Goal: Use online tool/utility: Utilize a website feature to perform a specific function

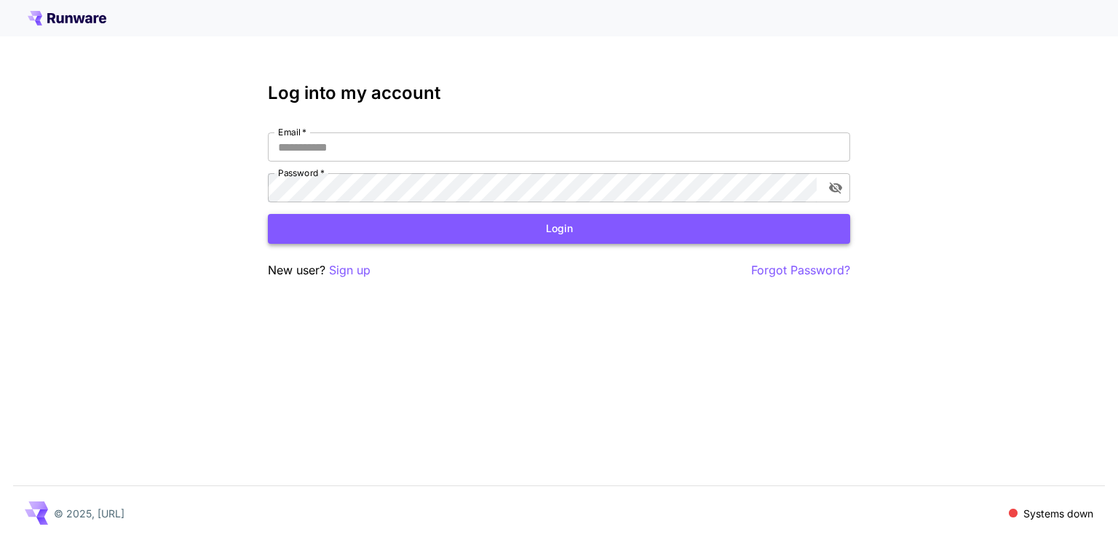
type input "**********"
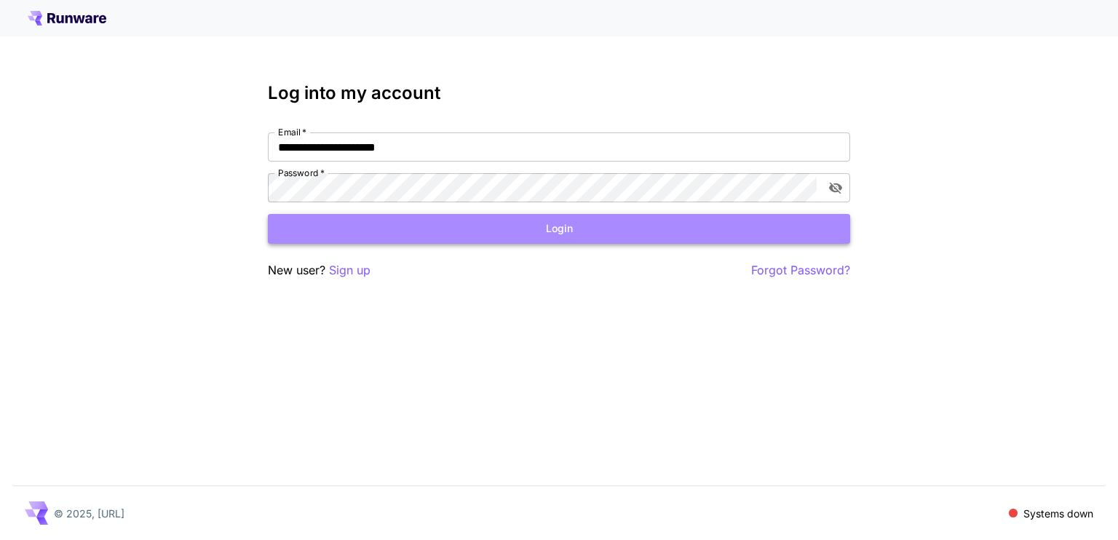
click at [417, 226] on button "Login" at bounding box center [559, 229] width 582 height 30
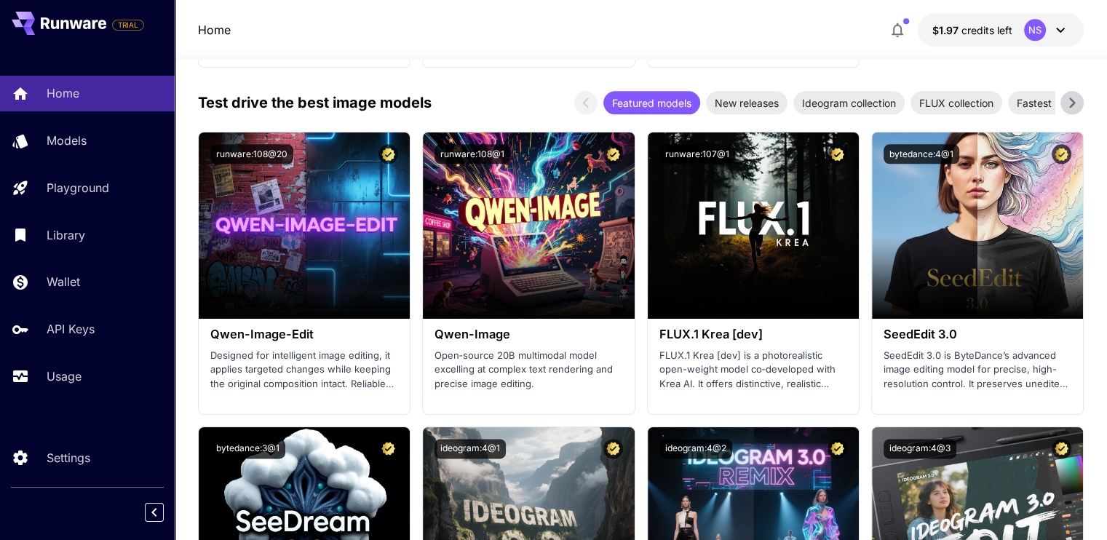
scroll to position [1892, 0]
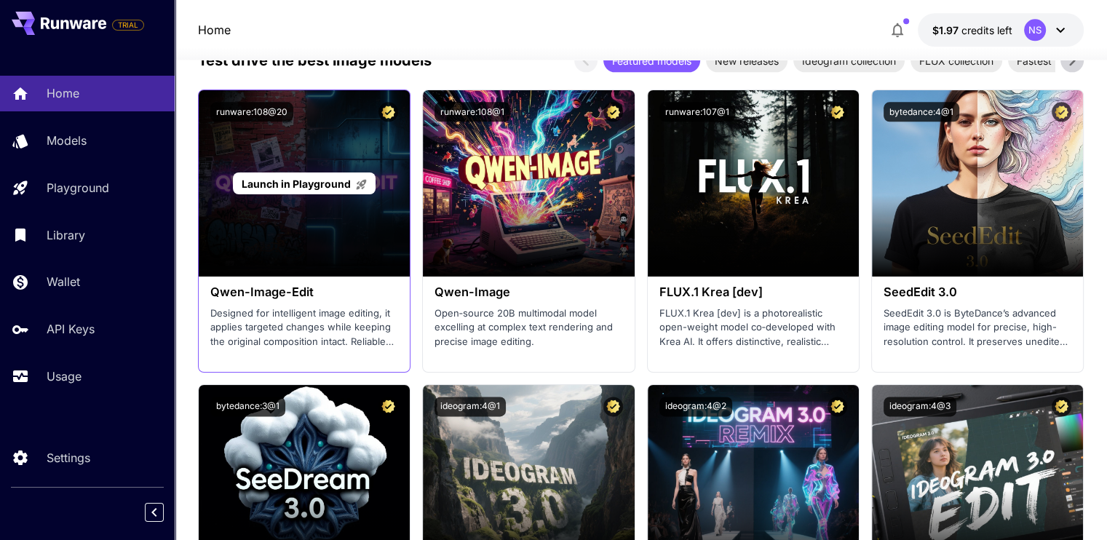
click at [304, 180] on span "Launch in Playground" at bounding box center [296, 184] width 109 height 12
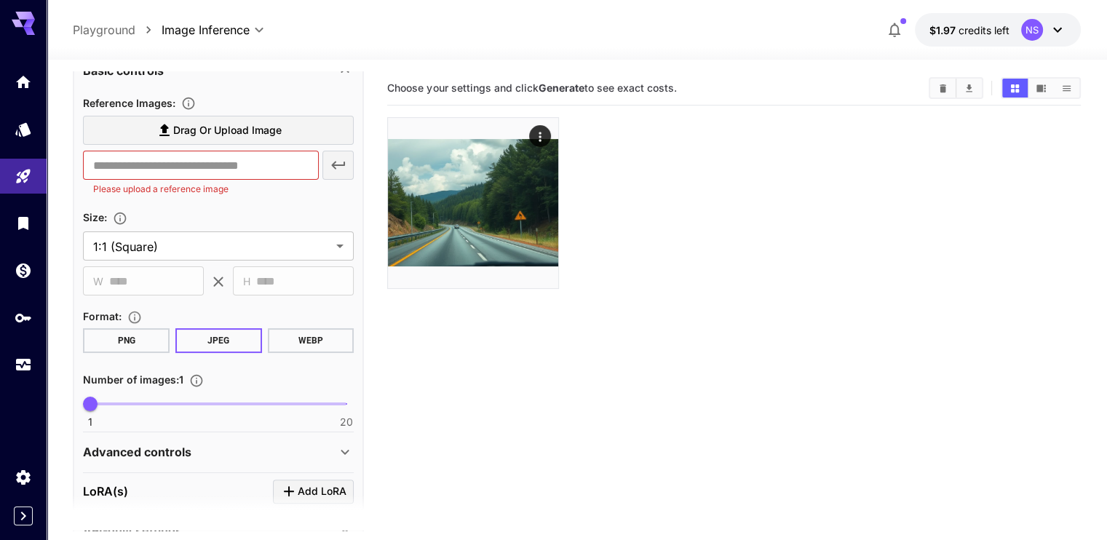
scroll to position [346, 0]
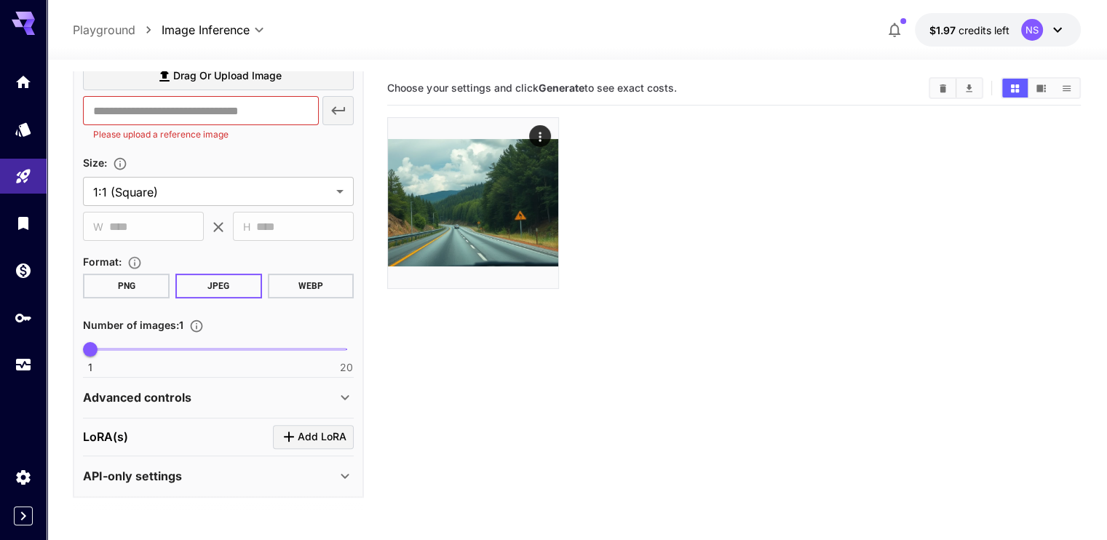
click at [328, 389] on div "Advanced controls" at bounding box center [209, 397] width 253 height 17
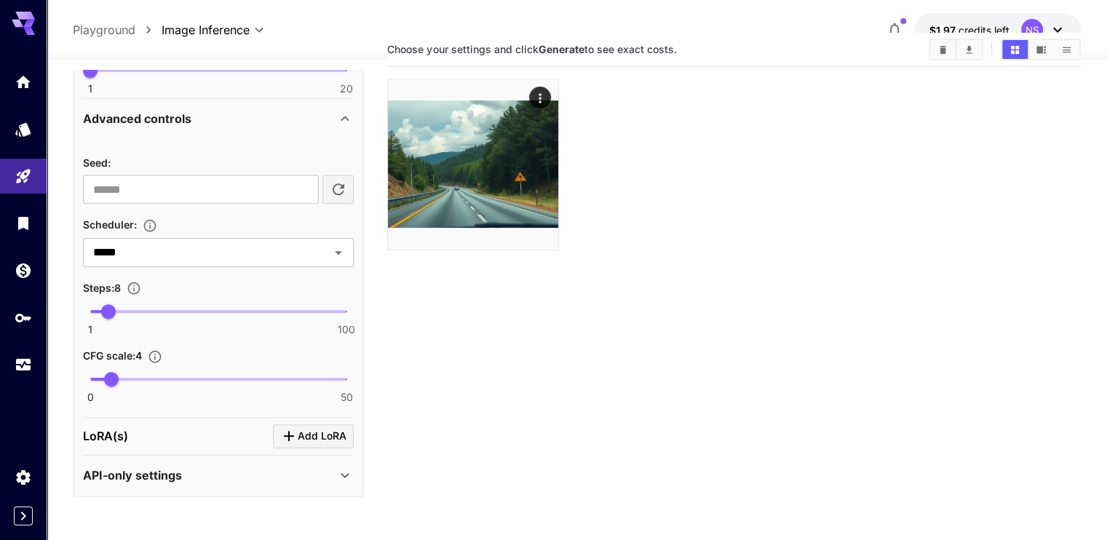
scroll to position [115, 0]
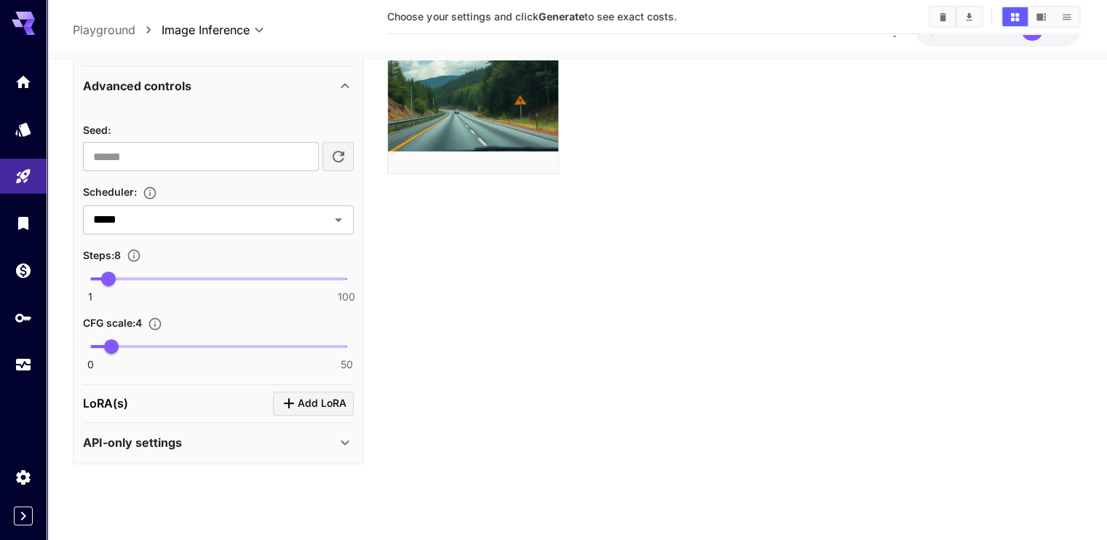
click at [344, 435] on icon at bounding box center [344, 443] width 17 height 17
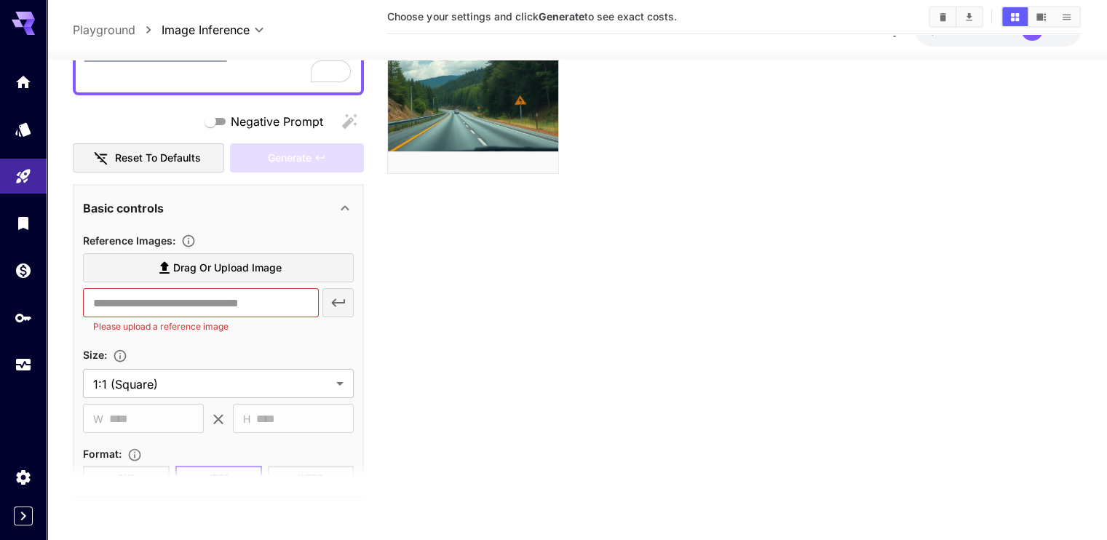
scroll to position [0, 0]
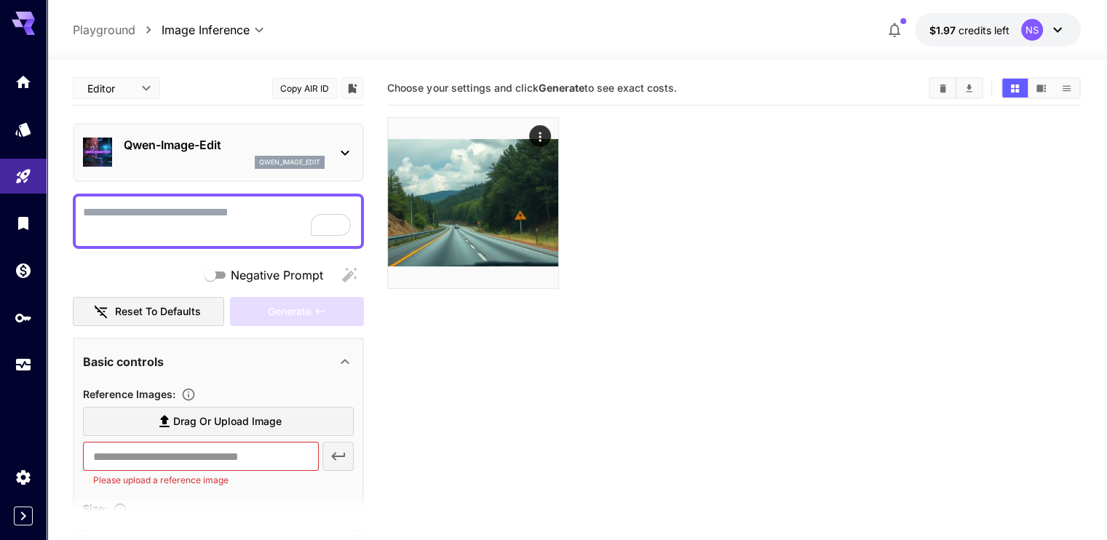
click at [314, 150] on p "Qwen-Image-Edit" at bounding box center [224, 144] width 201 height 17
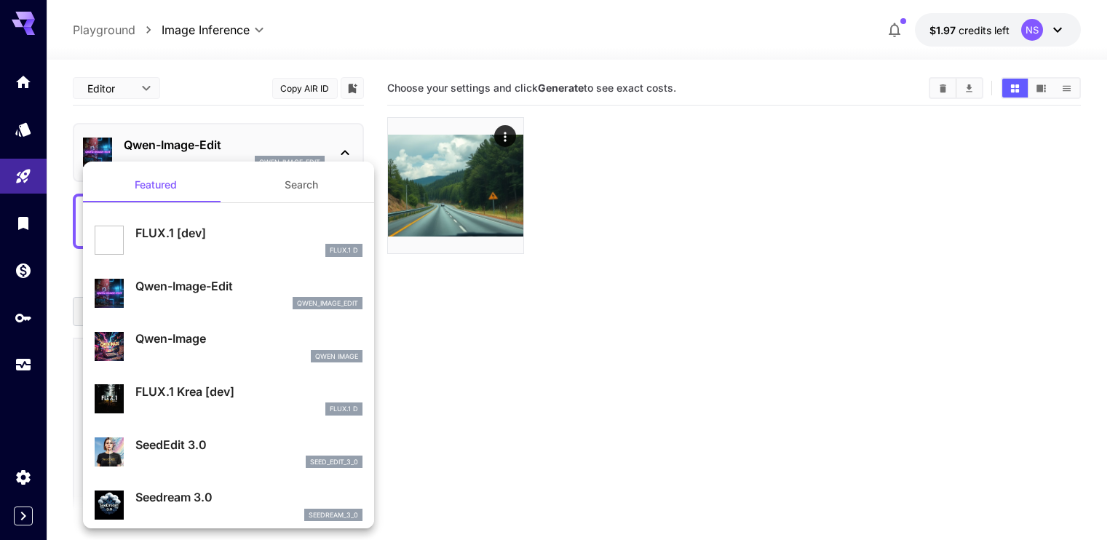
click at [559, 319] on div at bounding box center [559, 270] width 1118 height 540
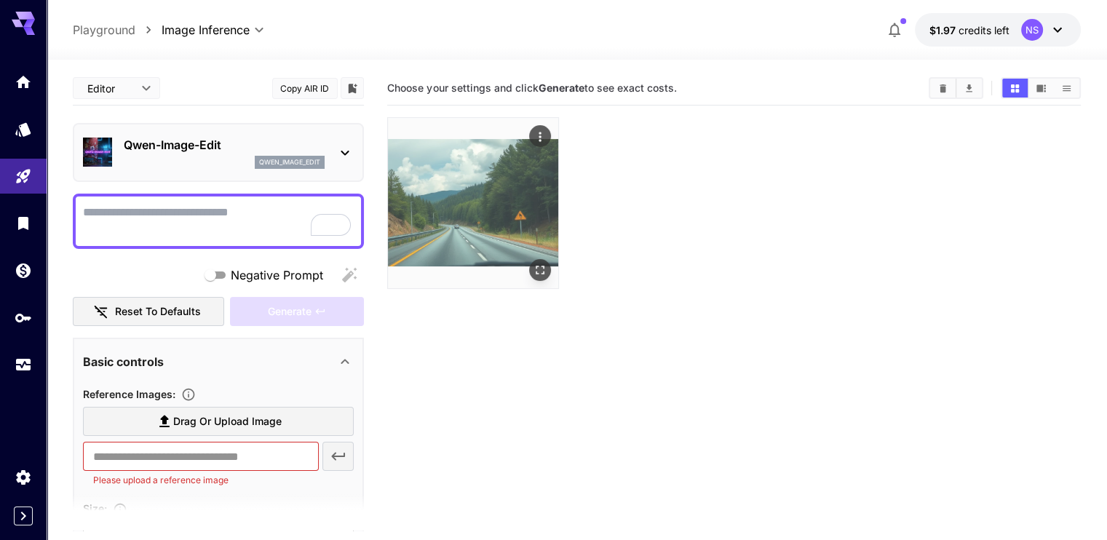
click at [480, 187] on img at bounding box center [473, 203] width 170 height 170
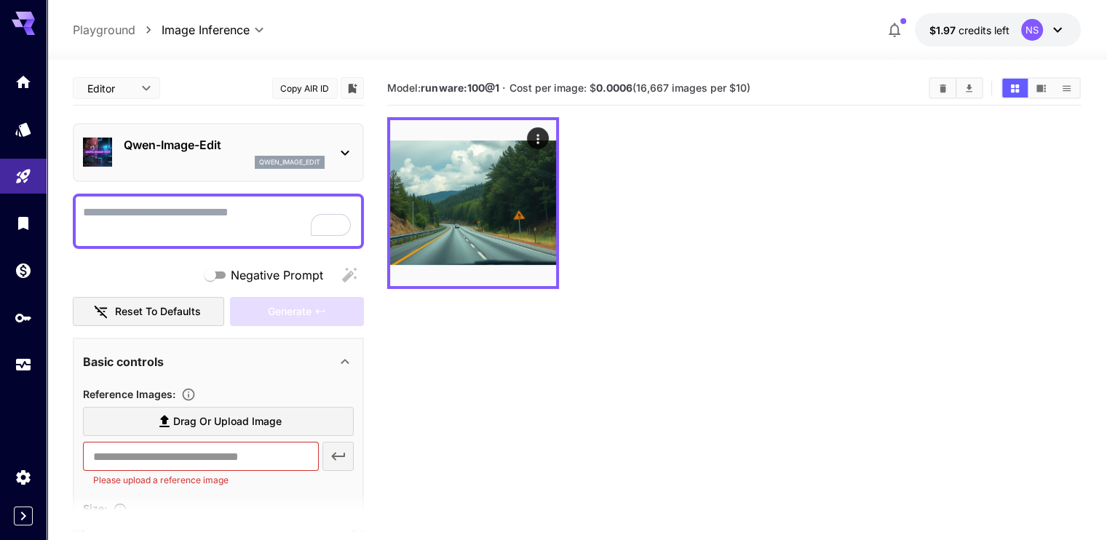
click at [559, 334] on section "Model: runware:100@1 · Cost per image: $ 0.0006 (16,667 images per $10)" at bounding box center [733, 341] width 693 height 540
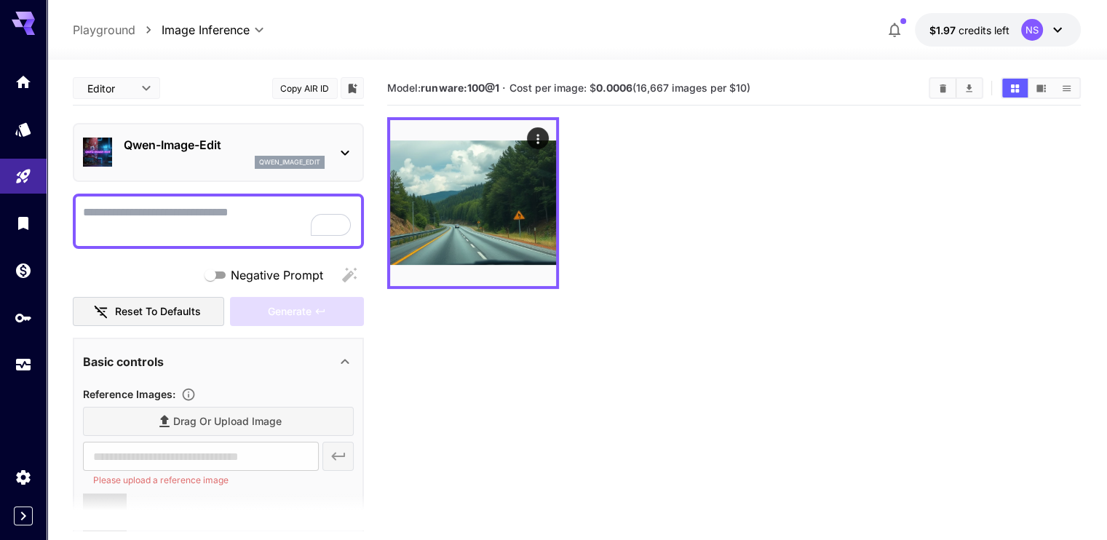
type input "**********"
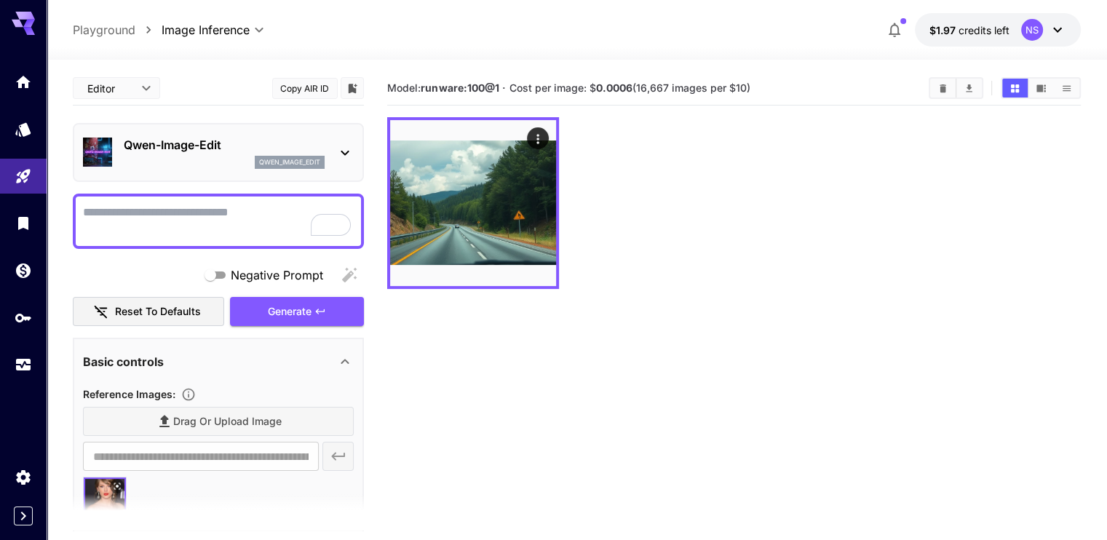
click at [167, 213] on textarea "Negative Prompt" at bounding box center [218, 221] width 271 height 35
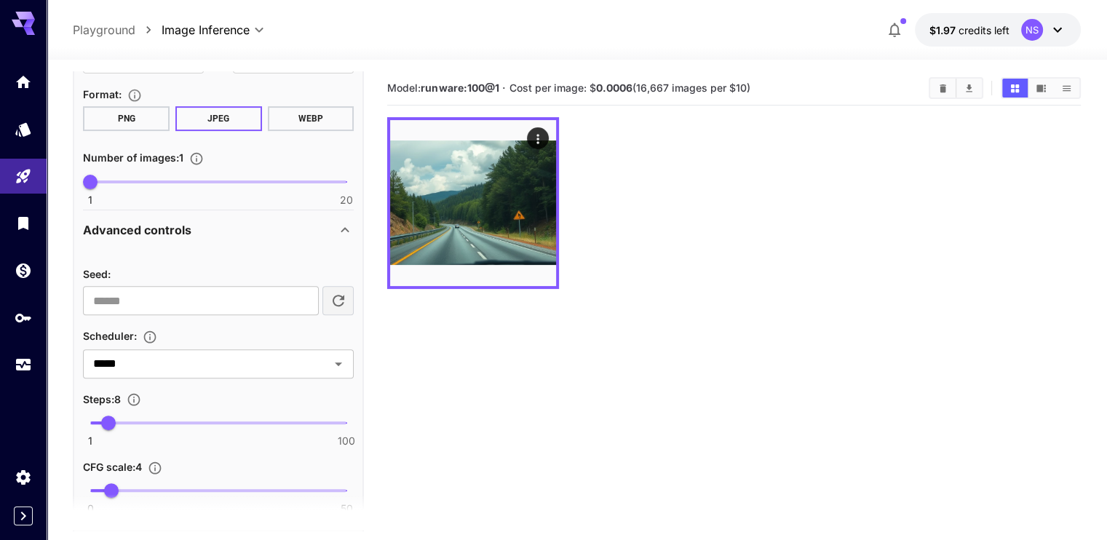
scroll to position [728, 0]
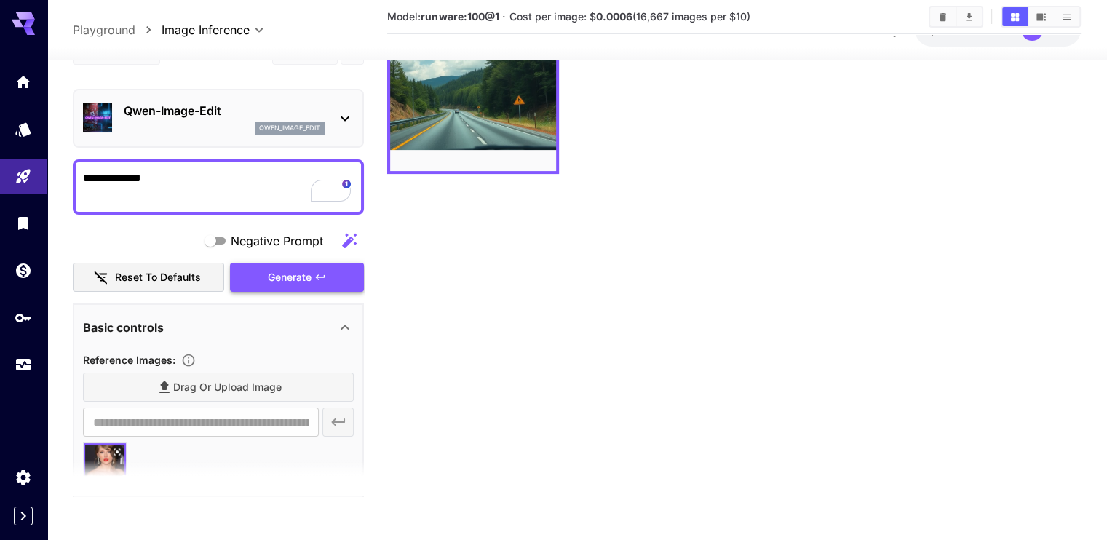
type textarea "**********"
click at [293, 269] on span "Generate" at bounding box center [290, 278] width 44 height 18
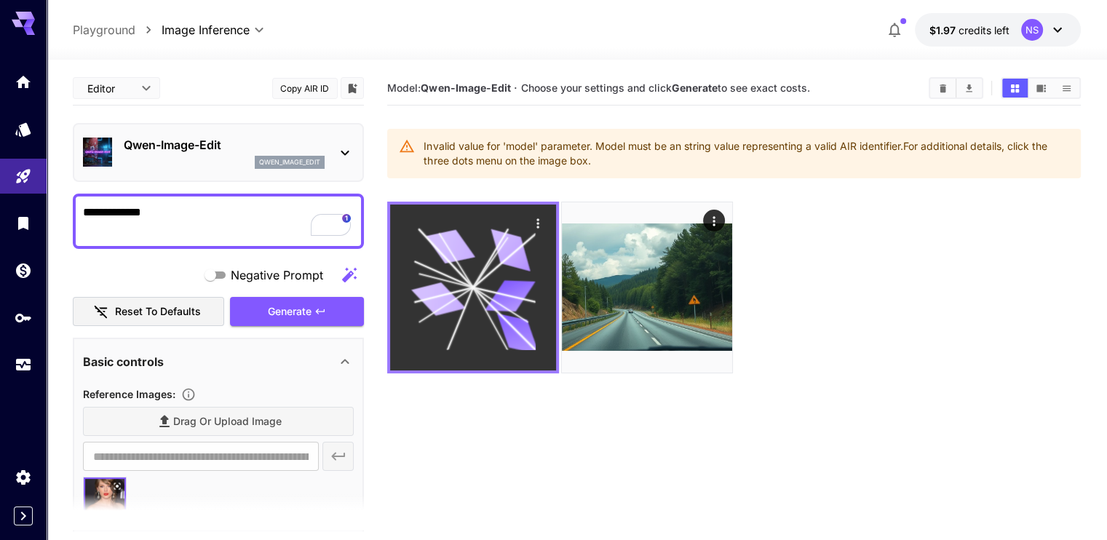
click at [465, 266] on icon at bounding box center [473, 287] width 124 height 124
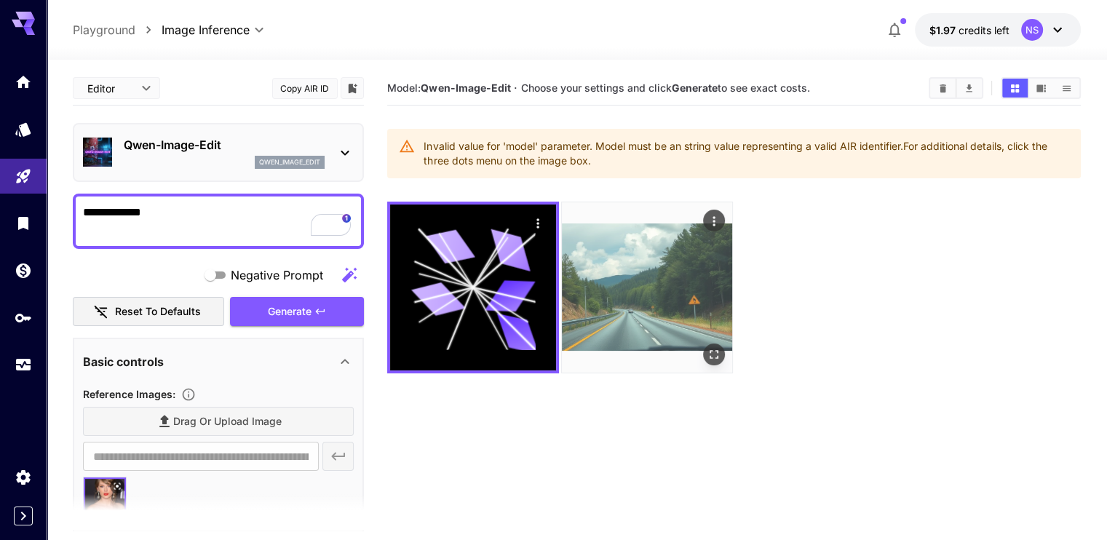
click at [562, 271] on img at bounding box center [647, 287] width 170 height 170
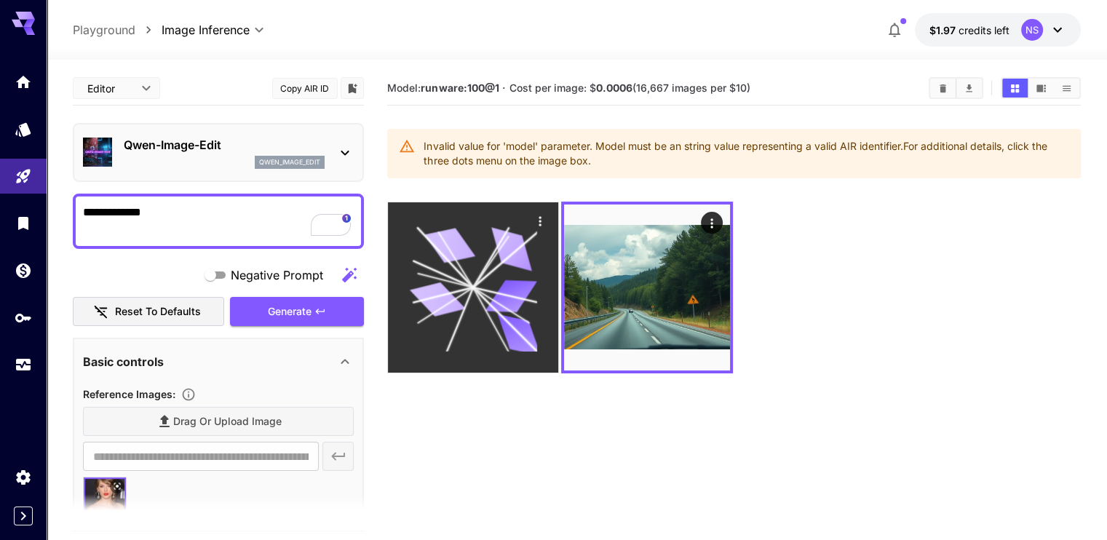
click at [466, 290] on icon at bounding box center [473, 286] width 127 height 127
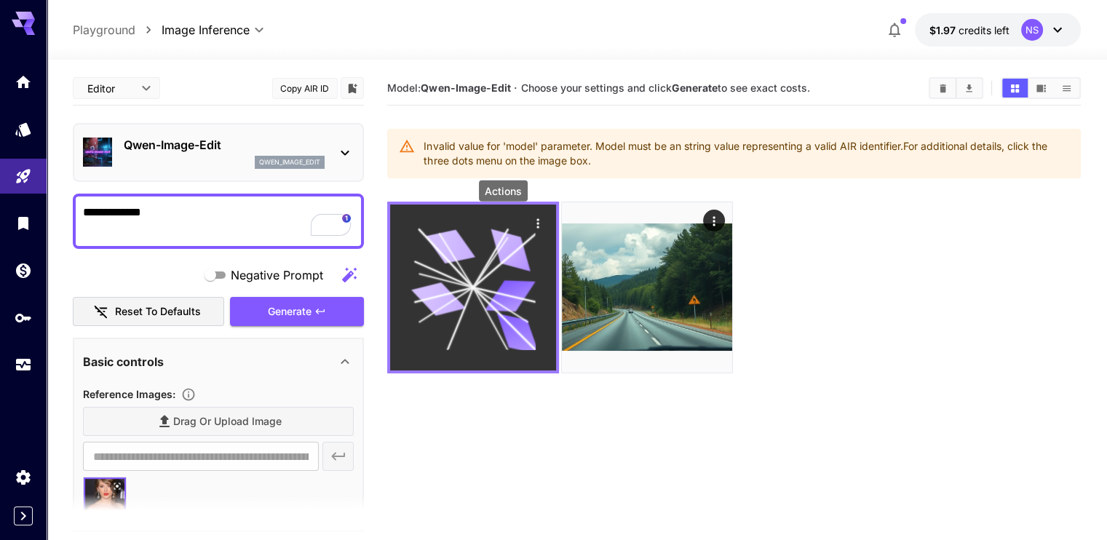
click at [531, 219] on icon "Actions" at bounding box center [538, 223] width 15 height 15
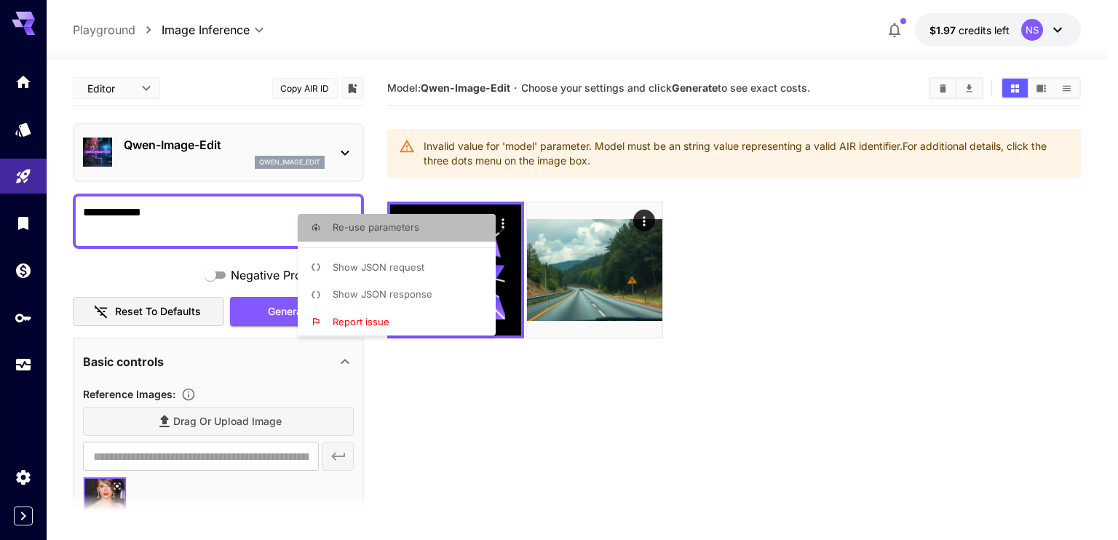
click at [443, 229] on li "Re-use parameters" at bounding box center [401, 228] width 207 height 28
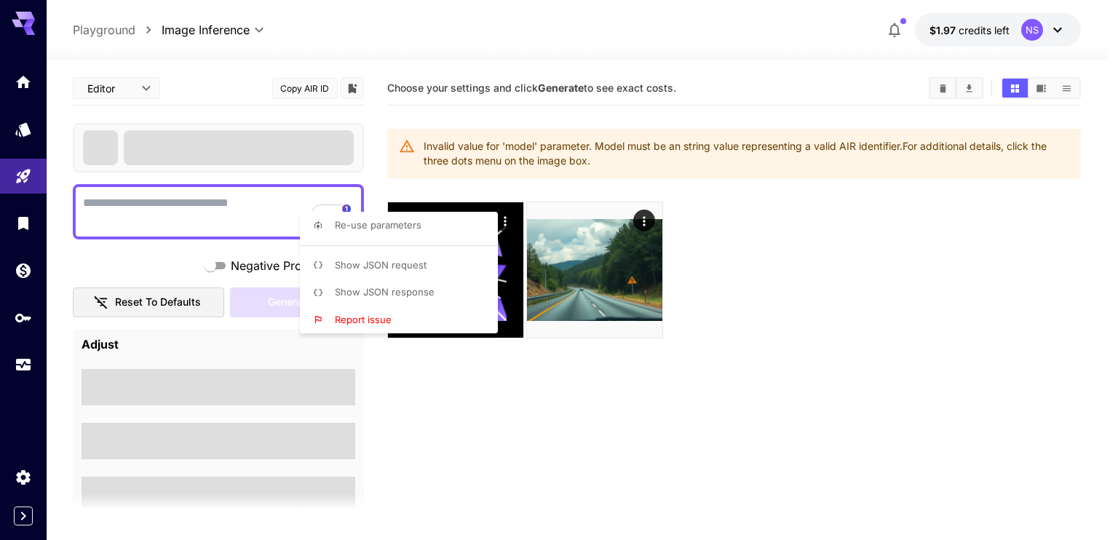
type textarea "**********"
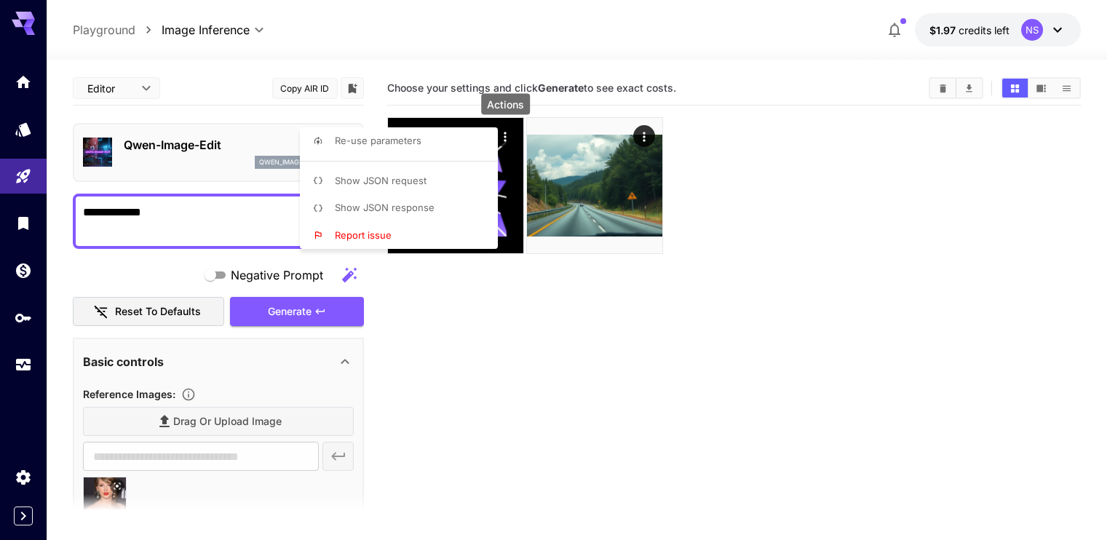
click at [442, 185] on li "Show JSON request" at bounding box center [403, 181] width 207 height 28
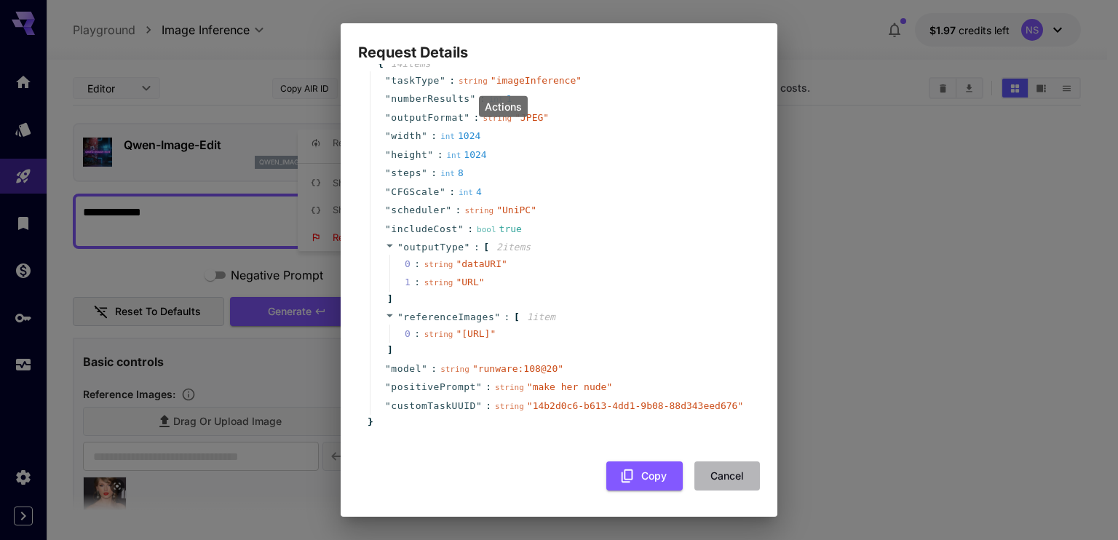
click at [736, 476] on button "Cancel" at bounding box center [727, 476] width 66 height 30
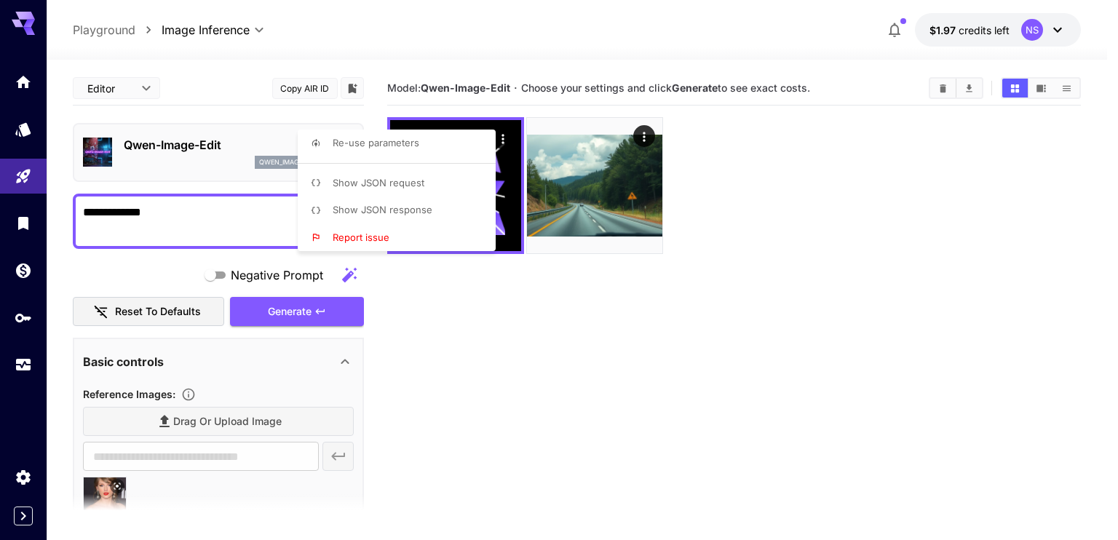
click at [475, 305] on div at bounding box center [559, 270] width 1118 height 540
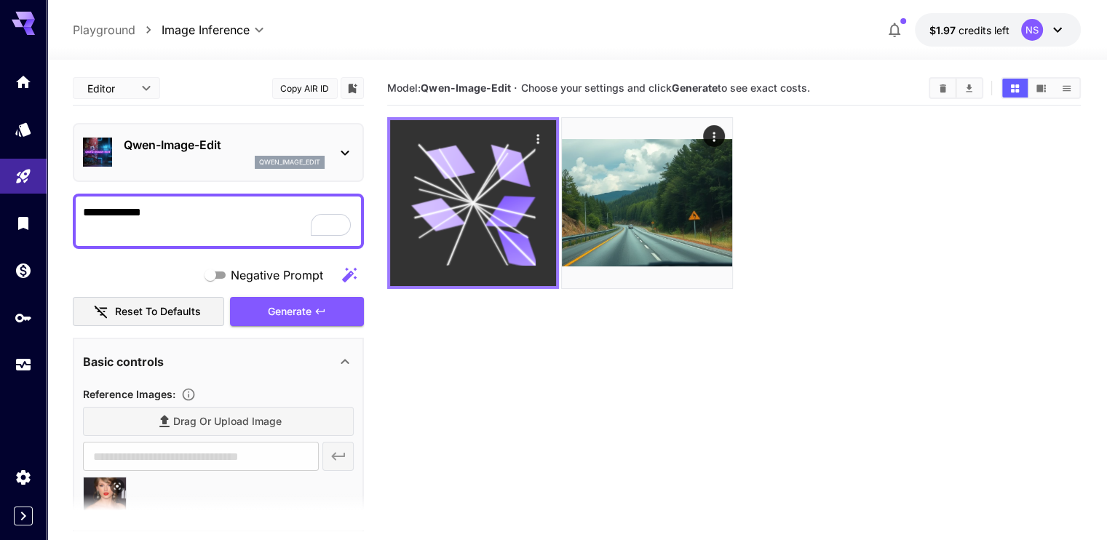
click at [452, 161] on icon at bounding box center [450, 162] width 49 height 40
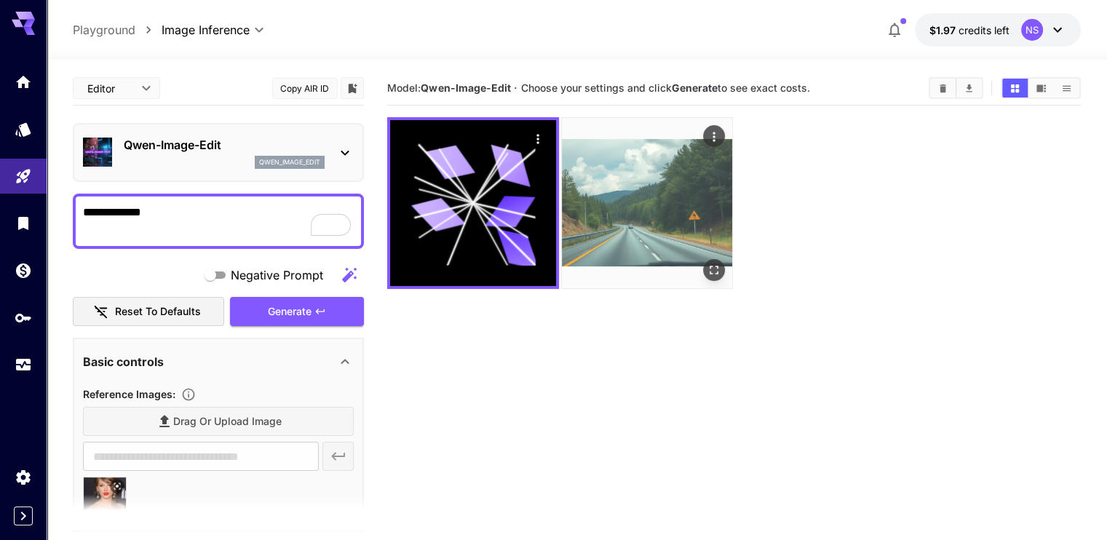
click at [566, 180] on img at bounding box center [647, 203] width 170 height 170
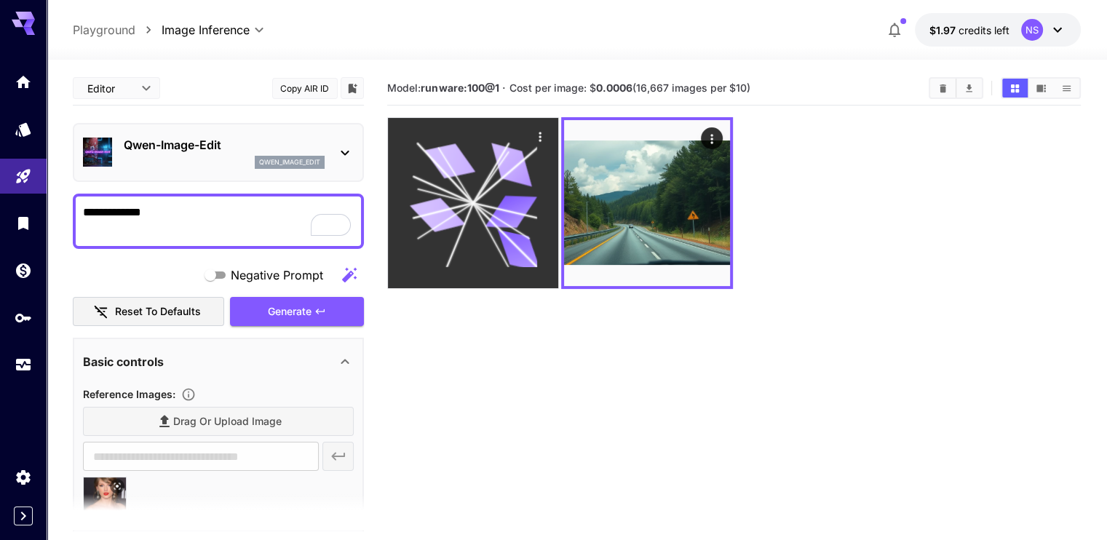
click at [440, 201] on icon at bounding box center [437, 214] width 55 height 41
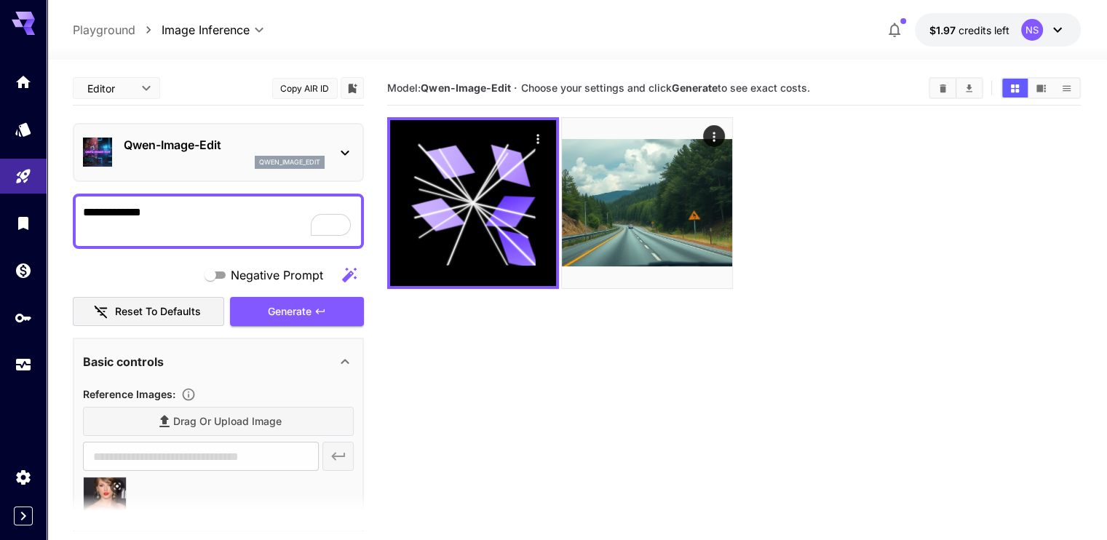
click at [568, 338] on section "Model: [PERSON_NAME]-Image-Edit · Choose your settings and click Generate to se…" at bounding box center [733, 341] width 693 height 540
click at [122, 29] on p "Playground" at bounding box center [104, 29] width 63 height 17
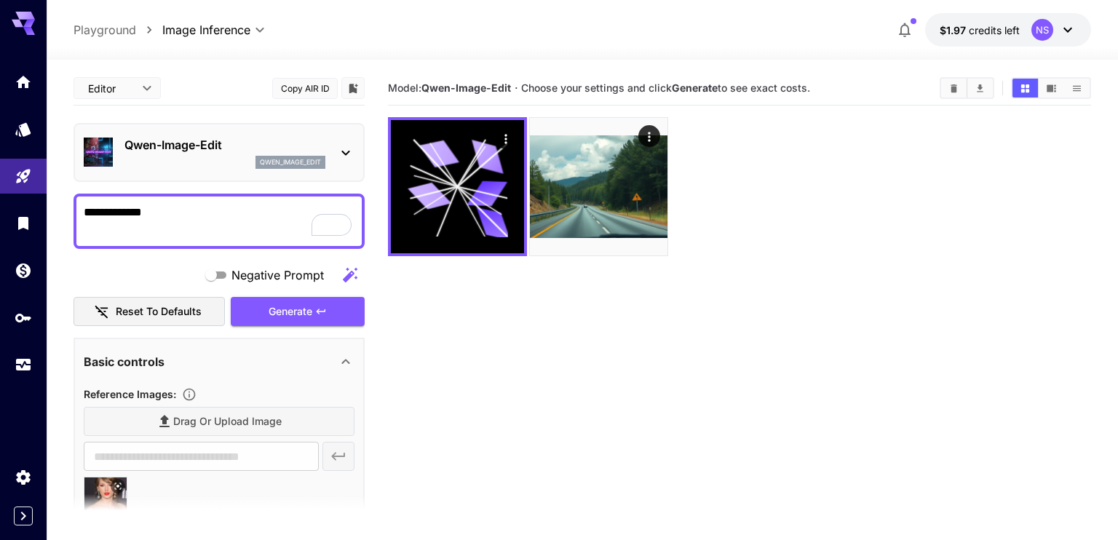
click at [259, 33] on body "**********" at bounding box center [559, 327] width 1118 height 655
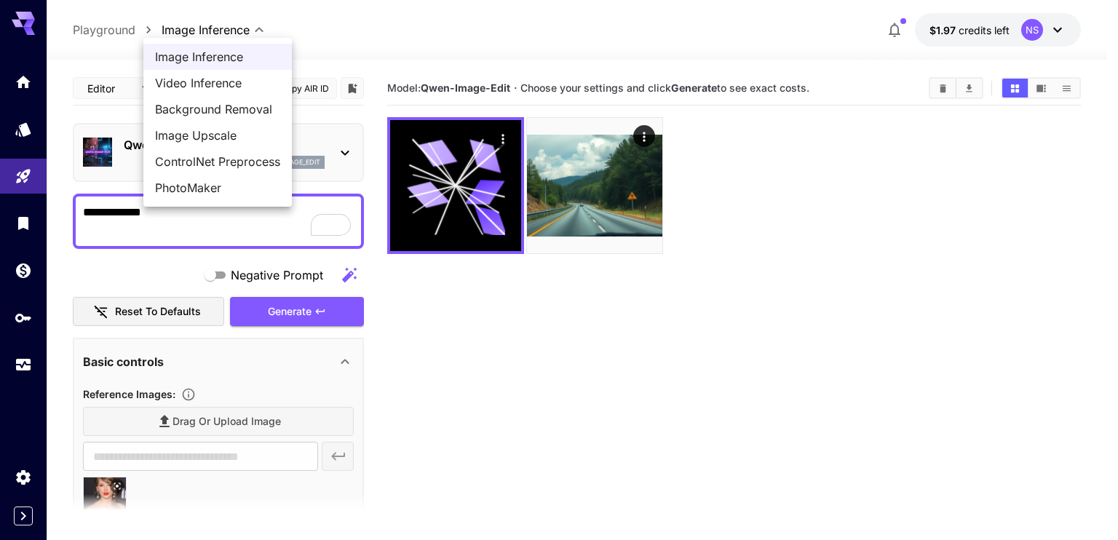
click at [254, 57] on span "Image Inference" at bounding box center [217, 56] width 125 height 17
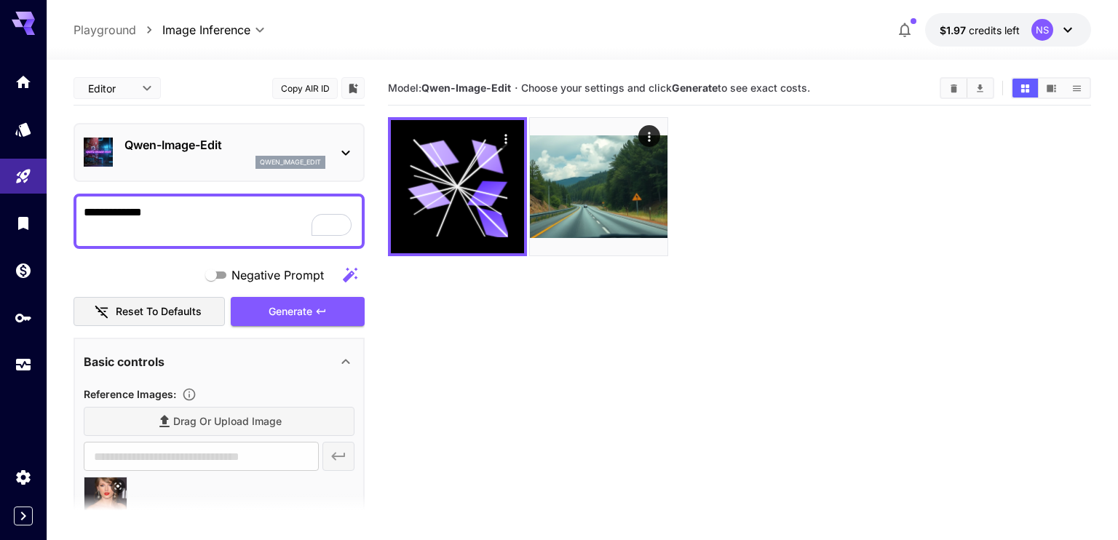
click at [242, 26] on body "**********" at bounding box center [559, 327] width 1118 height 655
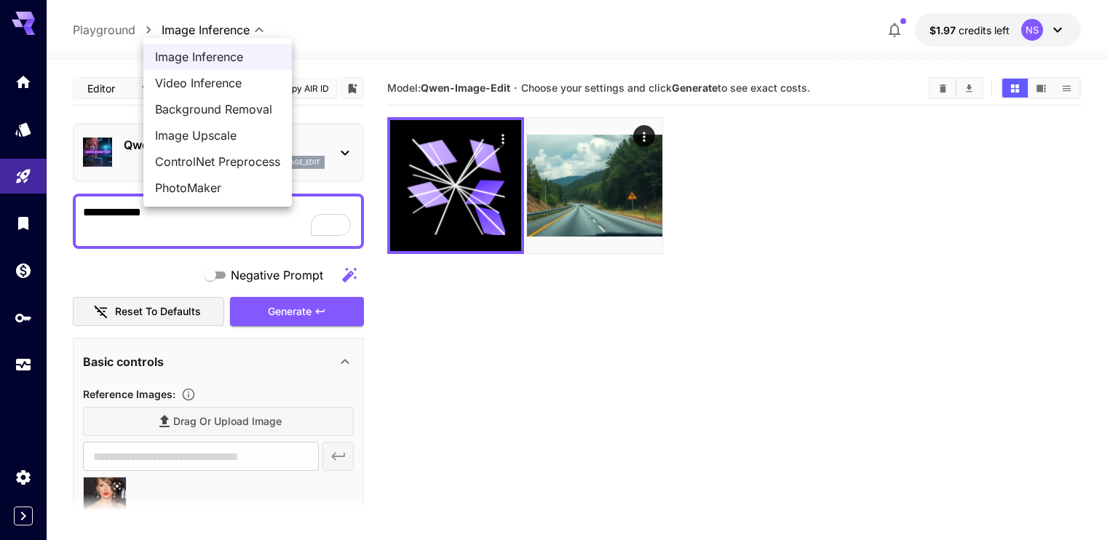
click at [497, 360] on div at bounding box center [559, 270] width 1118 height 540
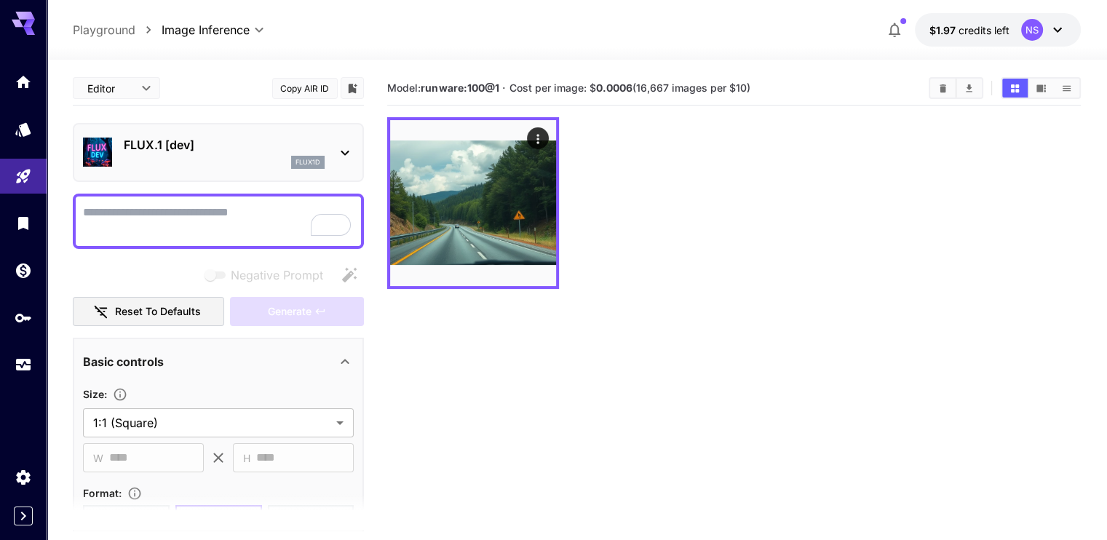
click at [23, 15] on icon at bounding box center [23, 19] width 23 height 15
click at [7, 15] on div at bounding box center [23, 17] width 47 height 35
click at [28, 28] on icon at bounding box center [29, 31] width 12 height 8
click at [26, 97] on link at bounding box center [23, 82] width 47 height 36
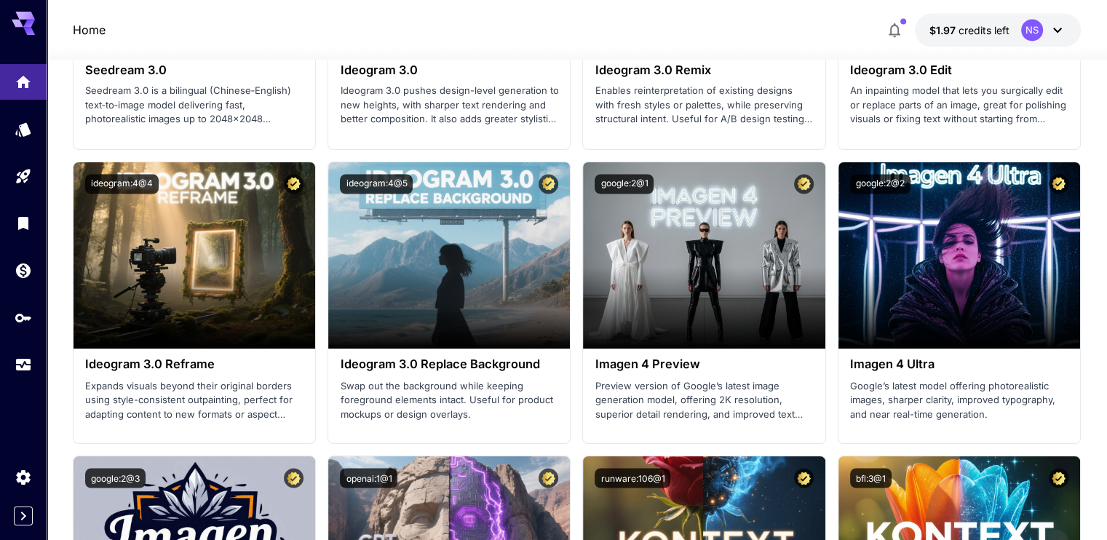
scroll to position [2399, 0]
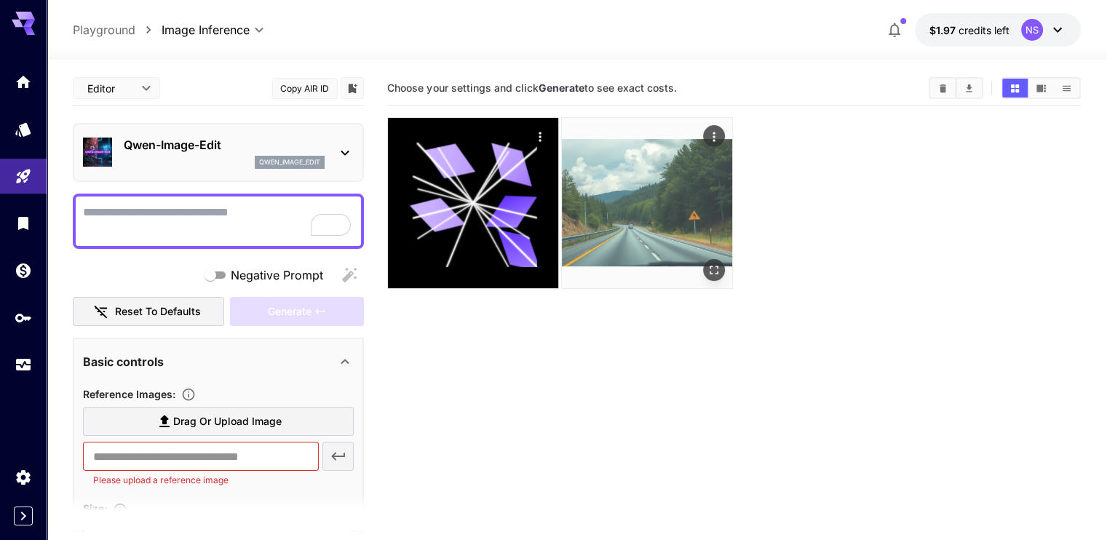
click at [574, 197] on img at bounding box center [647, 203] width 170 height 170
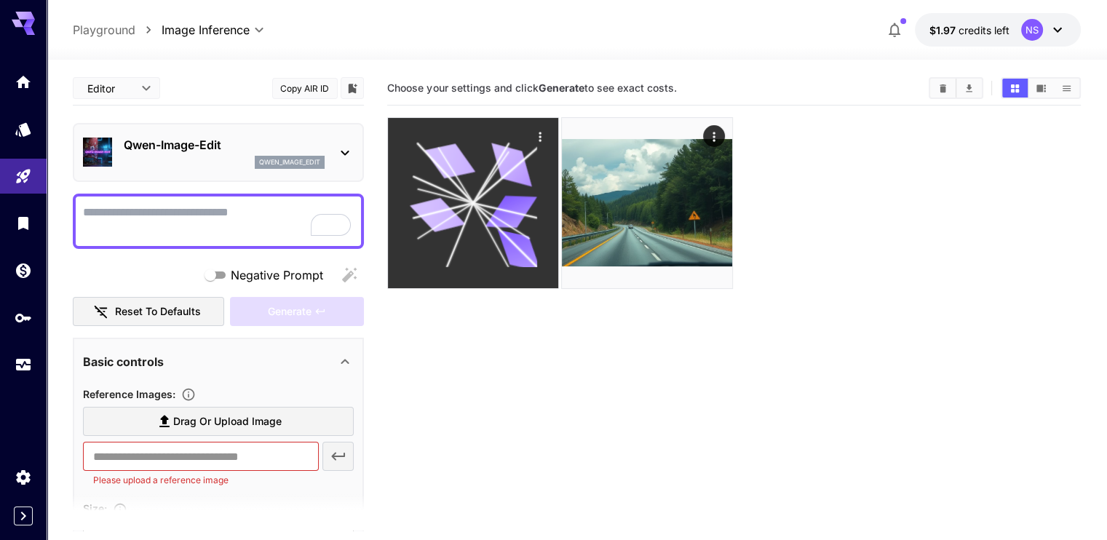
click at [440, 197] on icon at bounding box center [437, 214] width 55 height 41
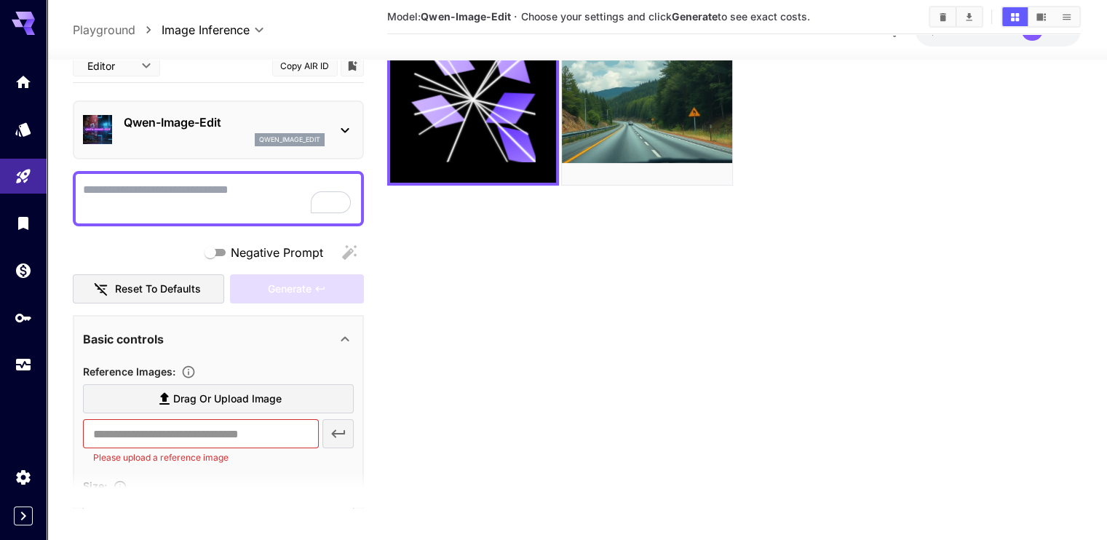
scroll to position [115, 0]
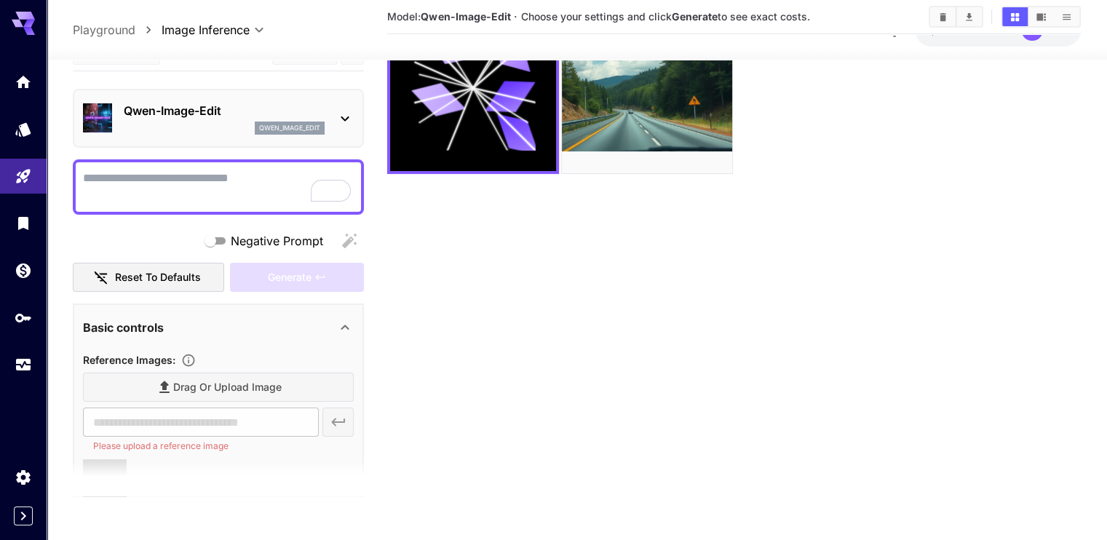
type input "**********"
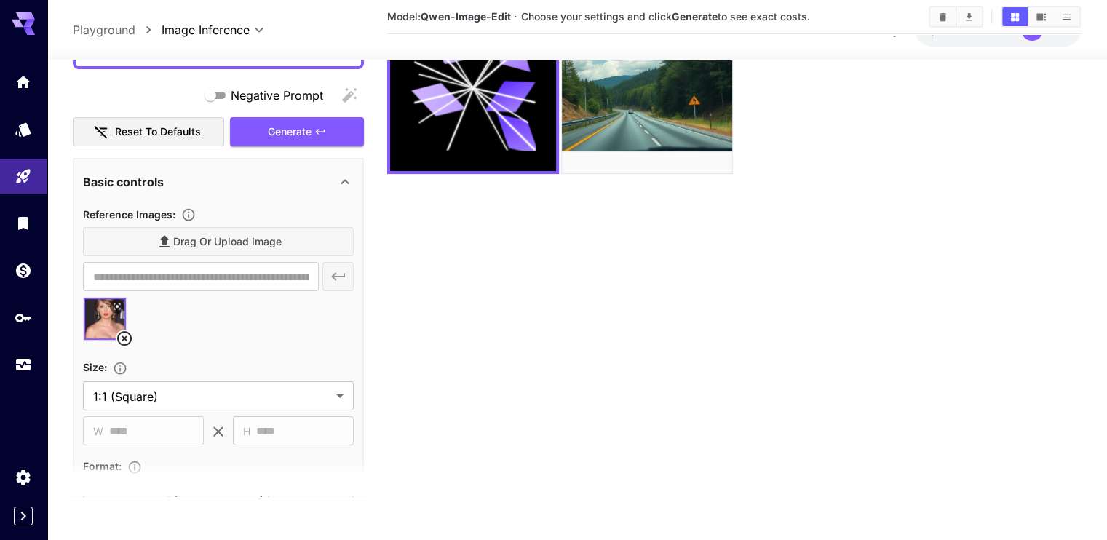
scroll to position [0, 0]
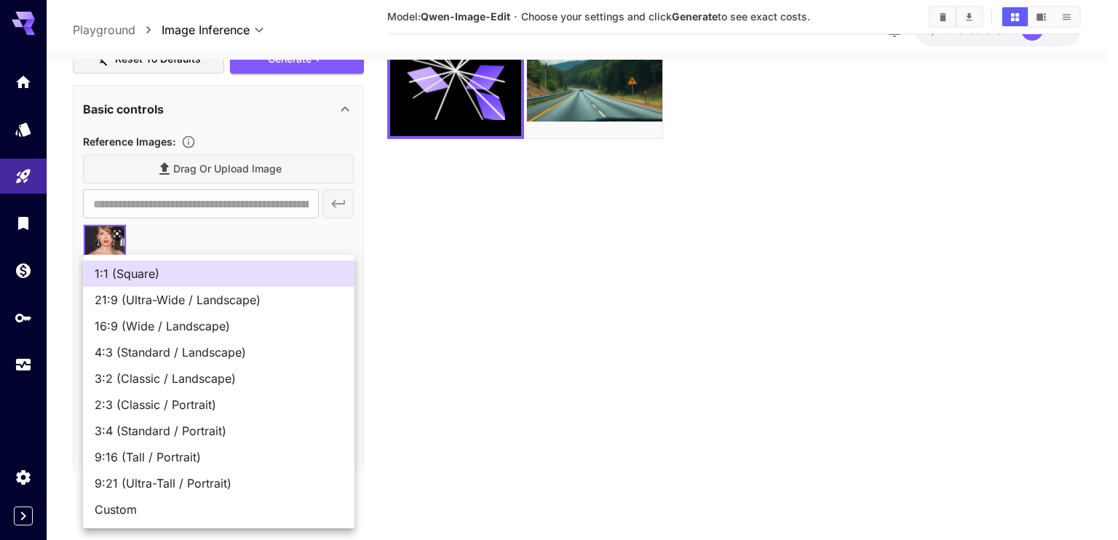
click at [262, 322] on body "**********" at bounding box center [559, 212] width 1118 height 655
click at [493, 312] on div at bounding box center [559, 270] width 1118 height 540
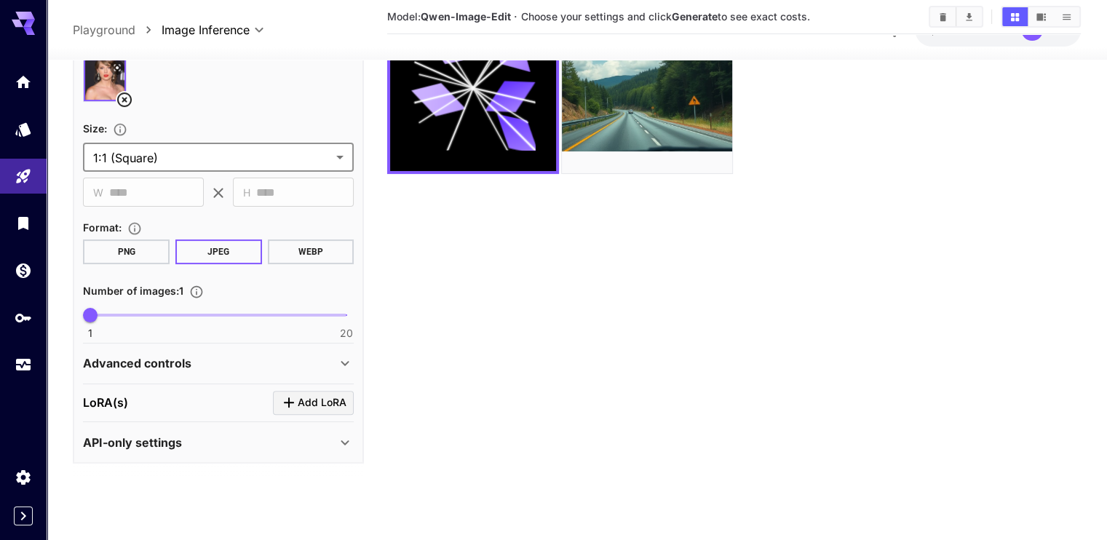
click at [338, 355] on icon at bounding box center [344, 363] width 17 height 17
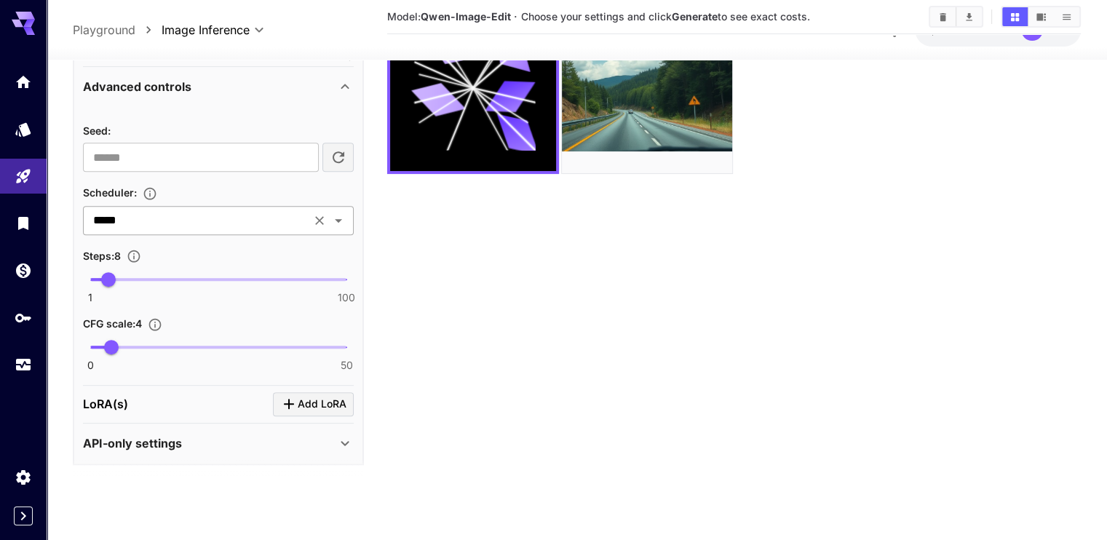
click at [336, 218] on icon "Open" at bounding box center [338, 220] width 17 height 17
click at [466, 343] on section "Model: [PERSON_NAME]-Image-Edit · Choose your settings and click Generate to se…" at bounding box center [733, 226] width 693 height 540
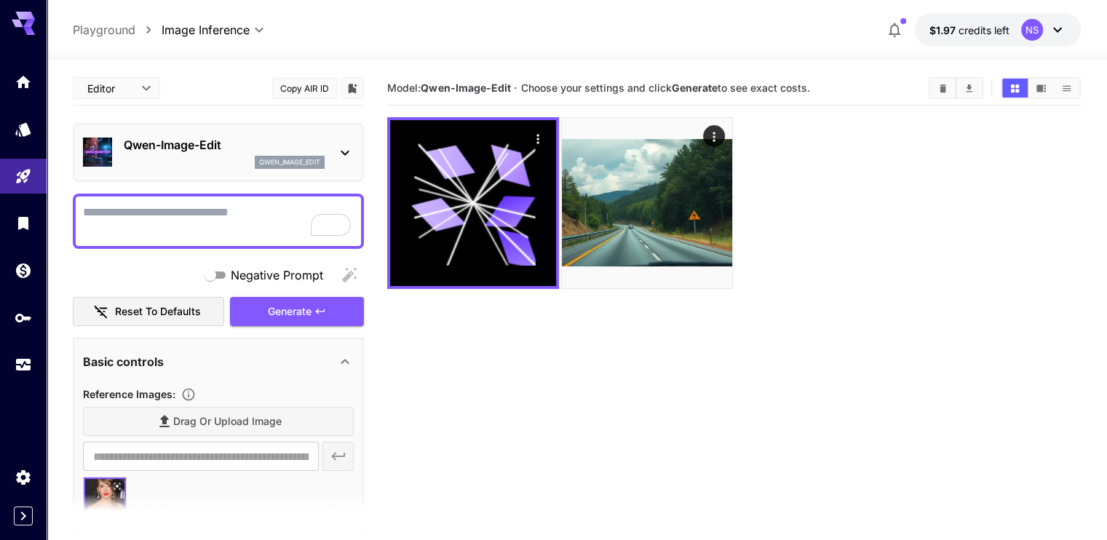
click at [215, 225] on textarea "Negative Prompt" at bounding box center [218, 221] width 271 height 35
type textarea "**********"
click at [299, 310] on span "Generate" at bounding box center [290, 312] width 44 height 18
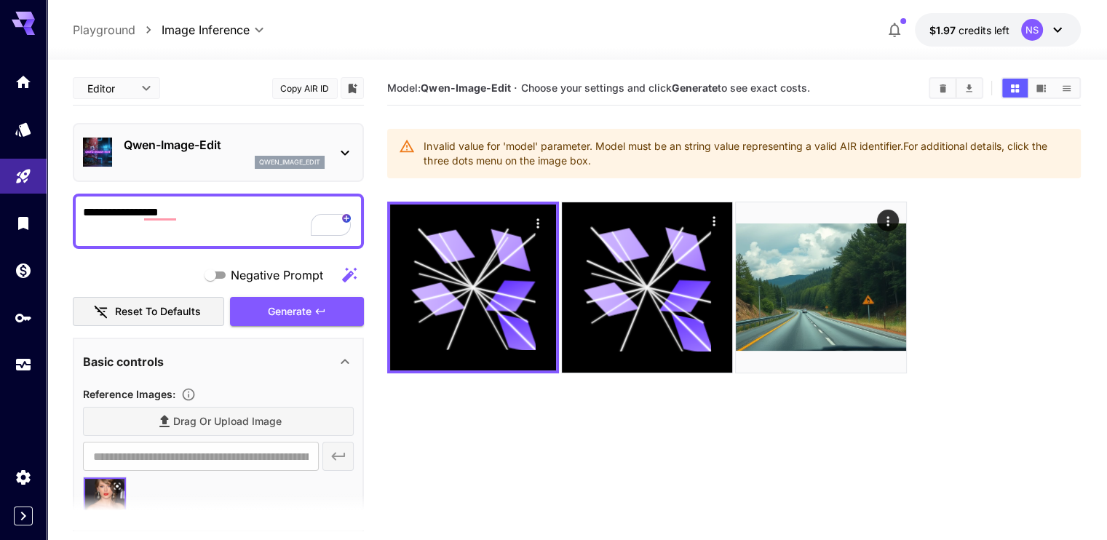
click at [284, 150] on p "Qwen-Image-Edit" at bounding box center [224, 144] width 201 height 17
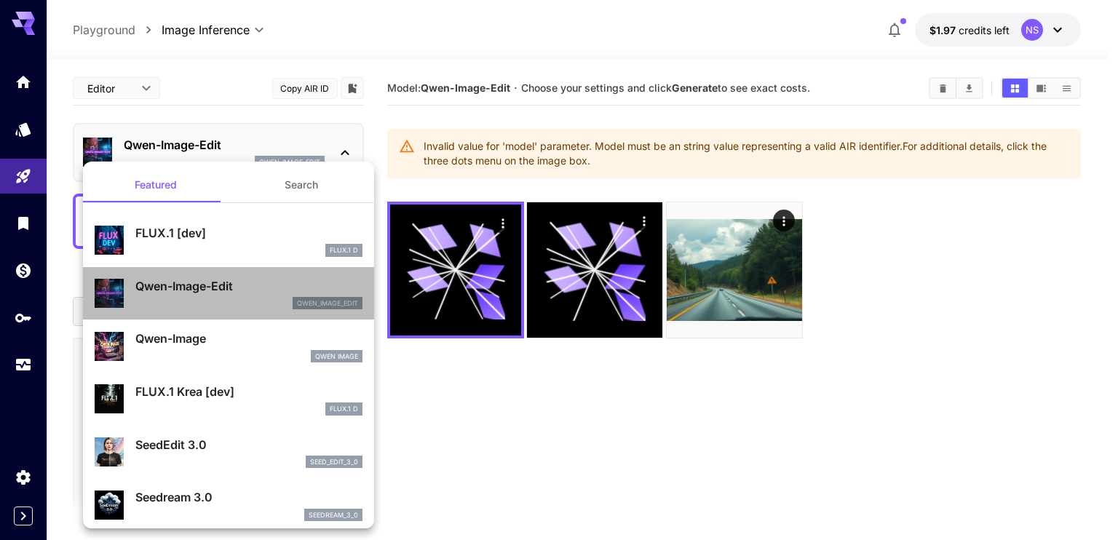
click at [242, 292] on p "Qwen-Image-Edit" at bounding box center [248, 285] width 227 height 17
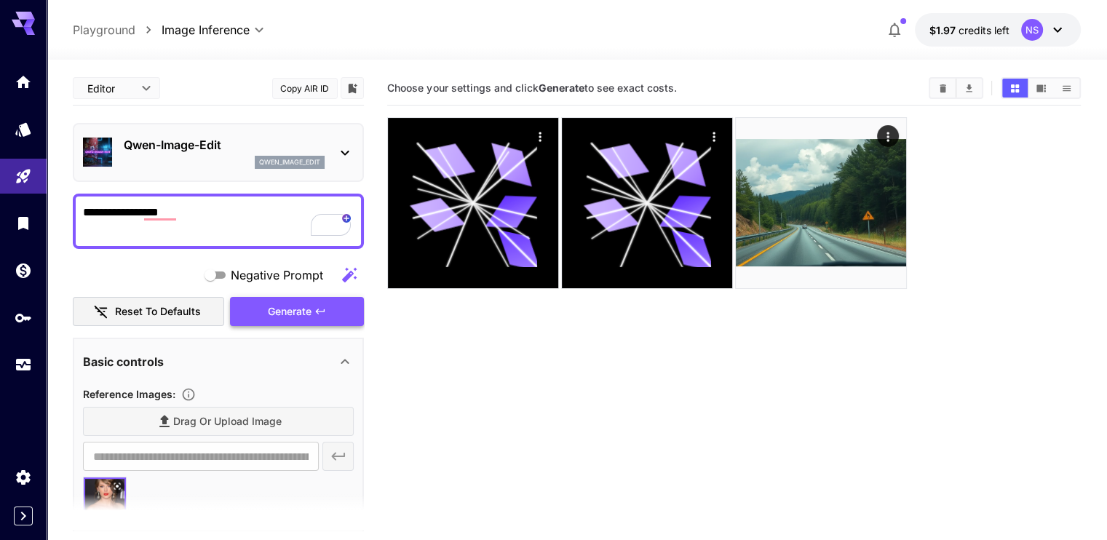
click at [298, 311] on span "Generate" at bounding box center [290, 312] width 44 height 18
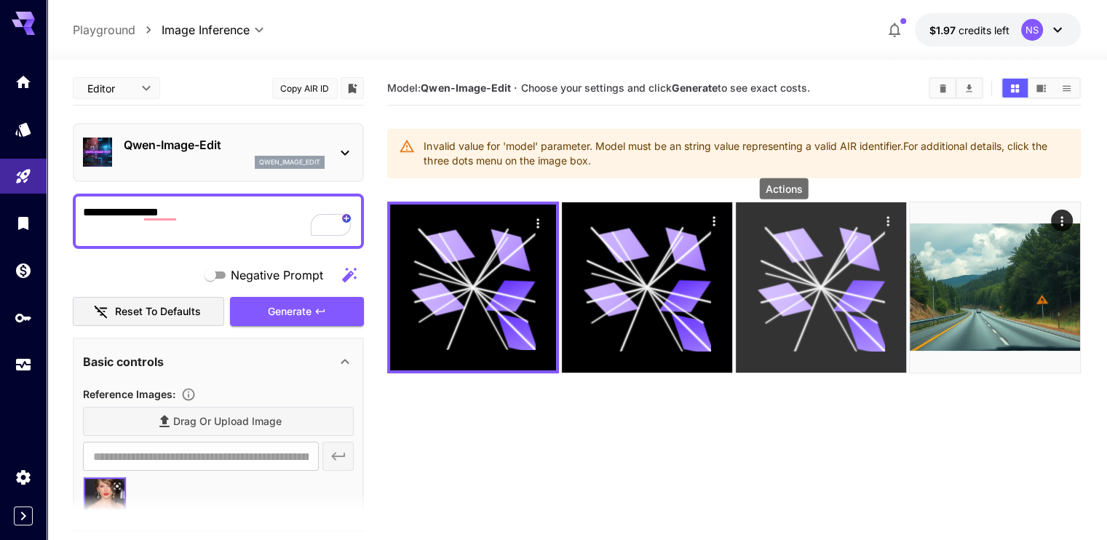
click at [877, 229] on button "Actions" at bounding box center [888, 221] width 22 height 22
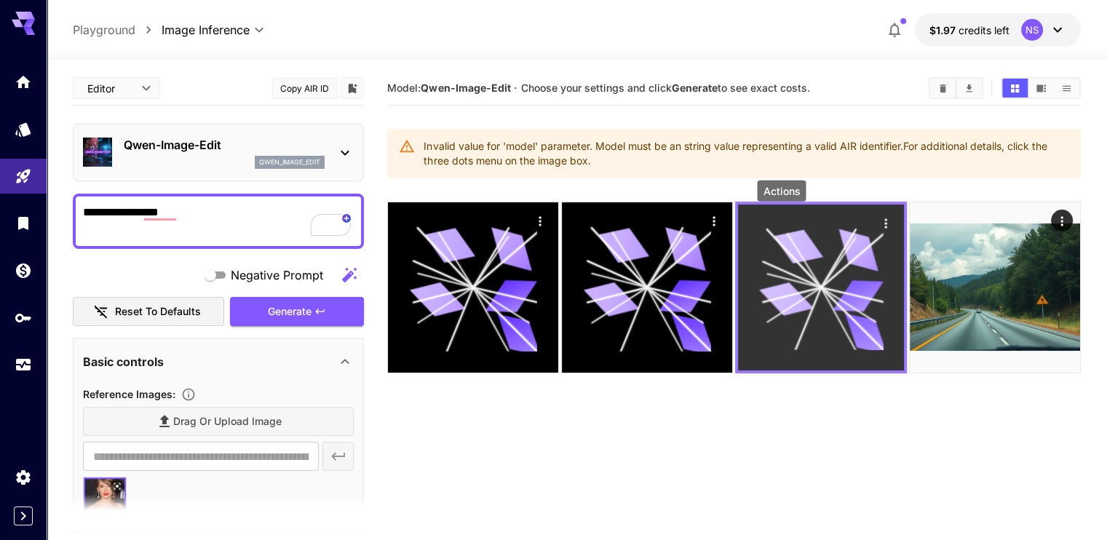
click at [878, 217] on icon "Actions" at bounding box center [885, 223] width 15 height 15
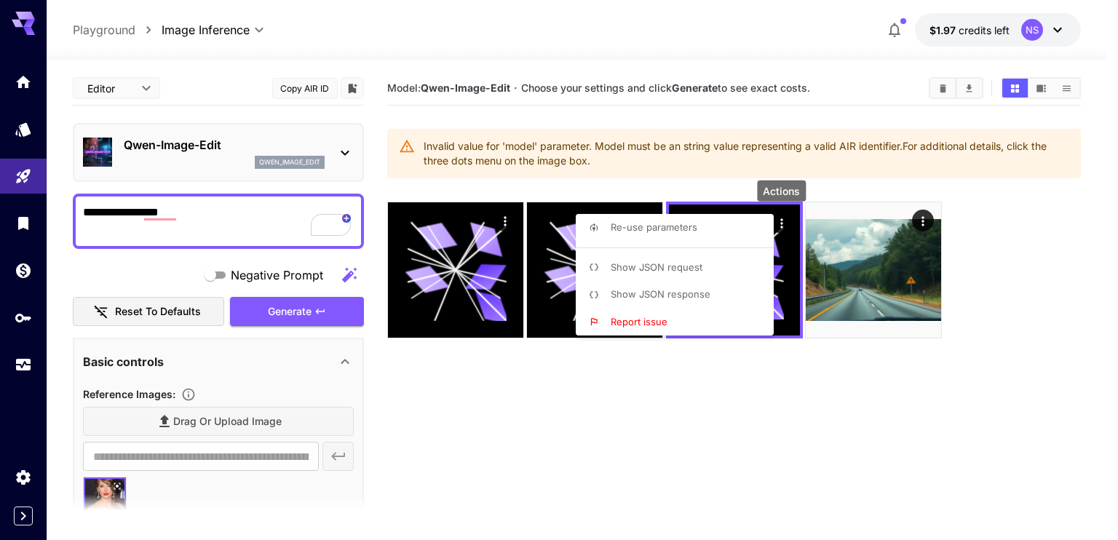
click at [710, 393] on div at bounding box center [559, 270] width 1118 height 540
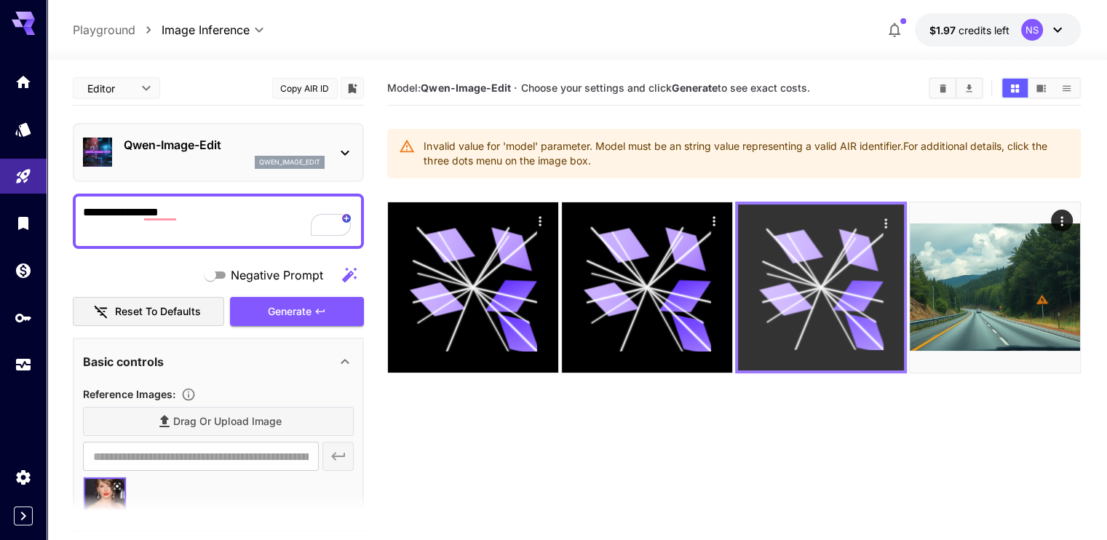
click at [759, 270] on icon at bounding box center [821, 287] width 124 height 124
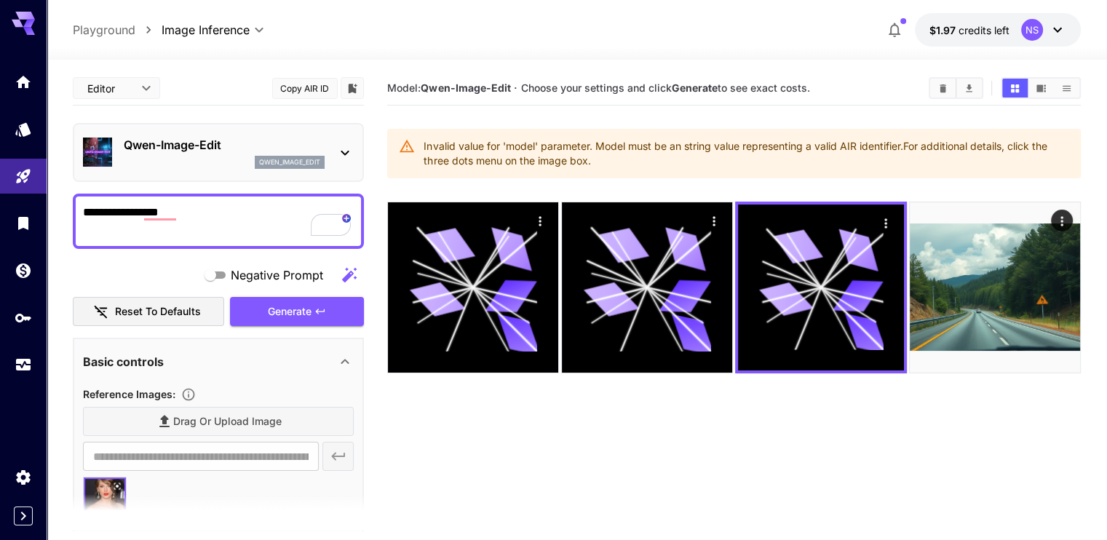
drag, startPoint x: 745, startPoint y: 270, endPoint x: 625, endPoint y: 384, distance: 165.2
click at [625, 384] on section "Model: [PERSON_NAME]-Image-Edit · Choose your settings and click Generate to se…" at bounding box center [733, 341] width 693 height 540
drag, startPoint x: 422, startPoint y: 85, endPoint x: 511, endPoint y: 82, distance: 88.8
click at [510, 82] on span "Model: [PERSON_NAME]-Image-Edit" at bounding box center [448, 88] width 123 height 12
copy b "Qwen-Image-Edit"
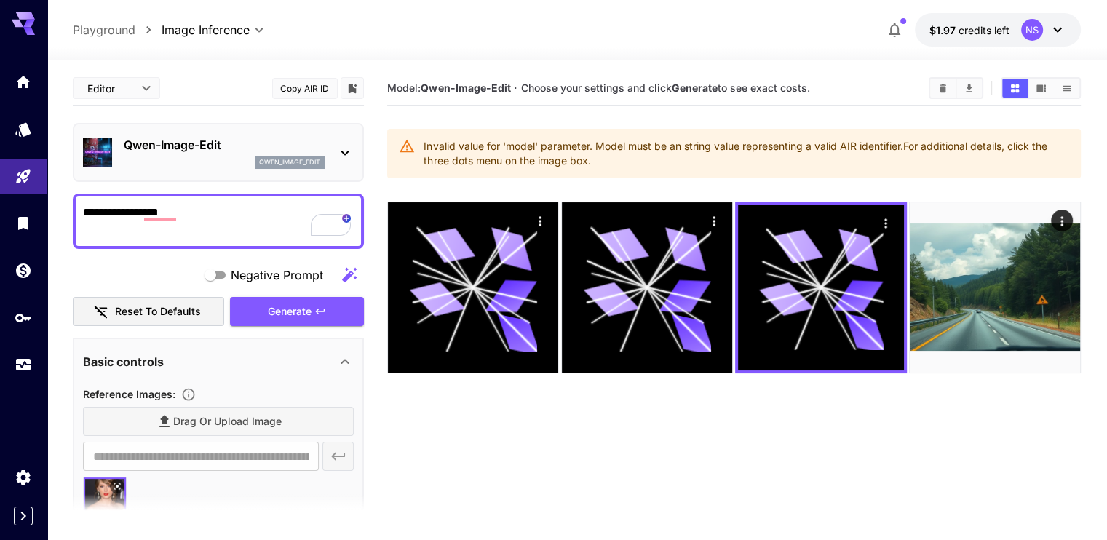
click at [504, 392] on section "Model: [PERSON_NAME]-Image-Edit · Choose your settings and click Generate to se…" at bounding box center [733, 341] width 693 height 540
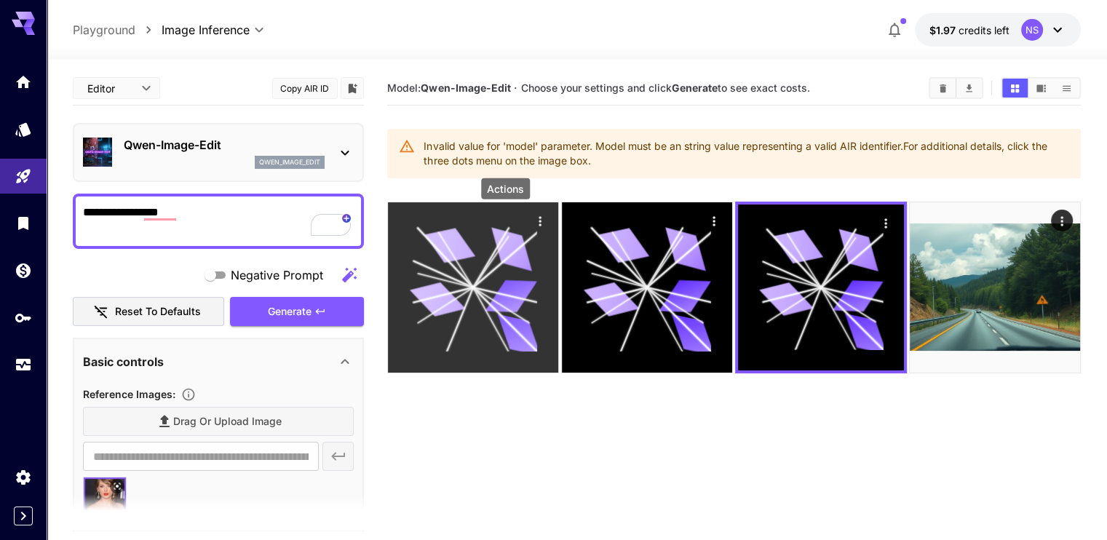
click at [533, 221] on icon "Actions" at bounding box center [540, 221] width 15 height 15
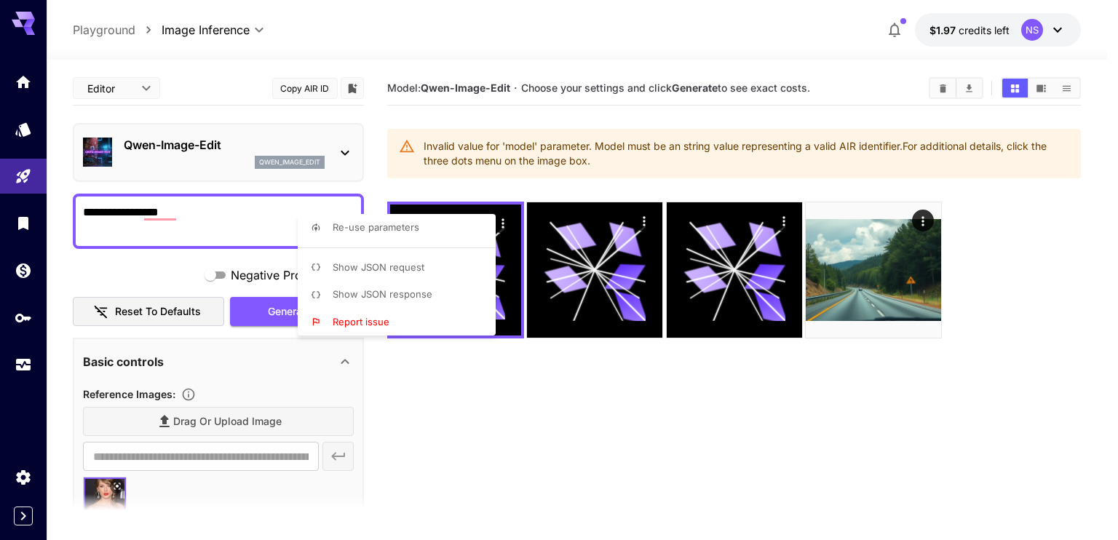
click at [771, 247] on div at bounding box center [559, 270] width 1118 height 540
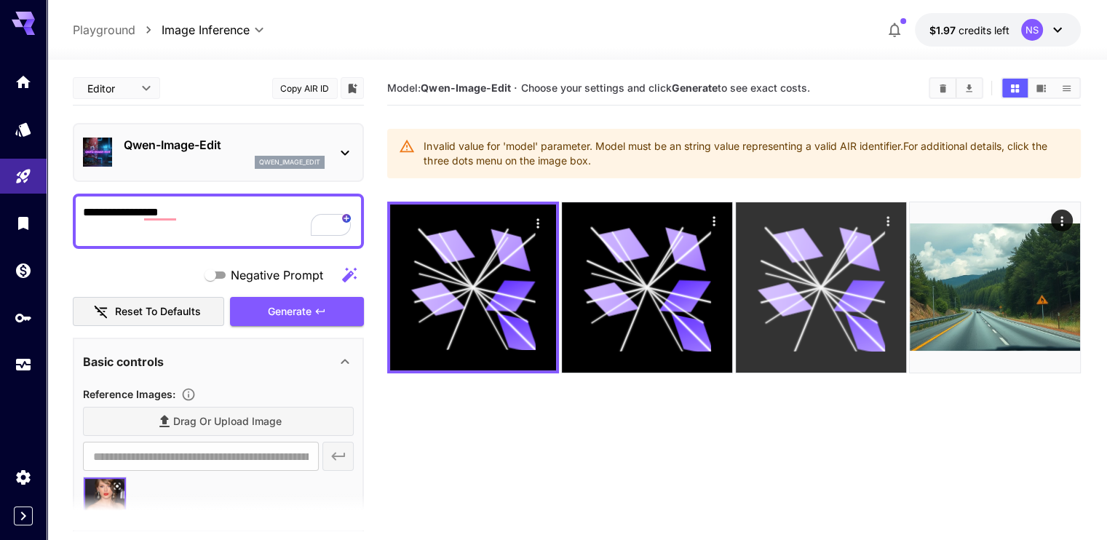
click at [833, 235] on icon at bounding box center [858, 248] width 51 height 43
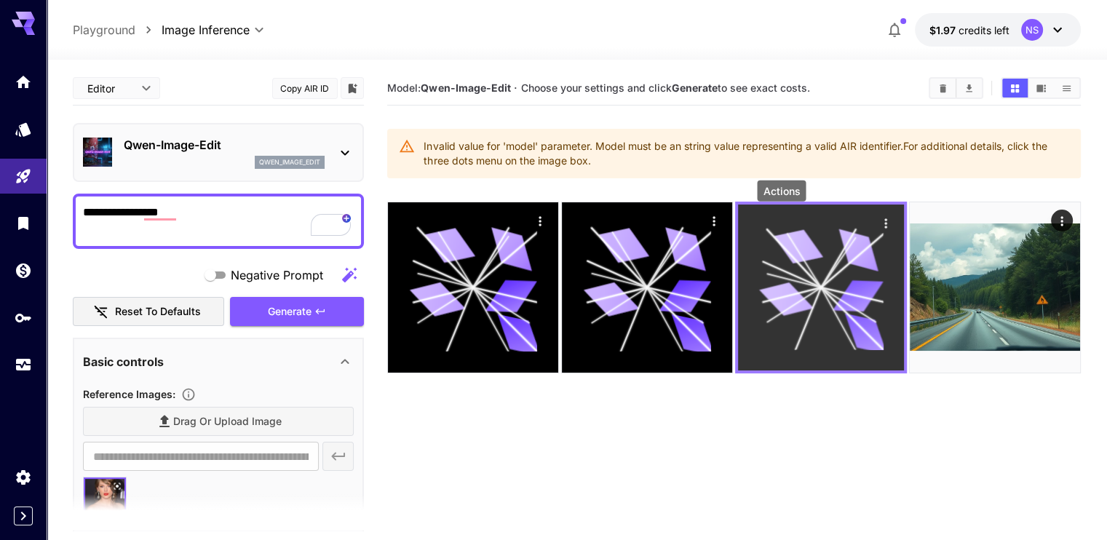
click at [878, 215] on div "Actions" at bounding box center [885, 222] width 15 height 17
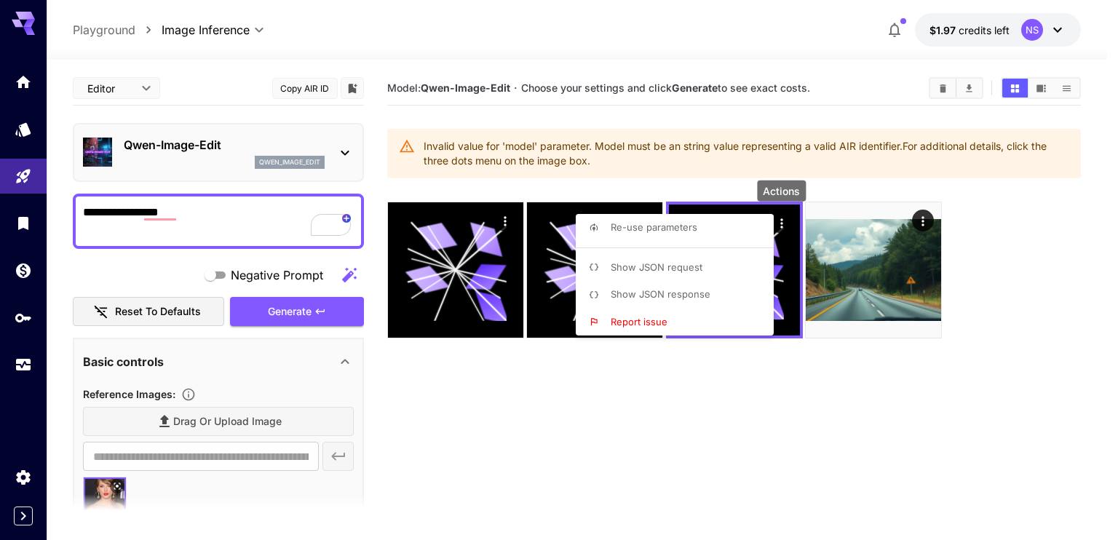
click at [725, 299] on li "Show JSON response" at bounding box center [679, 295] width 207 height 28
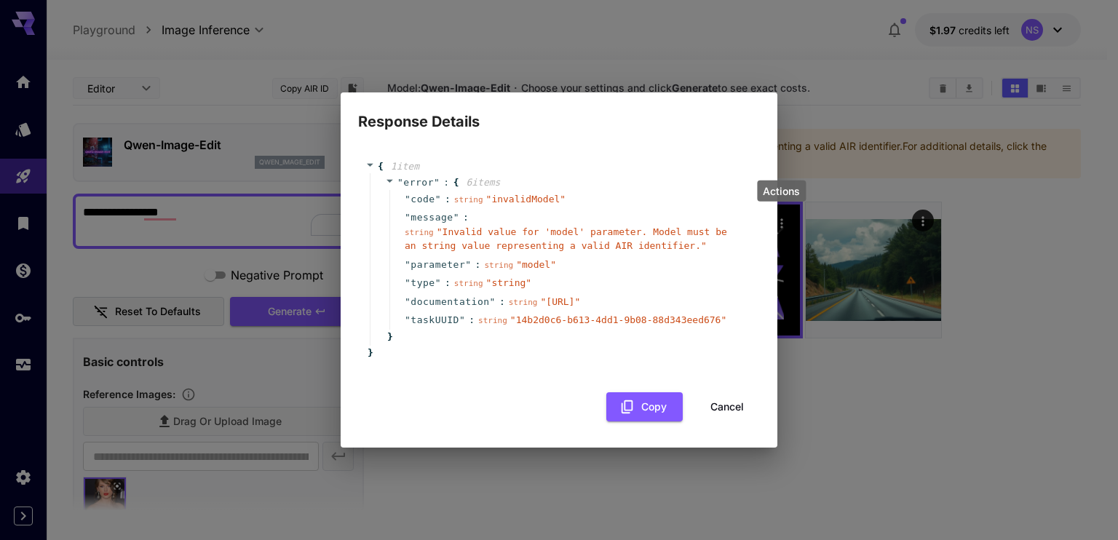
click at [718, 421] on button "Cancel" at bounding box center [727, 407] width 66 height 30
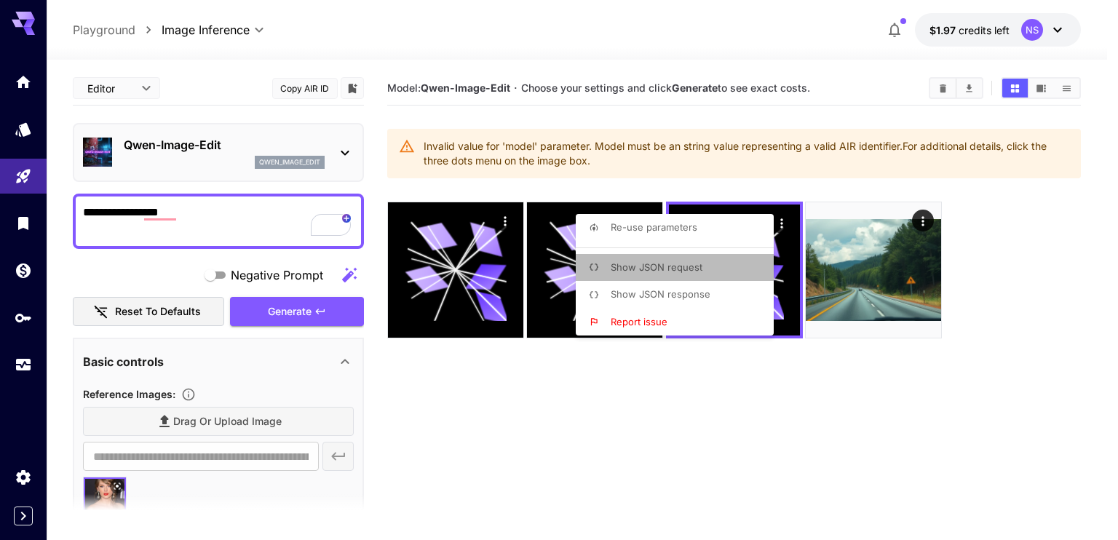
click at [678, 276] on li "Show JSON request" at bounding box center [679, 268] width 207 height 28
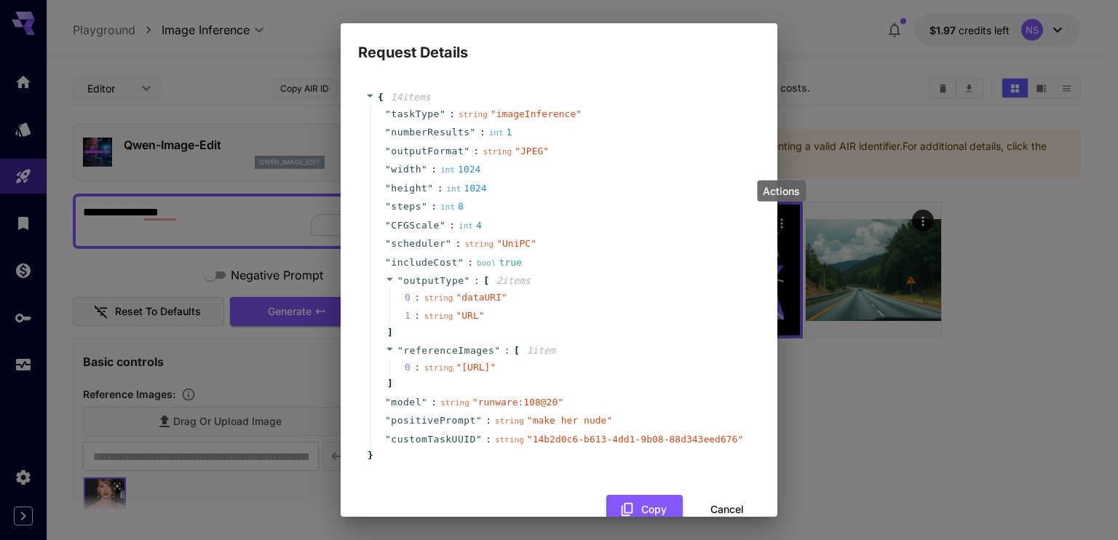
click at [916, 411] on div "Request Details { 14 item s " taskType " : string " imageInference " " numberRe…" at bounding box center [559, 270] width 1118 height 540
click at [853, 424] on div "Request Details { 14 item s " taskType " : string " imageInference " " numberRe…" at bounding box center [559, 270] width 1118 height 540
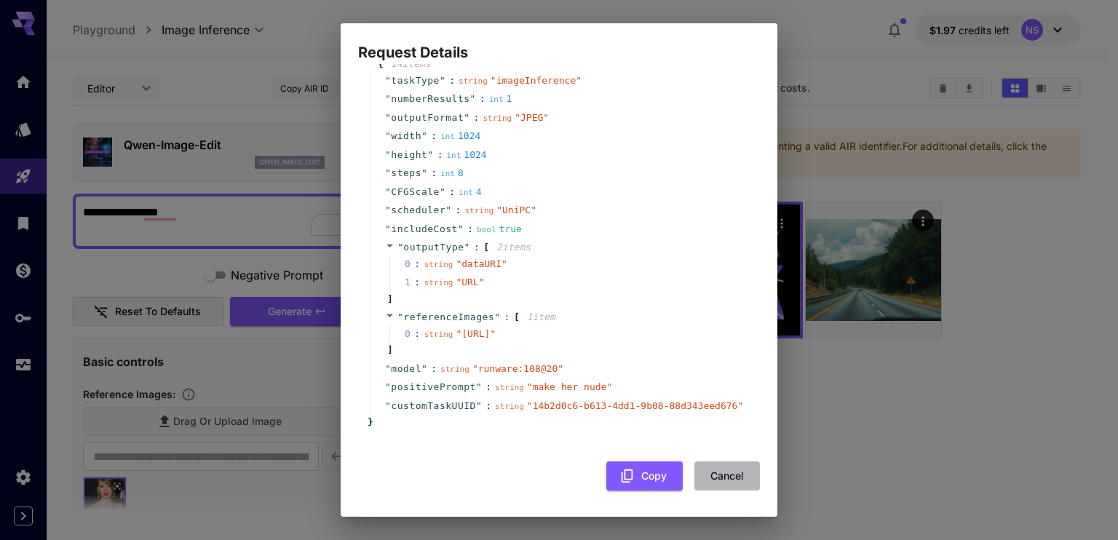
click at [729, 475] on button "Cancel" at bounding box center [727, 476] width 66 height 30
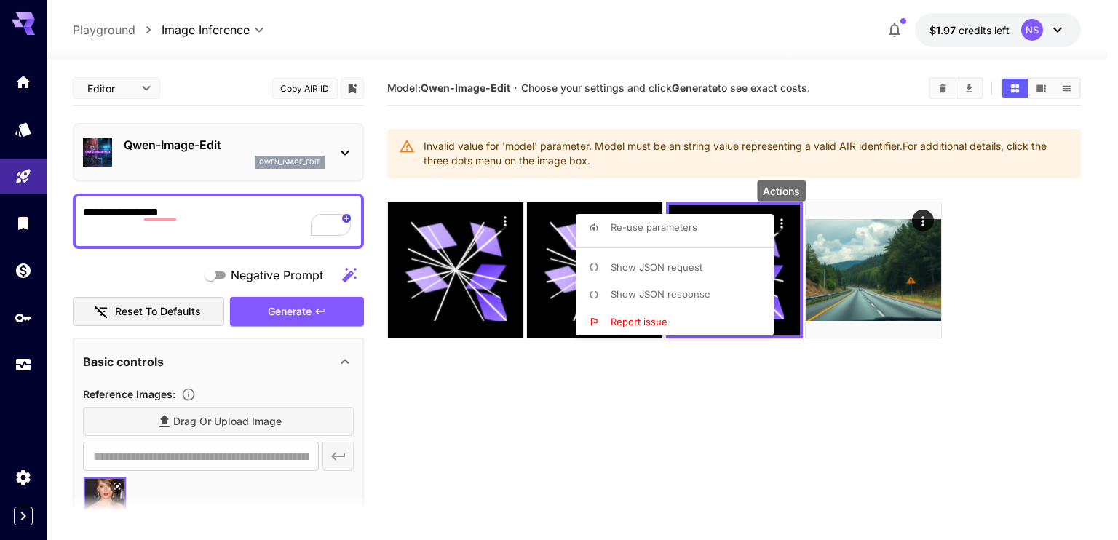
click at [920, 224] on div at bounding box center [559, 270] width 1118 height 540
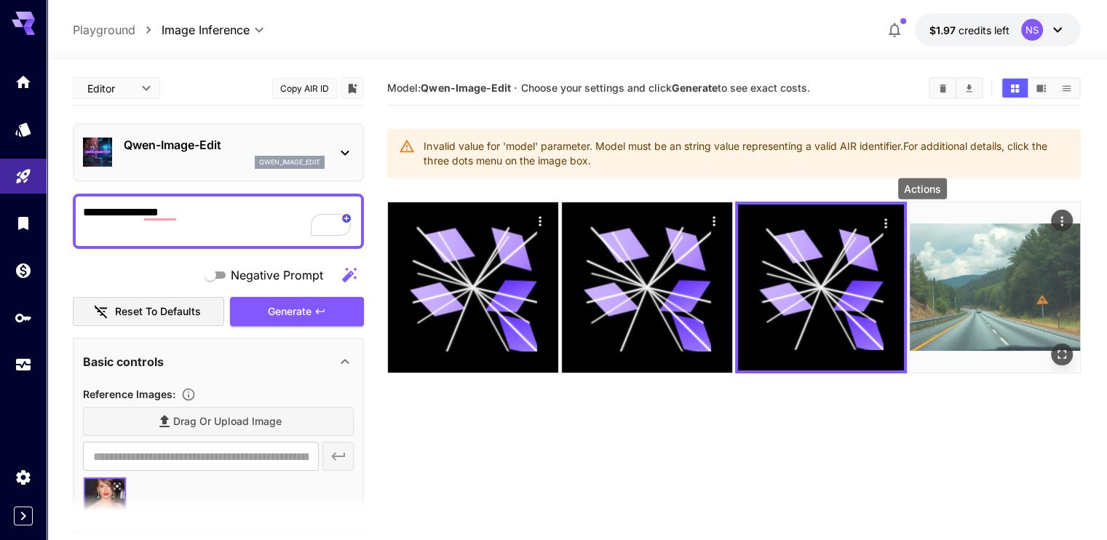
click at [1055, 215] on icon "Actions" at bounding box center [1062, 221] width 15 height 15
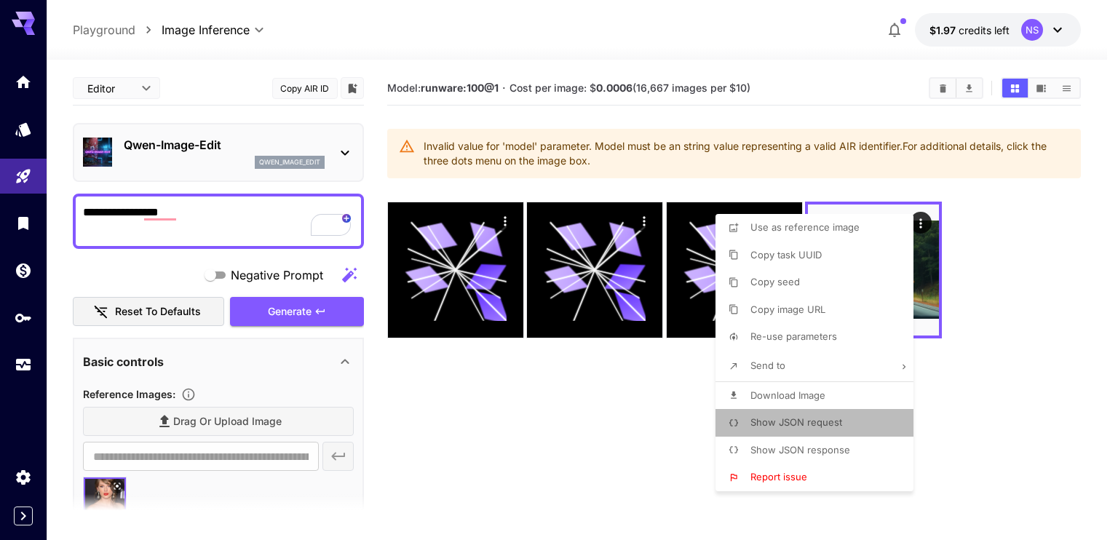
click at [823, 423] on span "Show JSON request" at bounding box center [796, 422] width 92 height 12
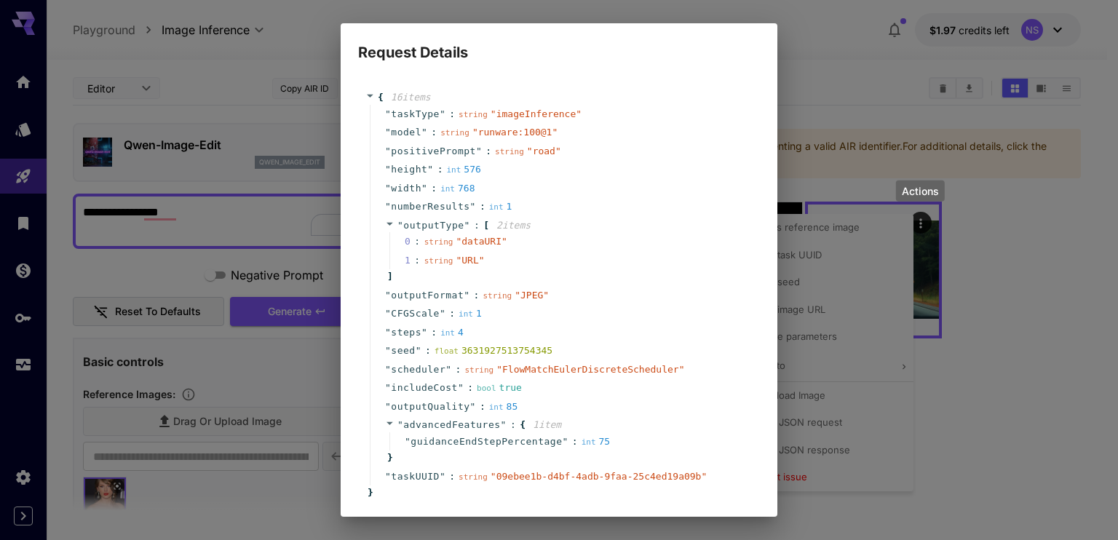
scroll to position [0, 0]
click at [1047, 437] on div "Request Details { 16 item s " taskType " : string " imageInference " " model " …" at bounding box center [559, 270] width 1118 height 540
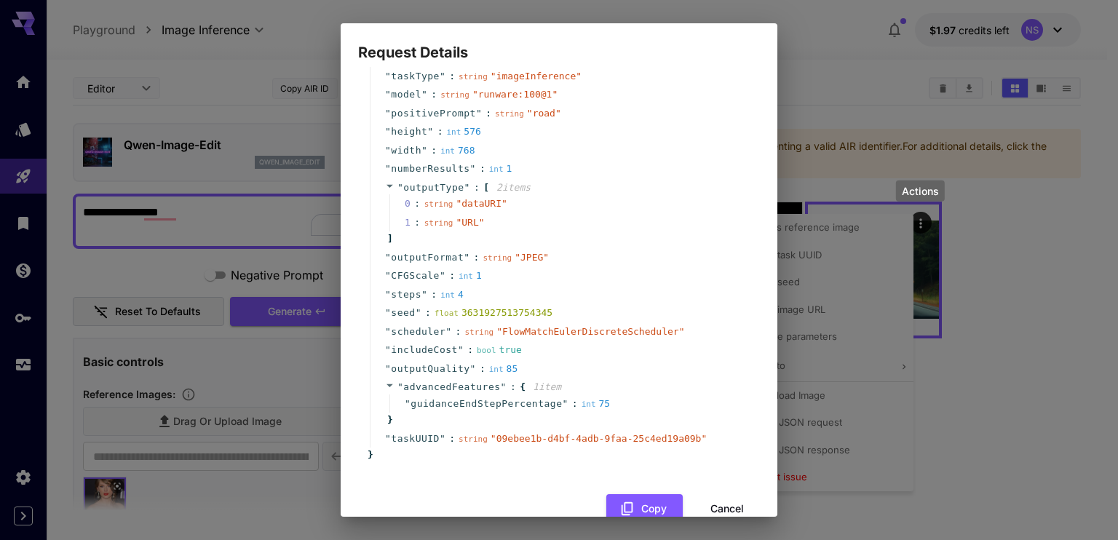
scroll to position [70, 0]
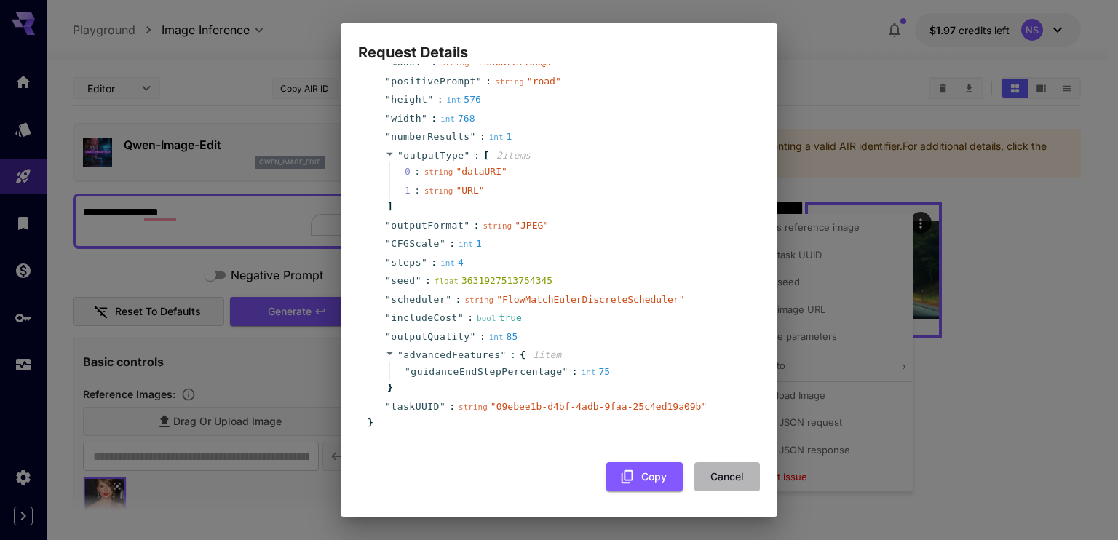
click at [713, 474] on button "Cancel" at bounding box center [727, 477] width 66 height 30
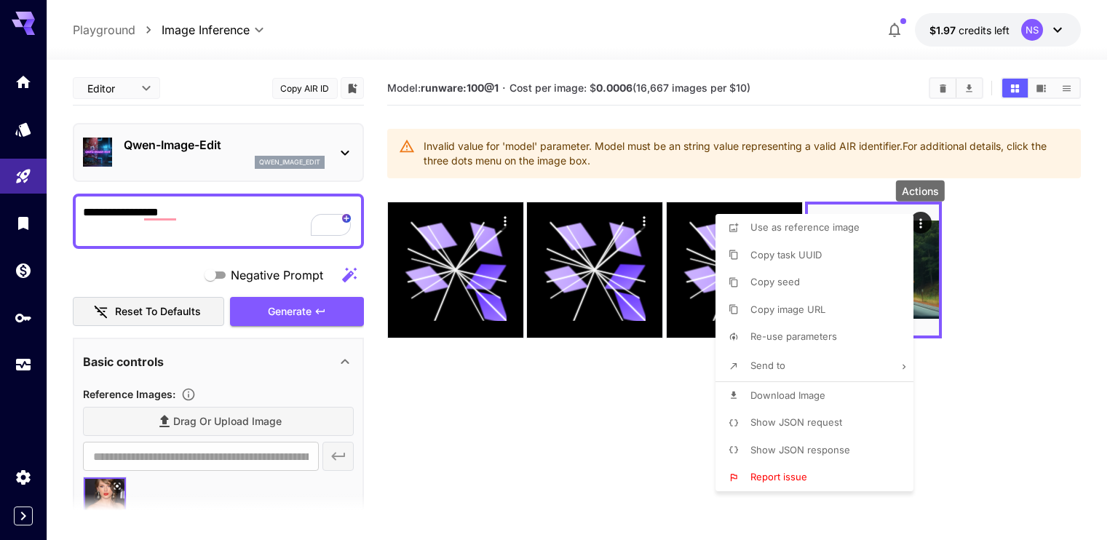
click at [574, 375] on div at bounding box center [559, 270] width 1118 height 540
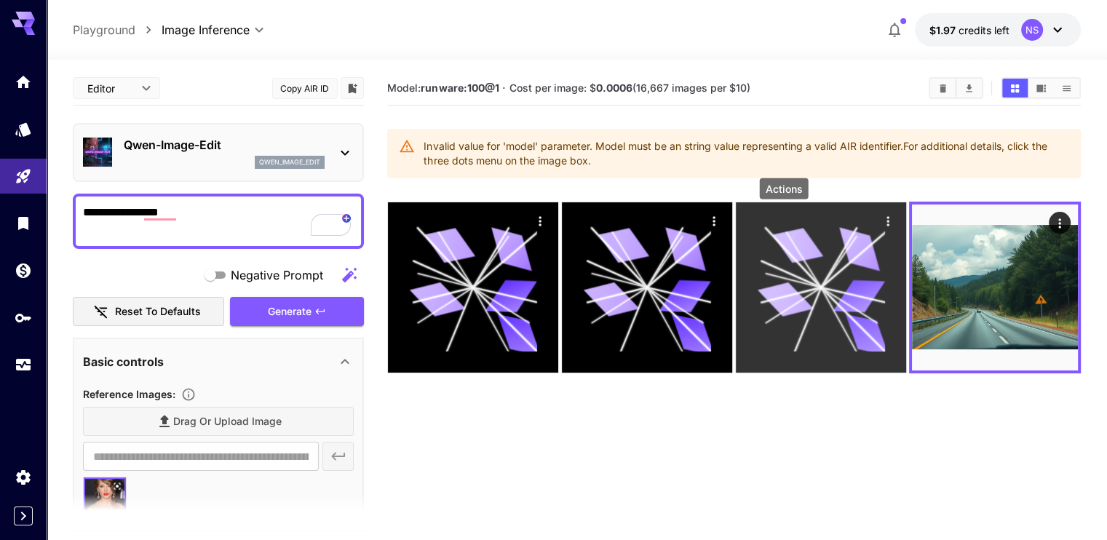
click at [881, 215] on icon "Actions" at bounding box center [888, 221] width 15 height 15
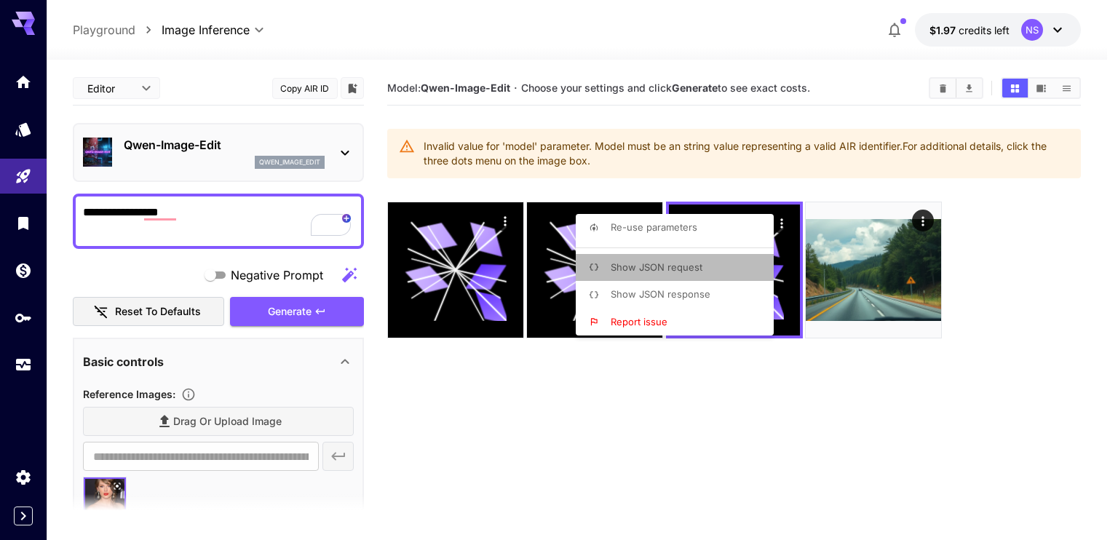
click at [643, 273] on span "Show JSON request" at bounding box center [657, 267] width 92 height 12
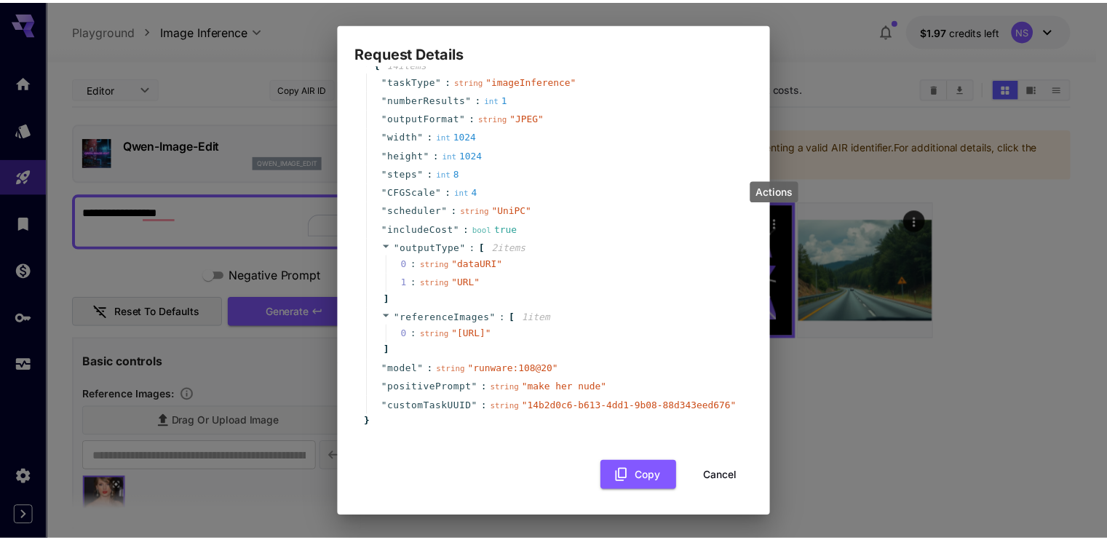
scroll to position [61, 0]
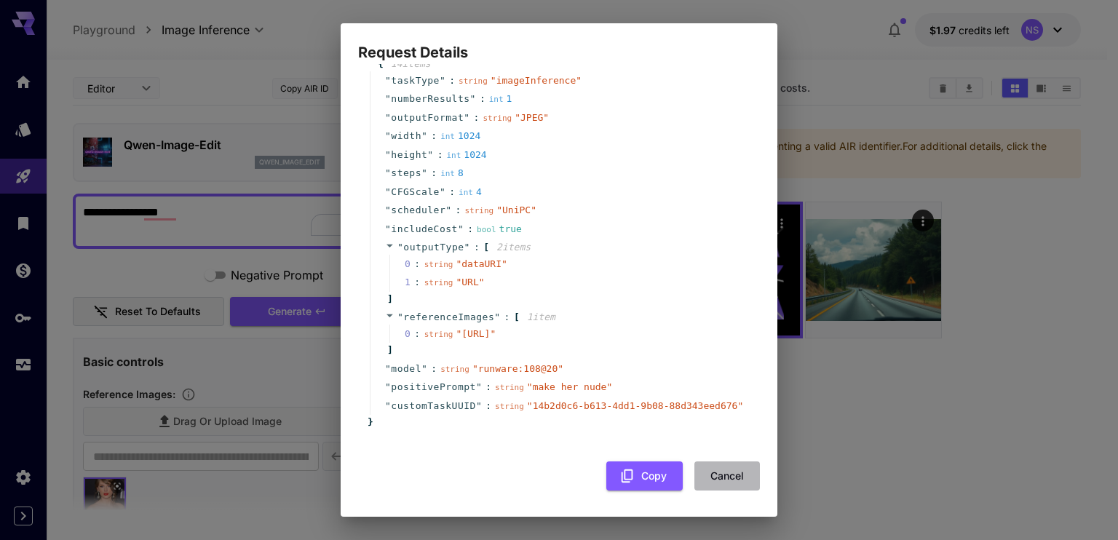
click at [721, 467] on button "Cancel" at bounding box center [727, 476] width 66 height 30
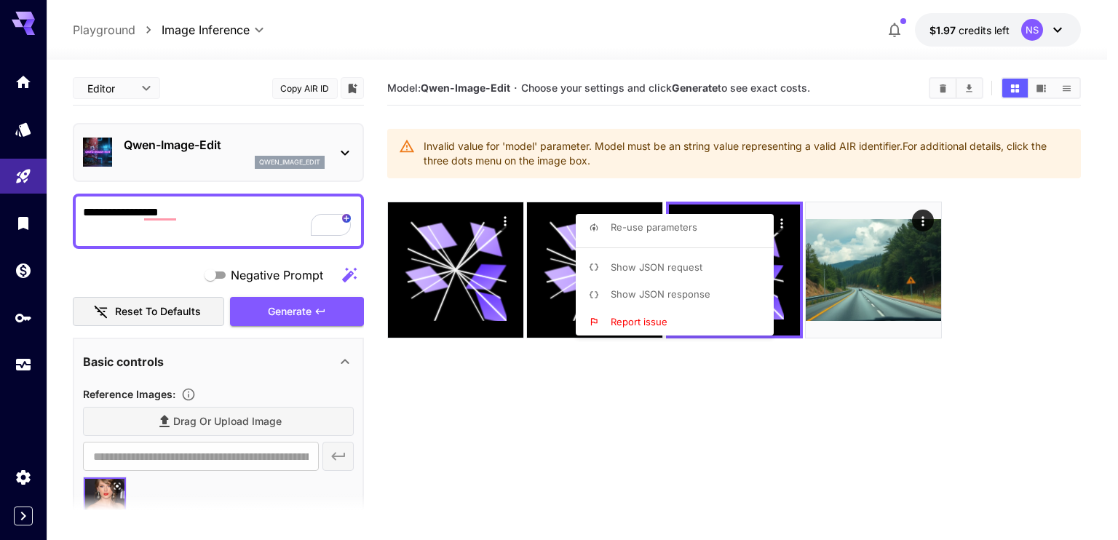
click at [113, 93] on div at bounding box center [559, 270] width 1118 height 540
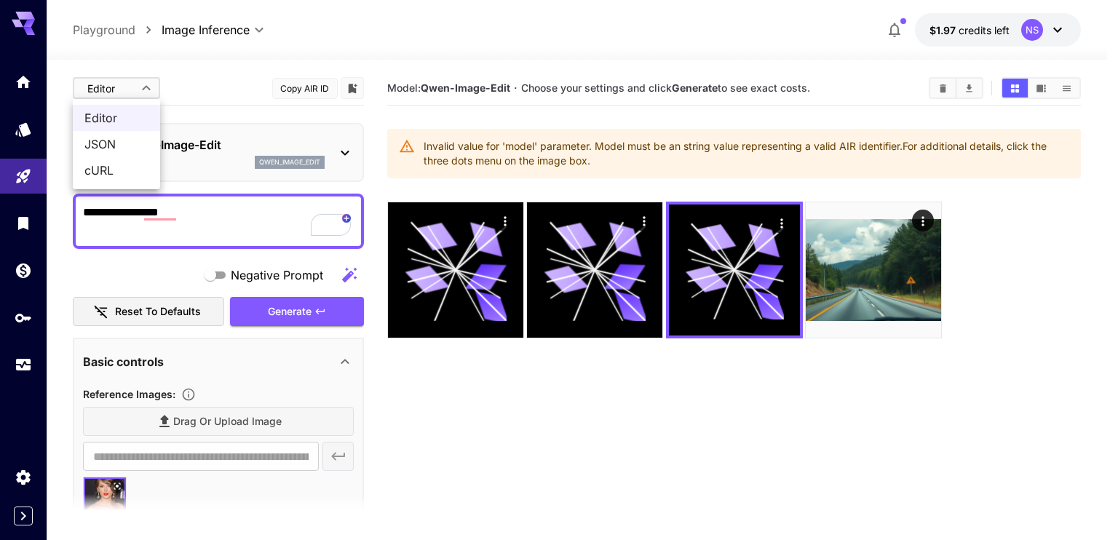
click at [127, 84] on body "**********" at bounding box center [559, 327] width 1118 height 655
click at [128, 146] on span "JSON" at bounding box center [116, 143] width 64 height 17
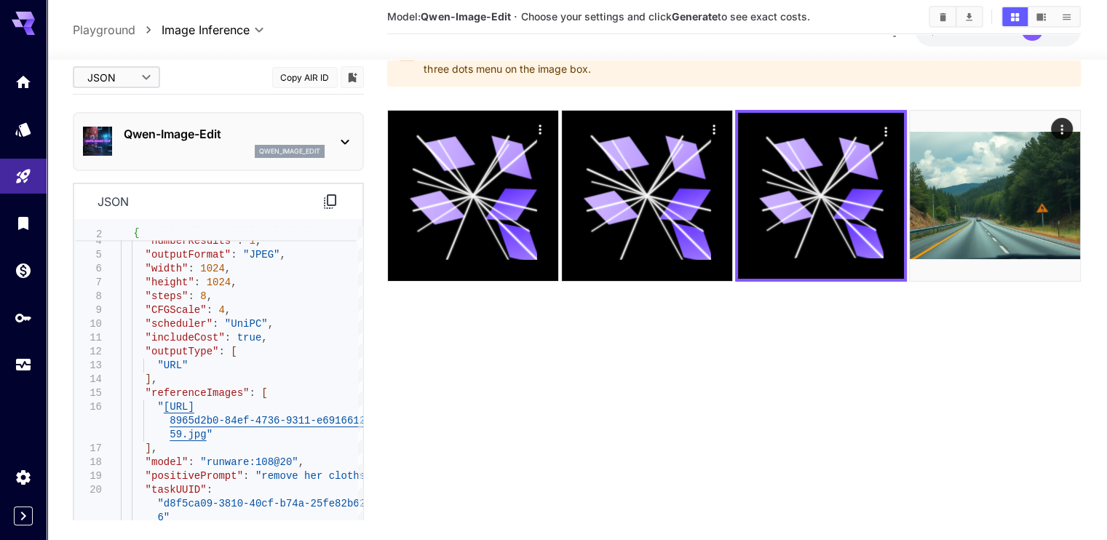
scroll to position [115, 0]
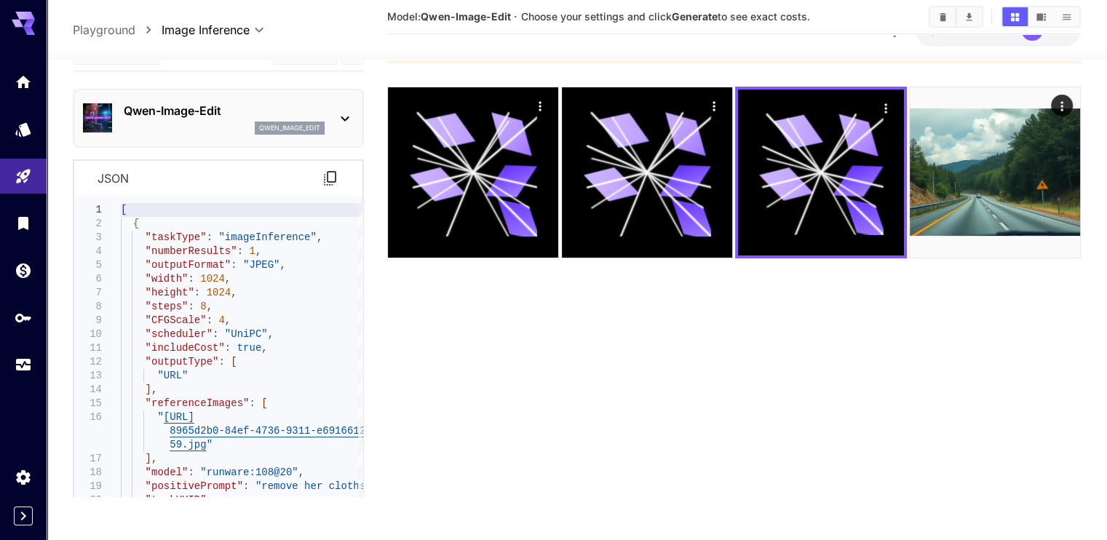
click at [408, 271] on section "Model: [PERSON_NAME]-Image-Edit · Choose your settings and click Generate to se…" at bounding box center [733, 226] width 693 height 540
click at [333, 125] on div "Qwen-Image-Edit qwen_image_edit" at bounding box center [218, 118] width 271 height 44
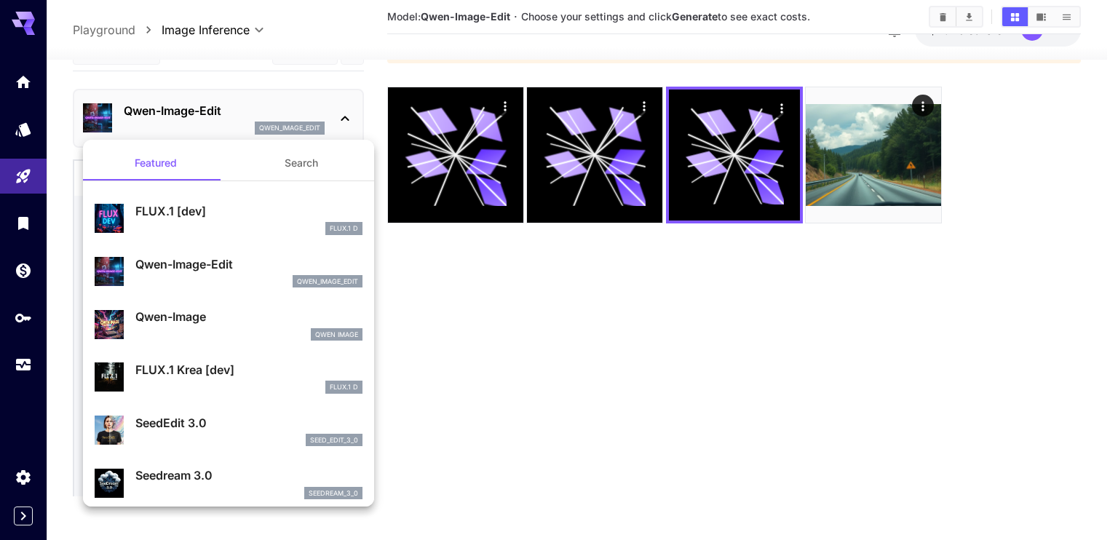
click at [333, 125] on div at bounding box center [559, 270] width 1118 height 540
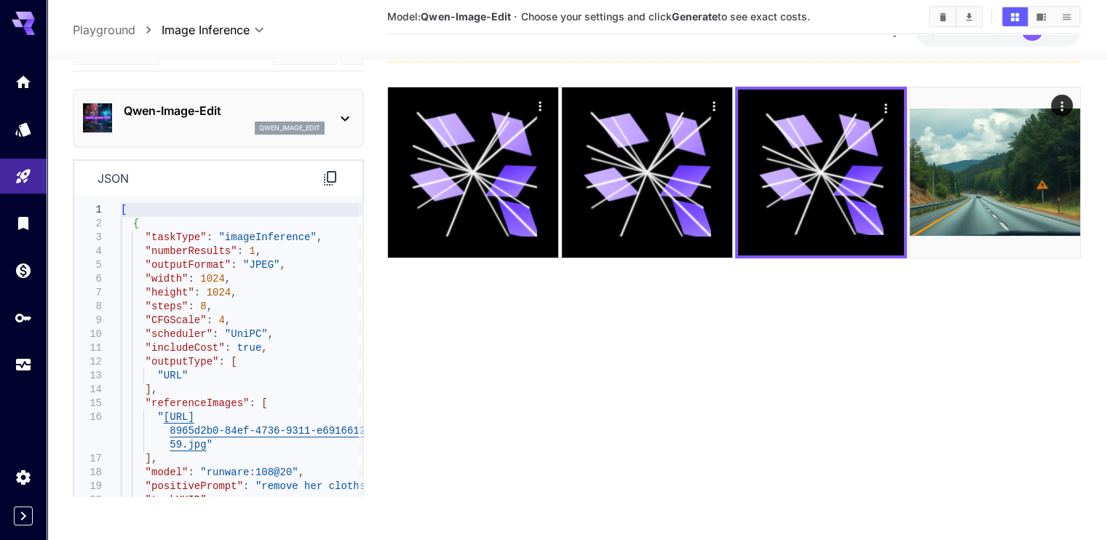
click at [295, 130] on p "qwen_image_edit" at bounding box center [289, 129] width 61 height 10
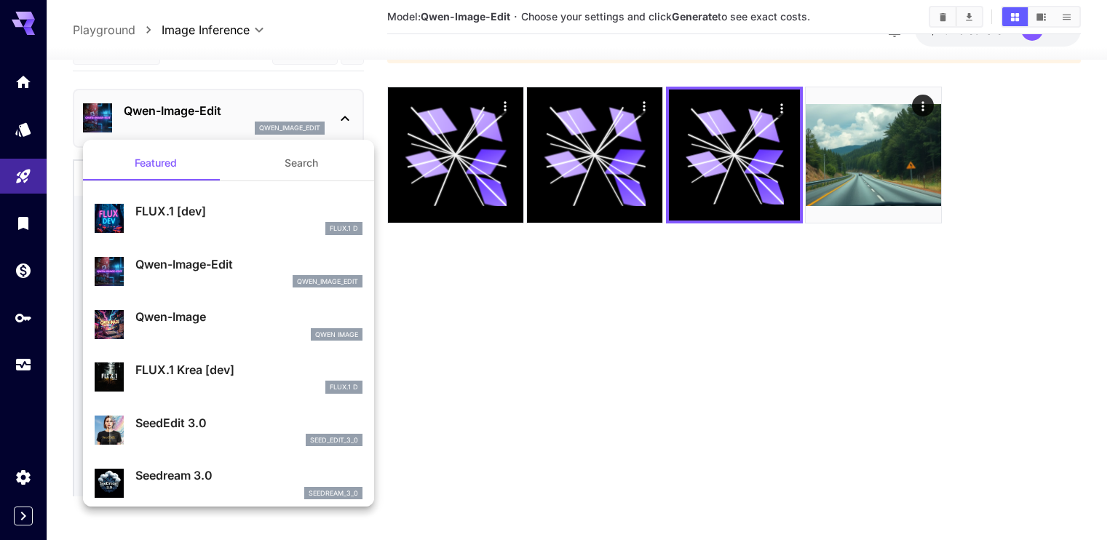
click at [295, 130] on div at bounding box center [559, 270] width 1118 height 540
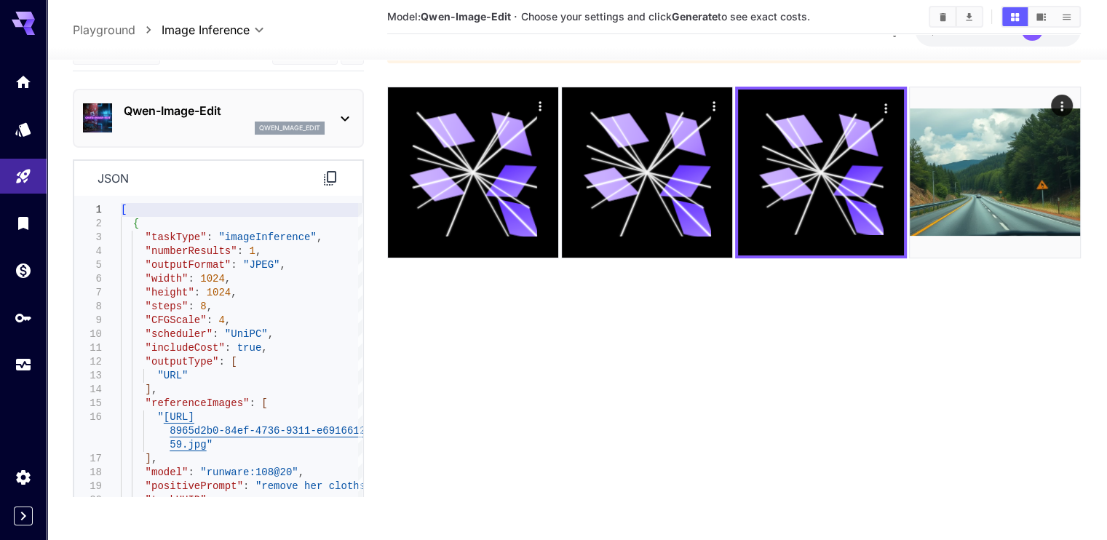
click at [432, 255] on section "Model: [PERSON_NAME]-Image-Edit · Choose your settings and click Generate to se…" at bounding box center [733, 226] width 693 height 540
click at [120, 175] on p "json" at bounding box center [113, 178] width 31 height 17
click at [330, 176] on icon at bounding box center [330, 178] width 17 height 17
click at [511, 271] on section "Model: [PERSON_NAME]-Image-Edit · Choose your settings and click Generate to se…" at bounding box center [733, 226] width 693 height 540
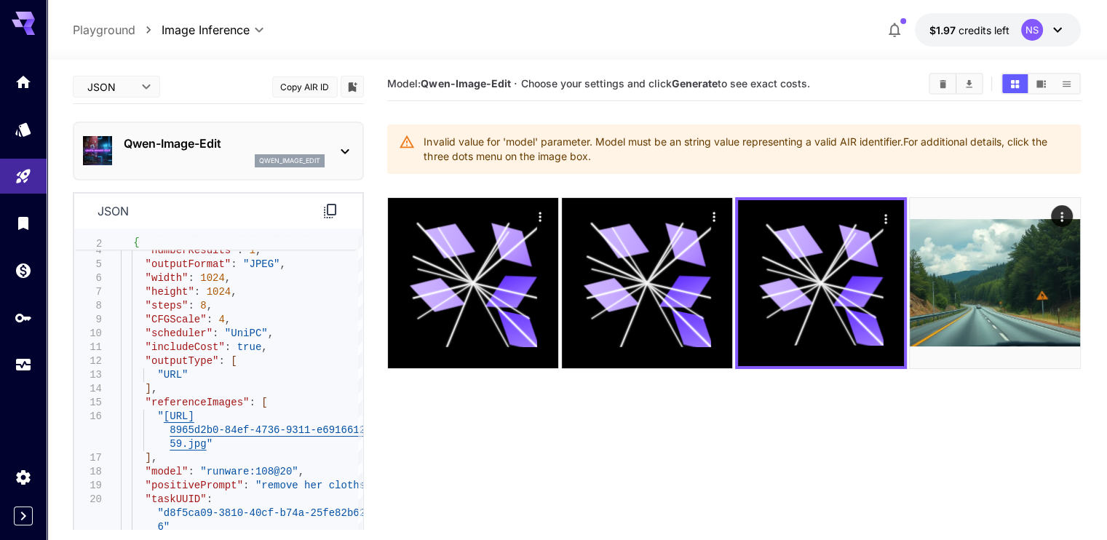
scroll to position [0, 0]
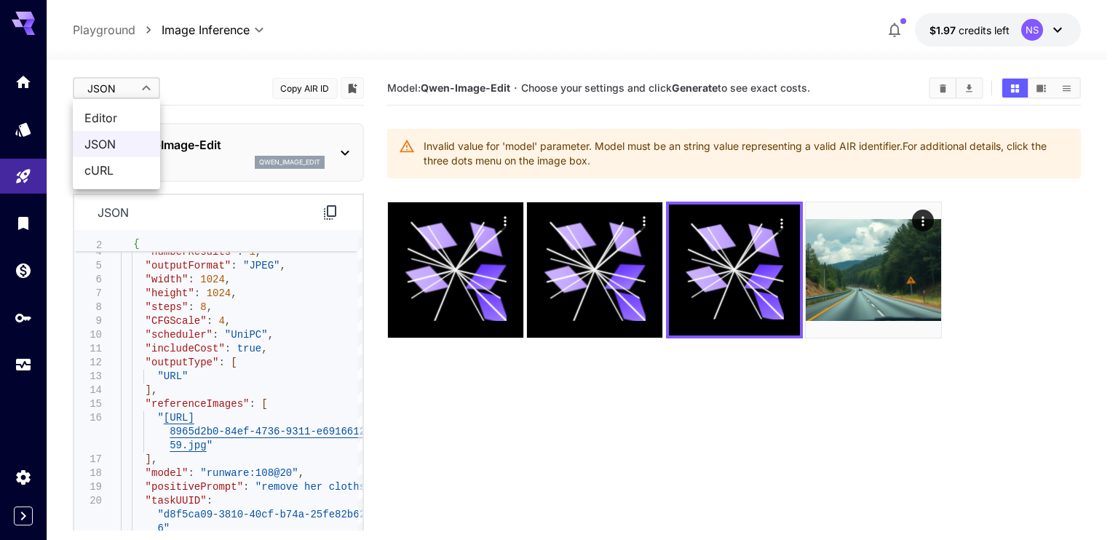
click at [126, 79] on body "**********" at bounding box center [559, 327] width 1118 height 655
click at [137, 120] on span "Editor" at bounding box center [116, 117] width 64 height 17
type input "****"
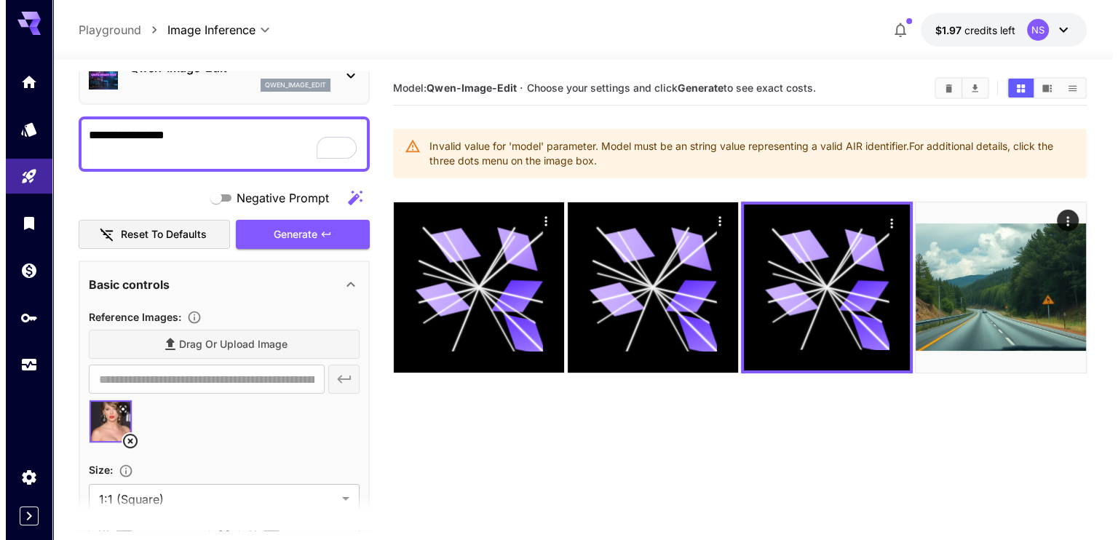
scroll to position [437, 0]
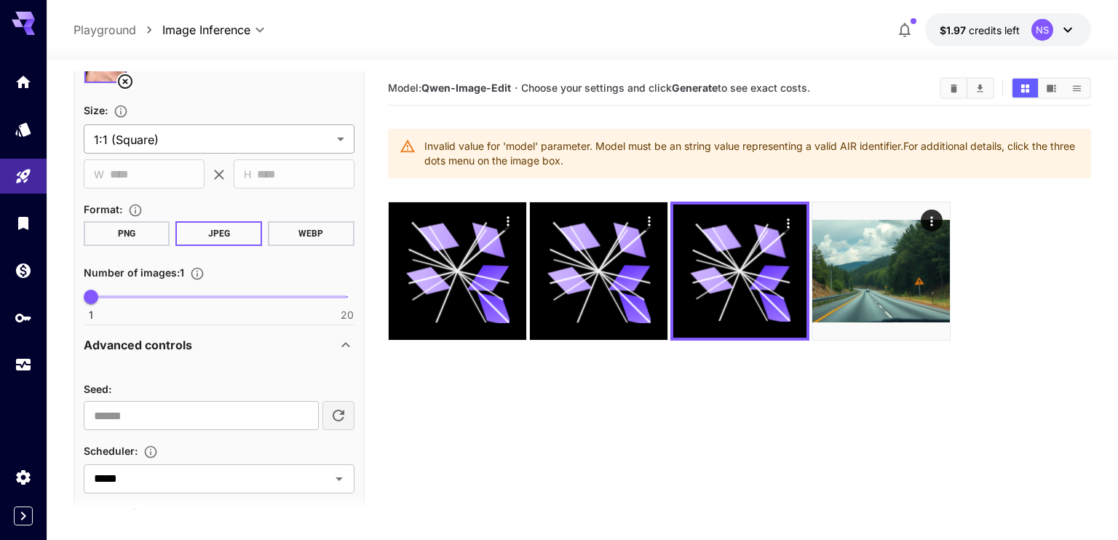
click at [189, 134] on body "**********" at bounding box center [559, 327] width 1118 height 655
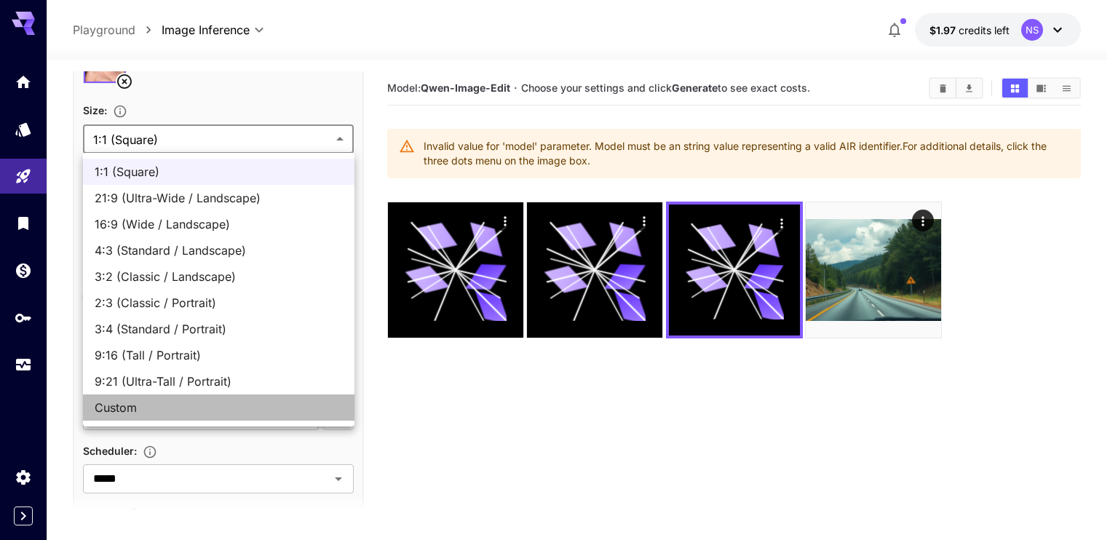
click at [159, 408] on span "Custom" at bounding box center [219, 407] width 248 height 17
type input "******"
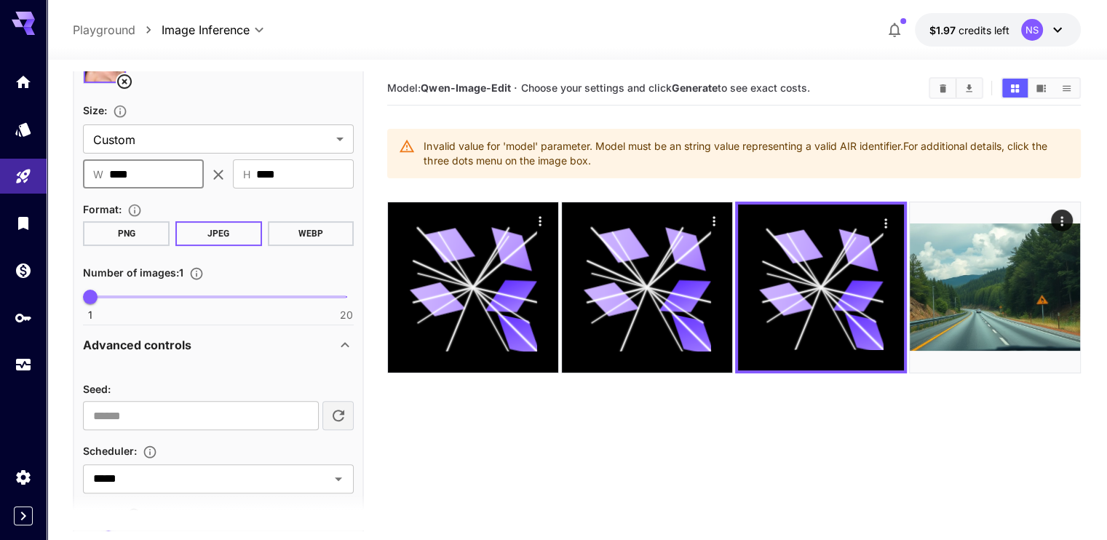
drag, startPoint x: 171, startPoint y: 173, endPoint x: 79, endPoint y: 178, distance: 92.5
click at [79, 178] on div "**********" at bounding box center [218, 312] width 291 height 822
type input "***"
drag, startPoint x: 298, startPoint y: 175, endPoint x: 207, endPoint y: 180, distance: 91.8
click at [221, 184] on div "​ W *** ​ ​ H **** ​" at bounding box center [218, 173] width 271 height 29
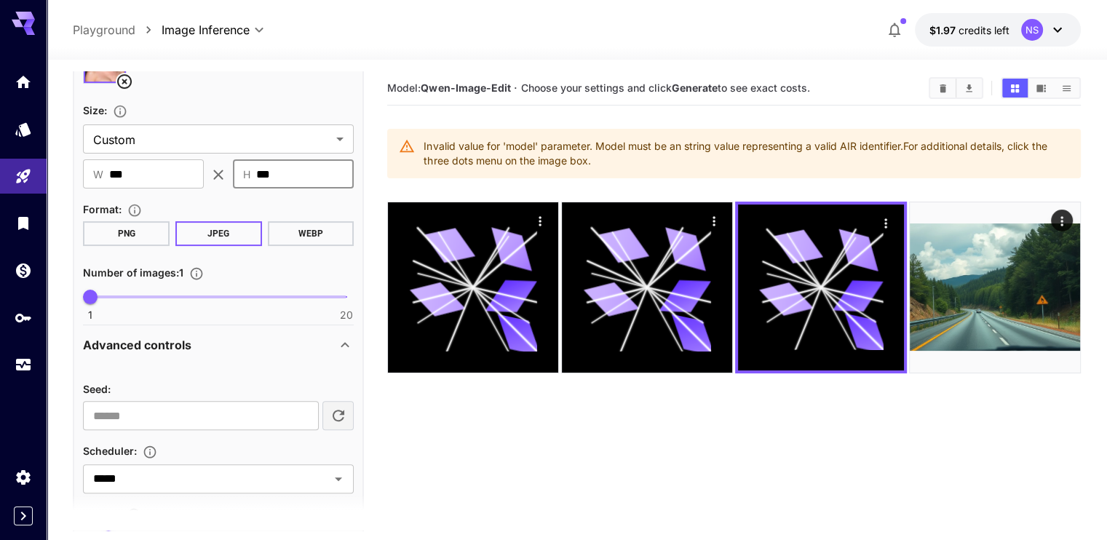
type input "***"
click at [442, 421] on section "Model: [PERSON_NAME]-Image-Edit · Choose your settings and click Generate to se…" at bounding box center [733, 341] width 693 height 540
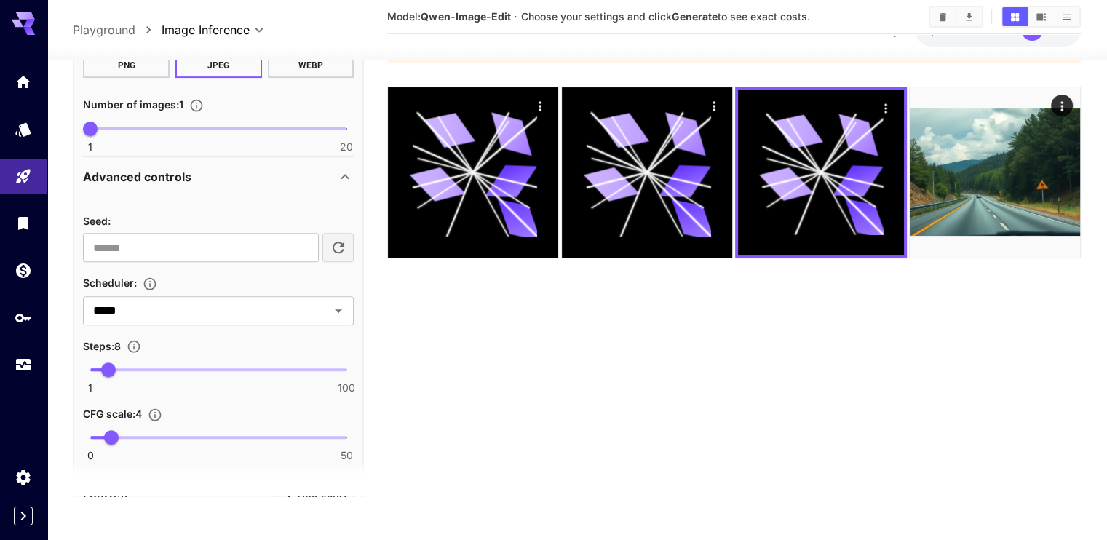
scroll to position [655, 0]
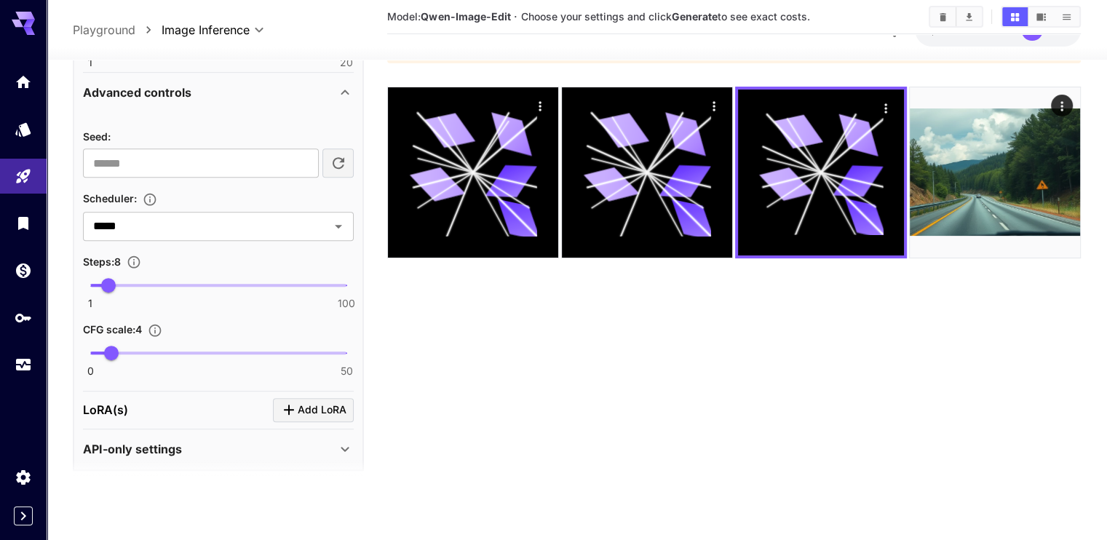
click at [337, 162] on icon "button" at bounding box center [338, 163] width 17 height 17
type input "**********"
type input "**"
click at [116, 279] on span "11" at bounding box center [116, 285] width 15 height 15
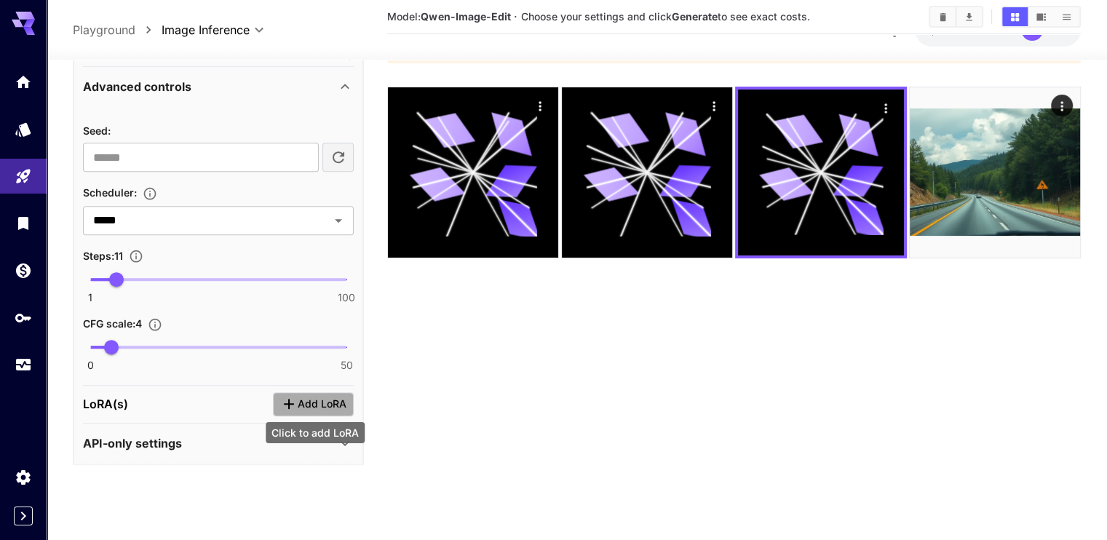
click at [320, 405] on span "Add LoRA" at bounding box center [322, 405] width 49 height 18
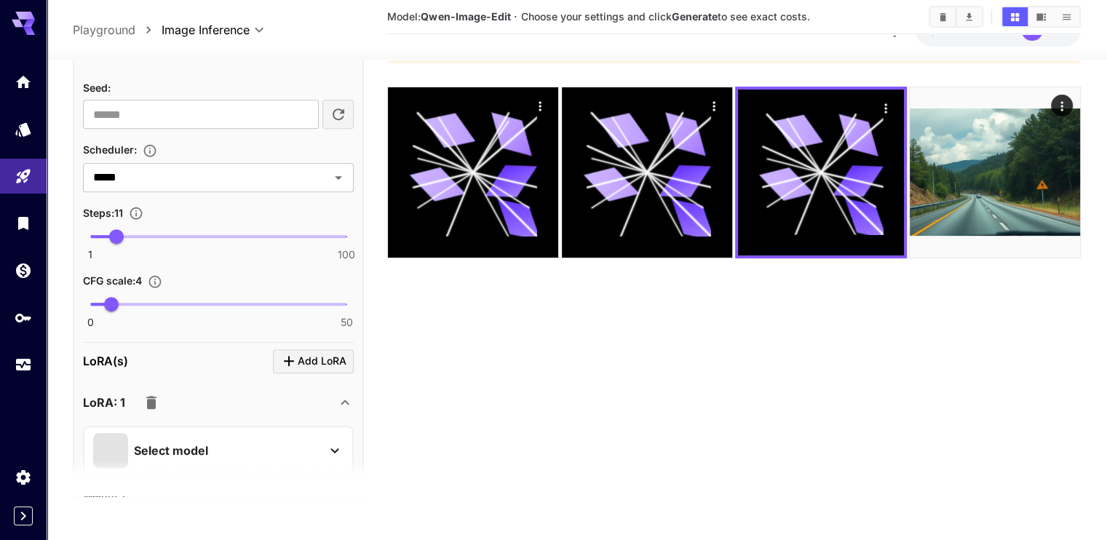
scroll to position [825, 0]
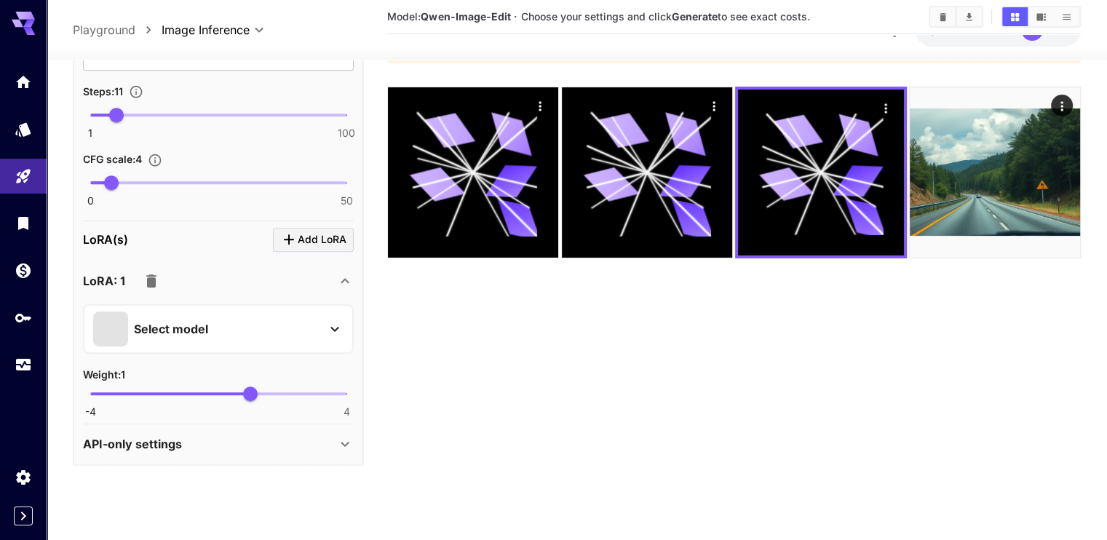
click at [245, 339] on div "Select model" at bounding box center [206, 329] width 227 height 35
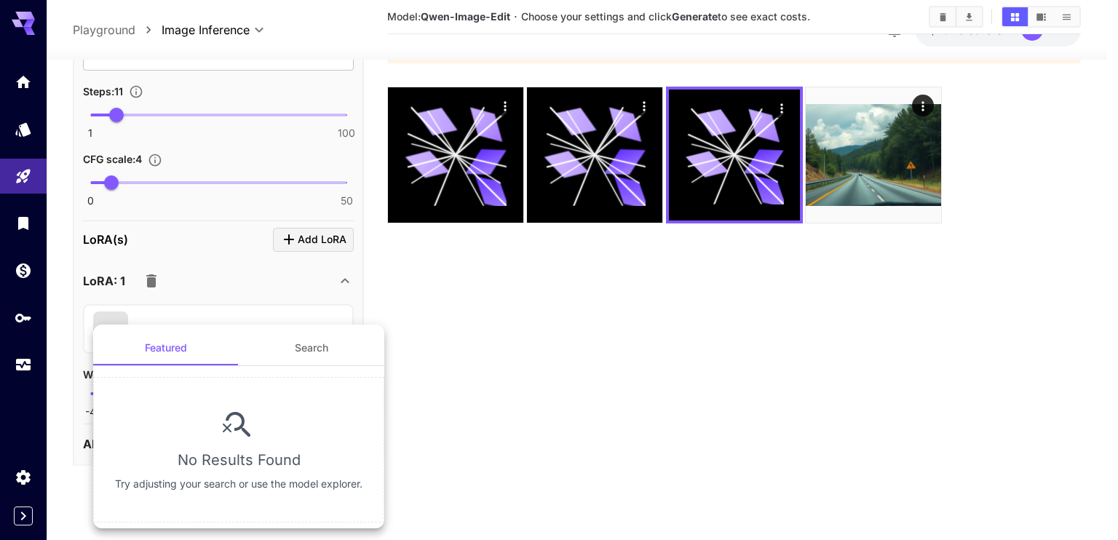
click at [495, 343] on div at bounding box center [559, 270] width 1118 height 540
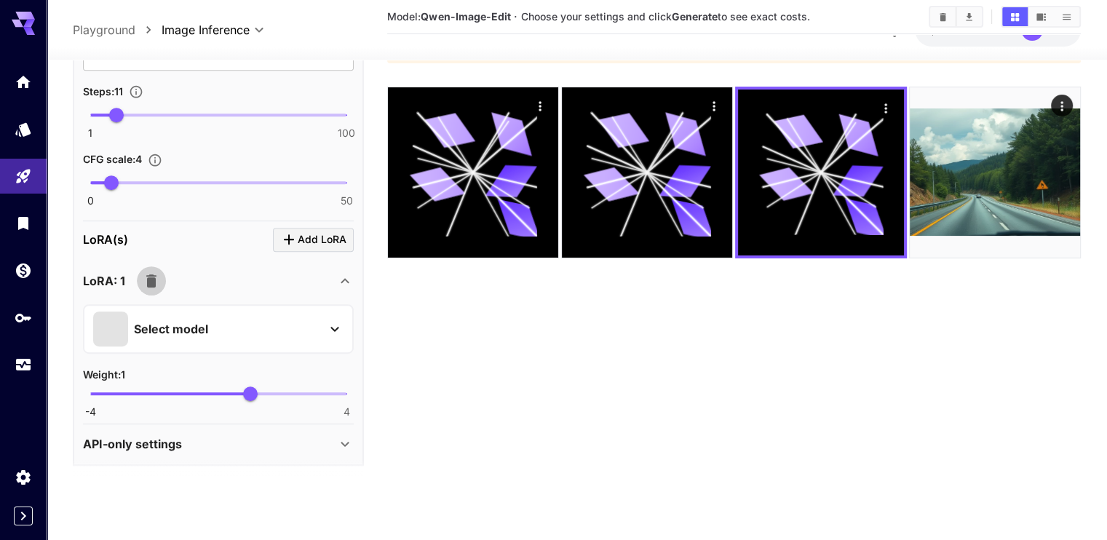
click at [151, 277] on icon "button" at bounding box center [151, 280] width 10 height 13
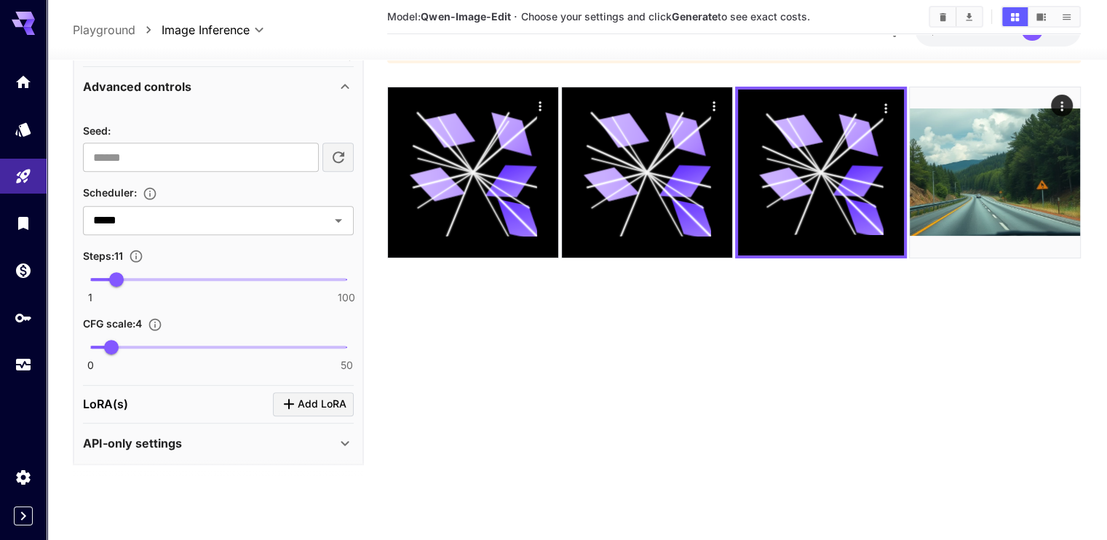
click at [242, 438] on div "API-only settings" at bounding box center [209, 443] width 253 height 17
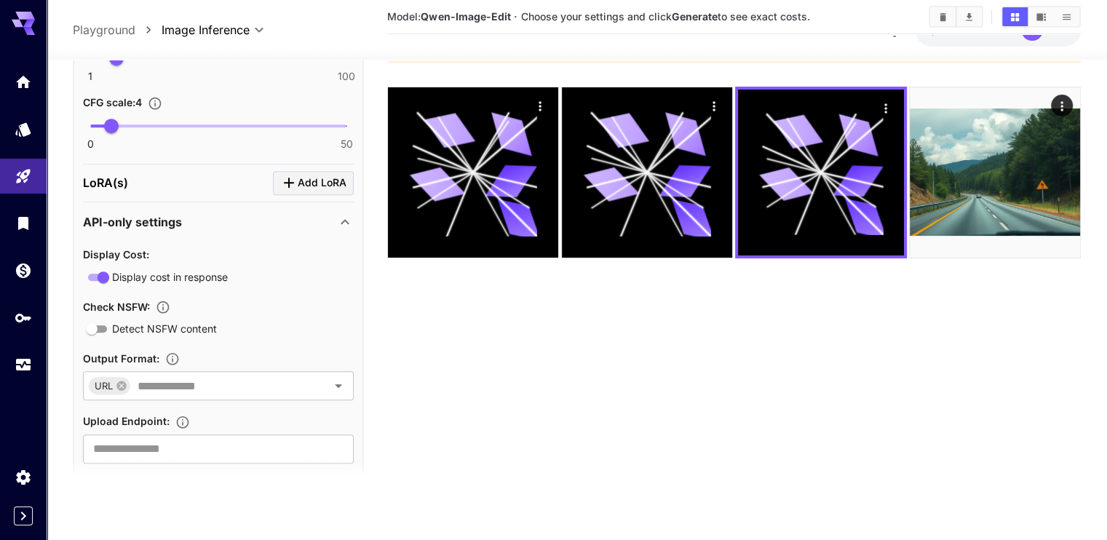
scroll to position [908, 0]
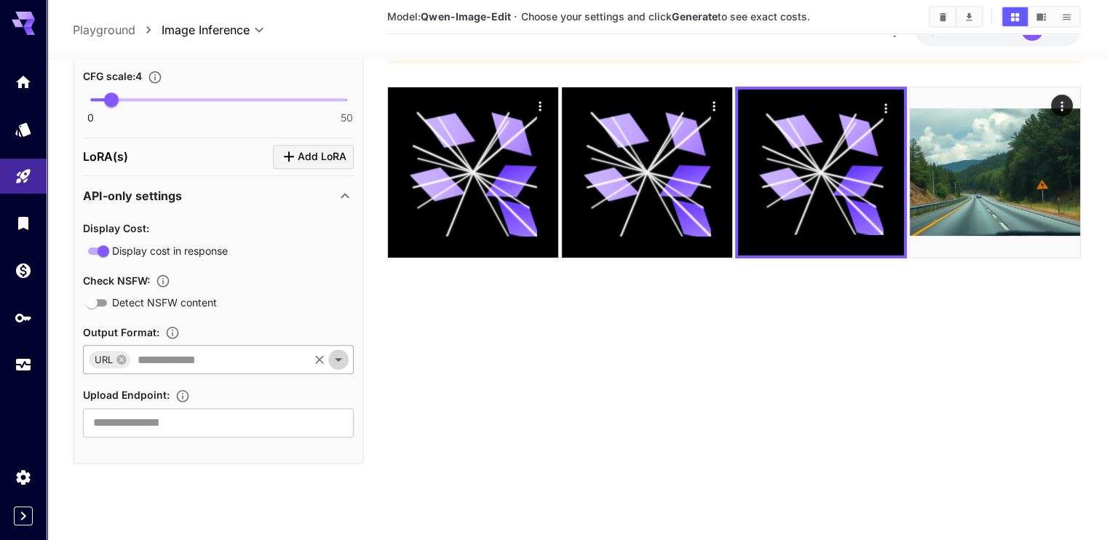
click at [336, 359] on icon "Open" at bounding box center [338, 359] width 17 height 17
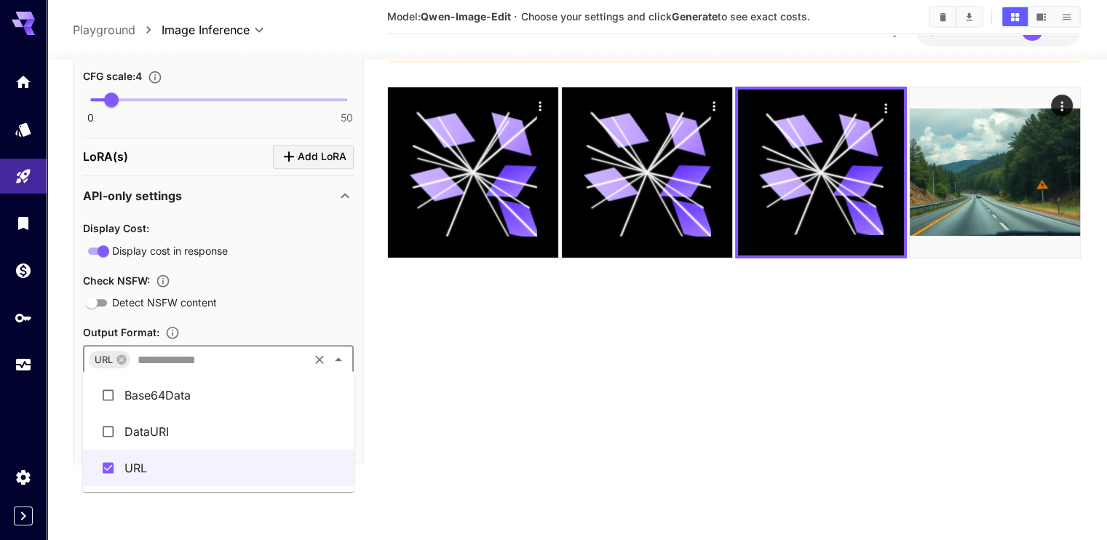
click at [344, 360] on icon "Close" at bounding box center [338, 359] width 17 height 17
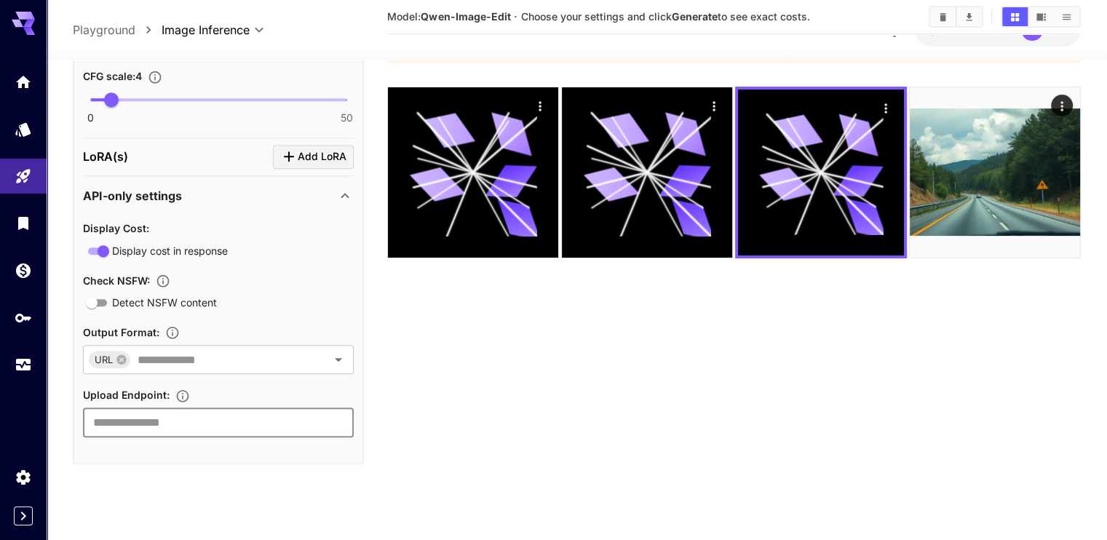
click at [167, 420] on input "text" at bounding box center [218, 422] width 271 height 29
click at [478, 407] on section "Model: [PERSON_NAME]-Image-Edit · Choose your settings and click Generate to se…" at bounding box center [733, 226] width 693 height 540
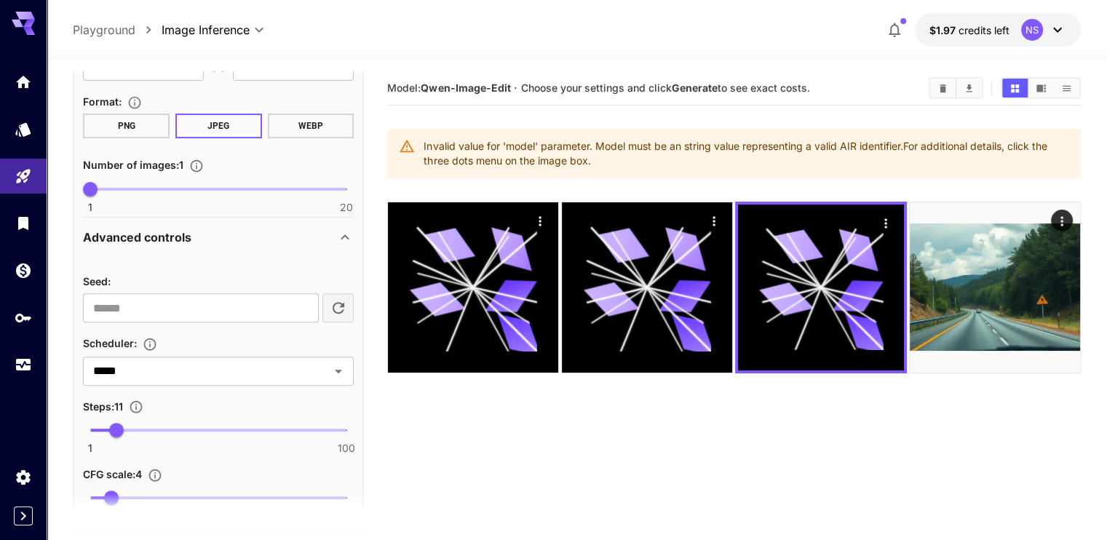
scroll to position [386, 0]
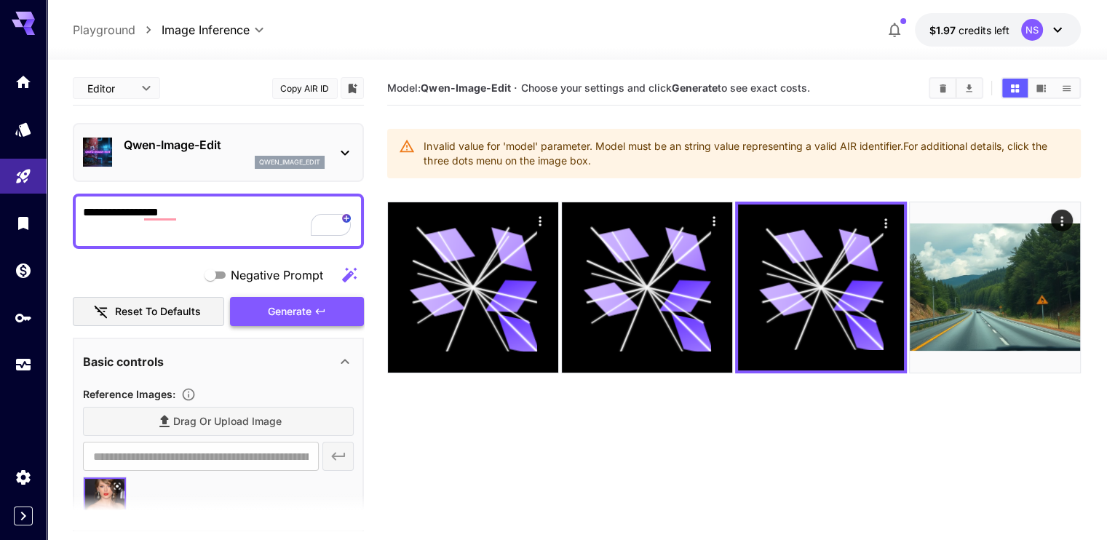
click at [294, 314] on span "Generate" at bounding box center [290, 312] width 44 height 18
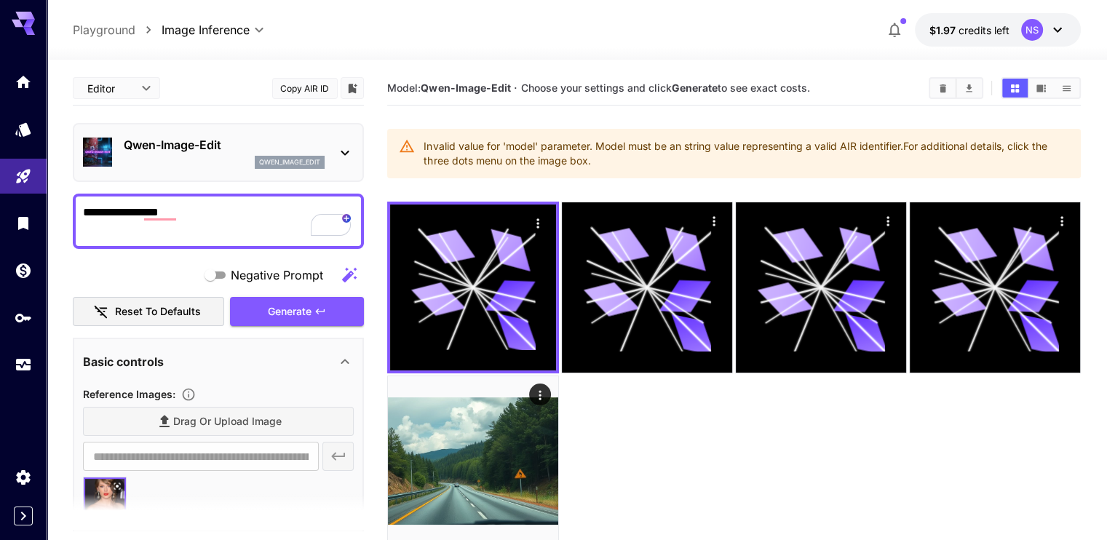
click at [606, 421] on section "Model: [PERSON_NAME]-Image-Edit · Choose your settings and click Generate to se…" at bounding box center [733, 341] width 693 height 540
click at [224, 25] on body "**********" at bounding box center [553, 327] width 1107 height 655
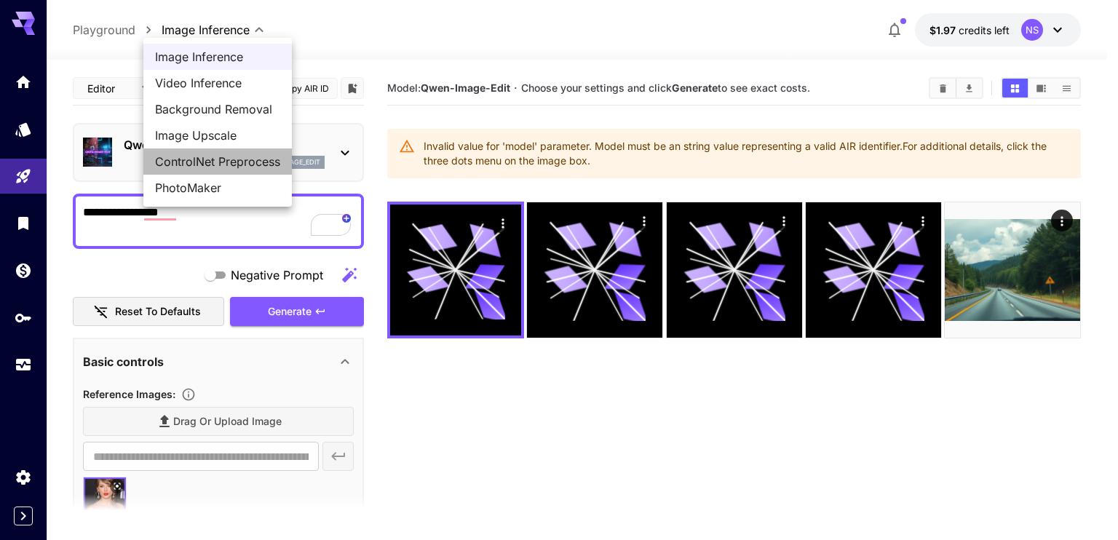
click at [240, 166] on span "ControlNet Preprocess" at bounding box center [217, 161] width 125 height 17
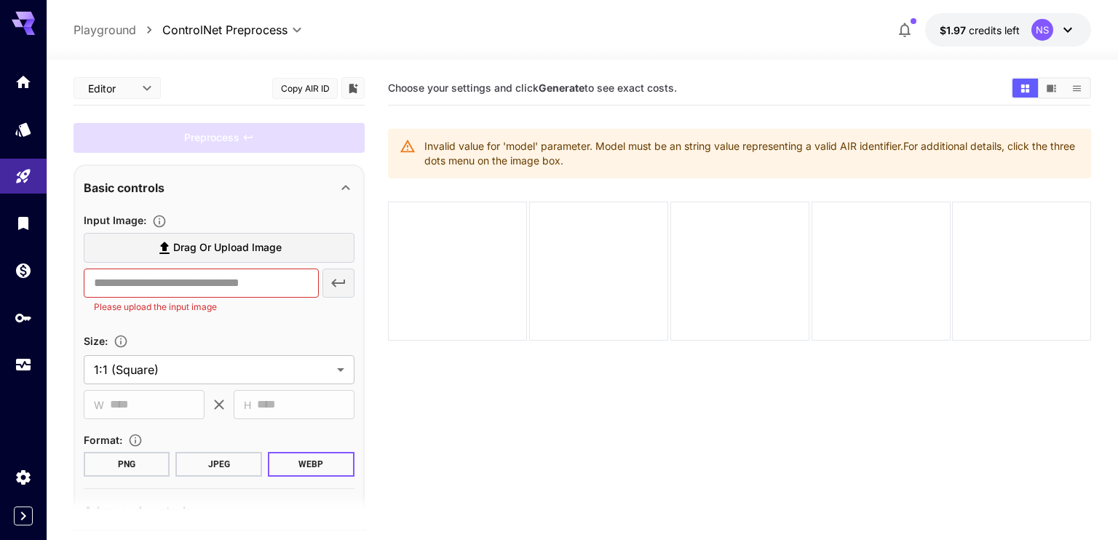
click at [237, 23] on body "**********" at bounding box center [559, 327] width 1118 height 655
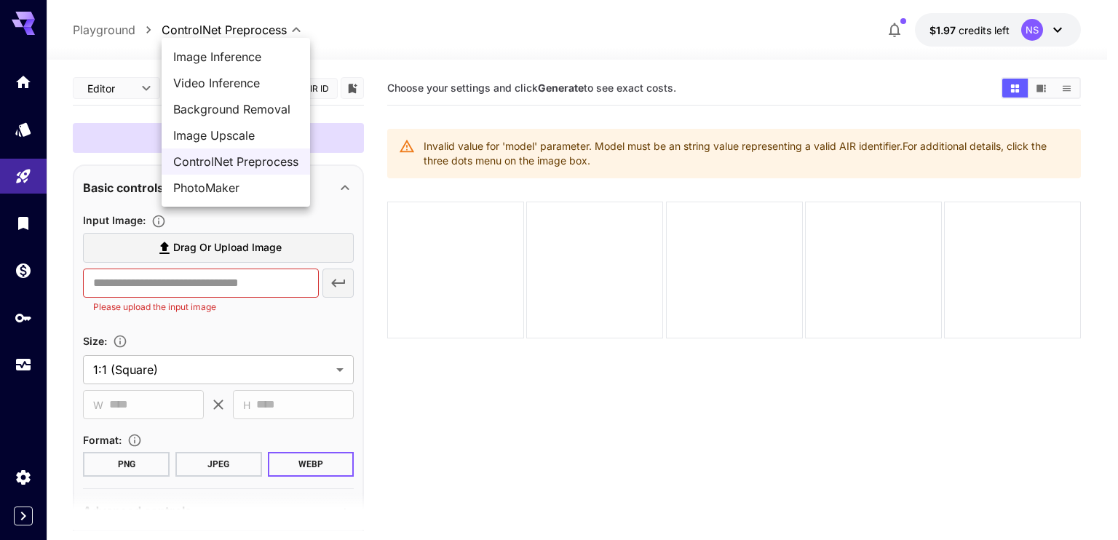
click at [204, 183] on span "PhotoMaker" at bounding box center [235, 187] width 125 height 17
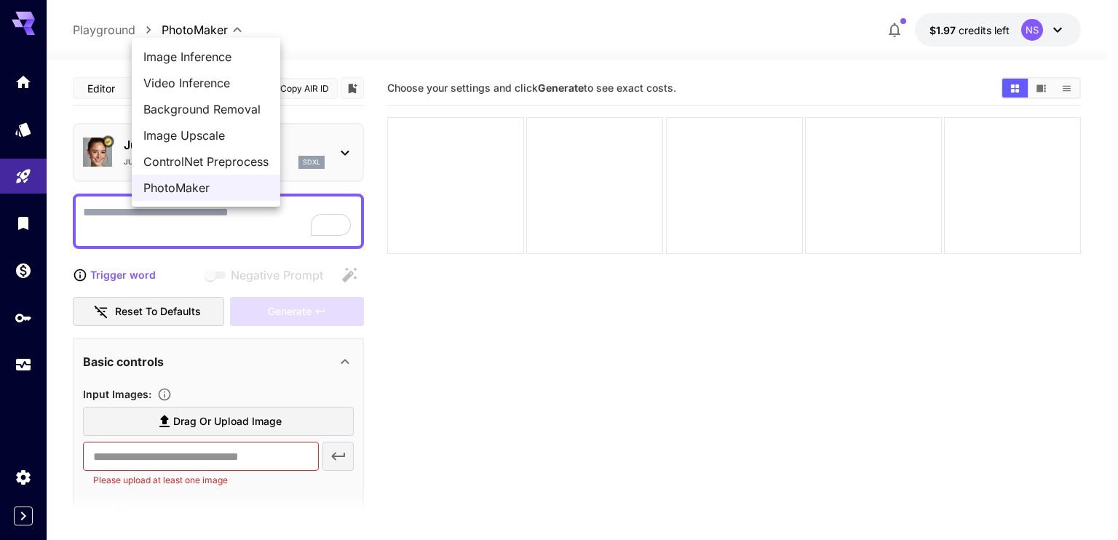
click at [218, 31] on body "**********" at bounding box center [559, 327] width 1118 height 655
click at [242, 57] on span "Image Inference" at bounding box center [205, 56] width 125 height 17
type input "**********"
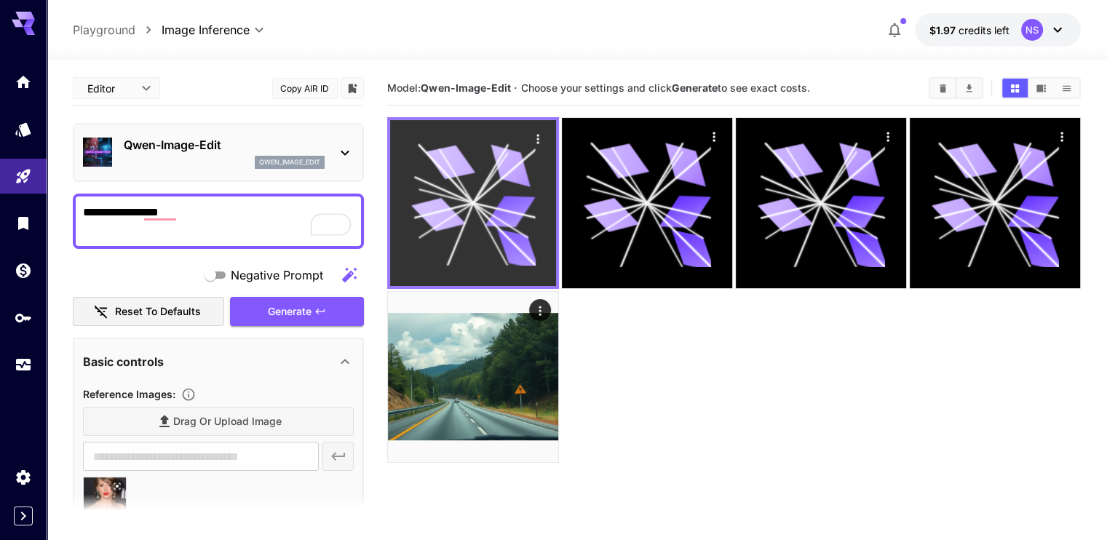
click at [406, 175] on div at bounding box center [473, 203] width 166 height 166
click at [531, 142] on icon "Actions" at bounding box center [538, 139] width 15 height 15
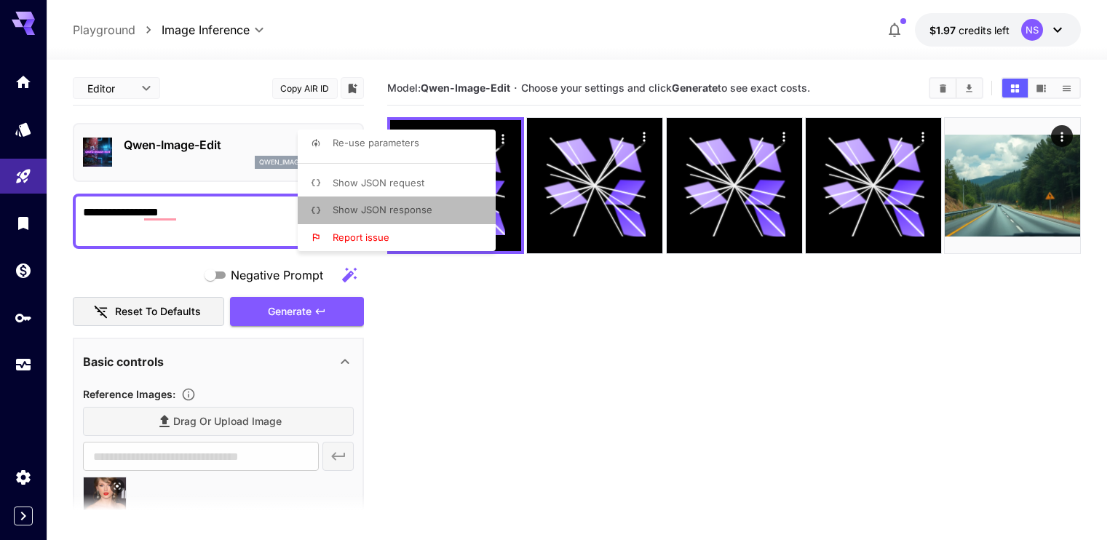
click at [357, 223] on li "Show JSON response" at bounding box center [401, 211] width 207 height 28
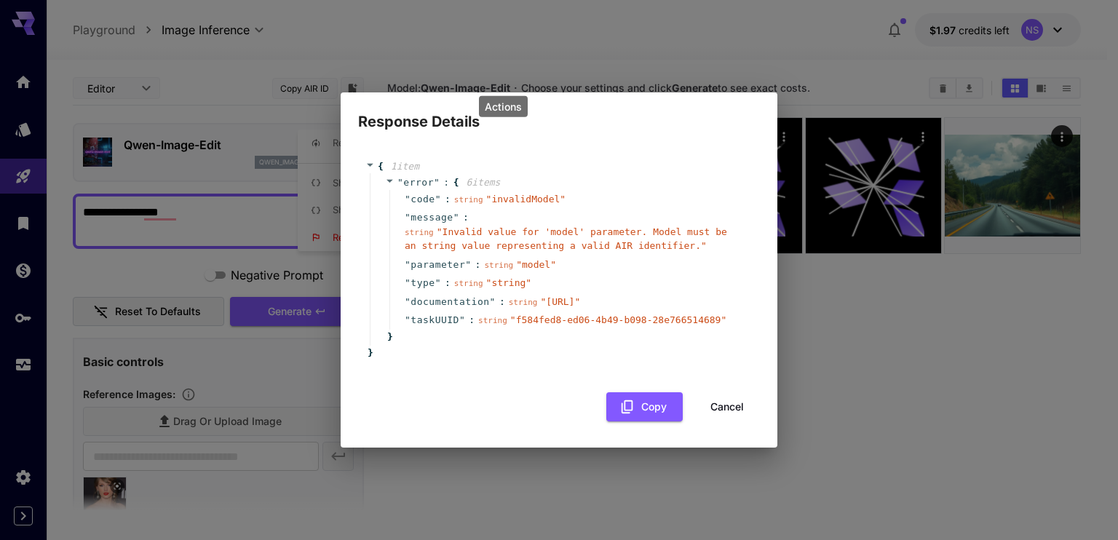
click at [718, 422] on button "Cancel" at bounding box center [727, 407] width 66 height 30
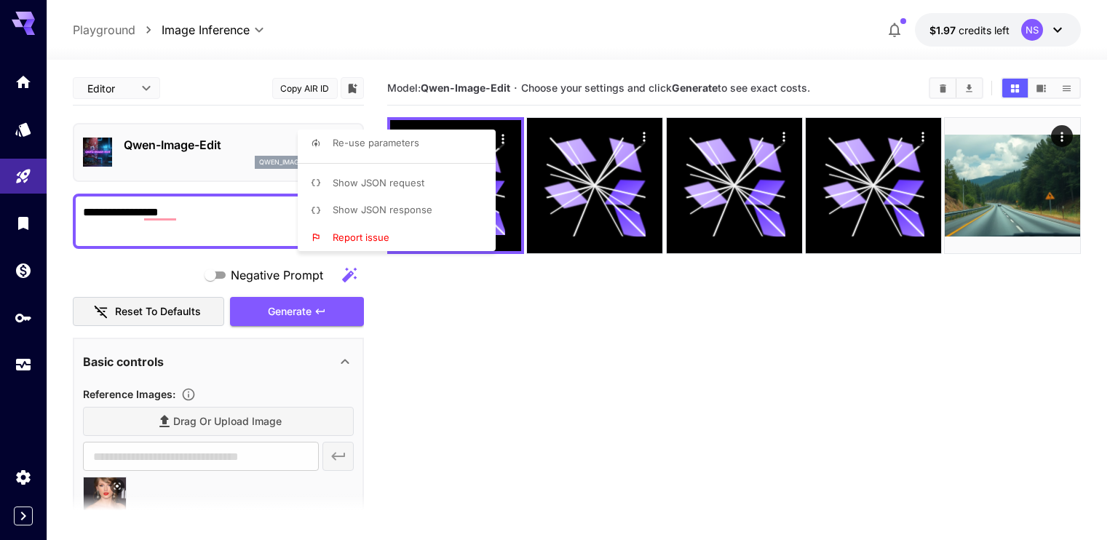
click at [191, 153] on div at bounding box center [559, 270] width 1118 height 540
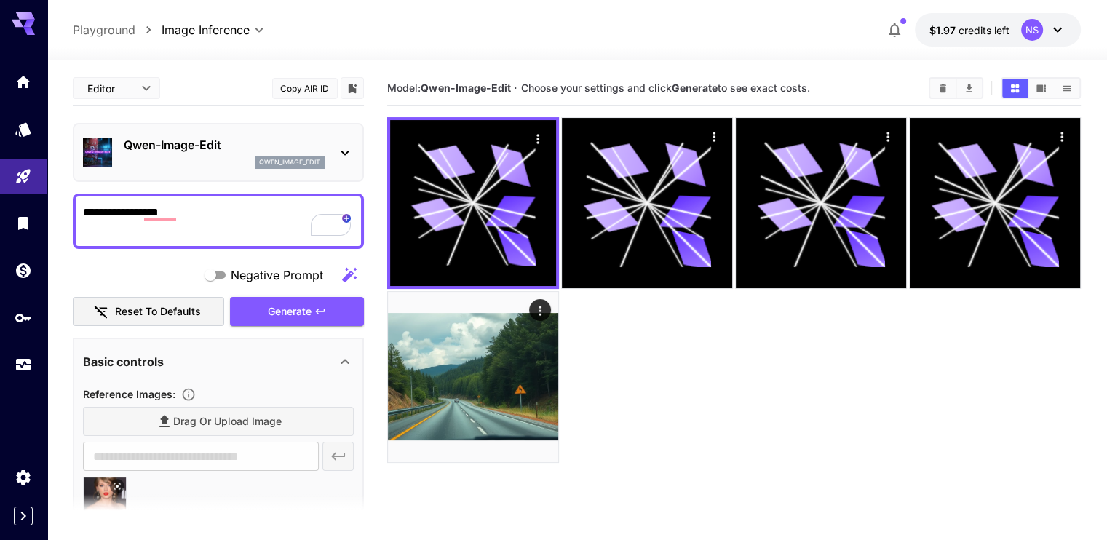
click at [197, 150] on p "Qwen-Image-Edit" at bounding box center [224, 144] width 201 height 17
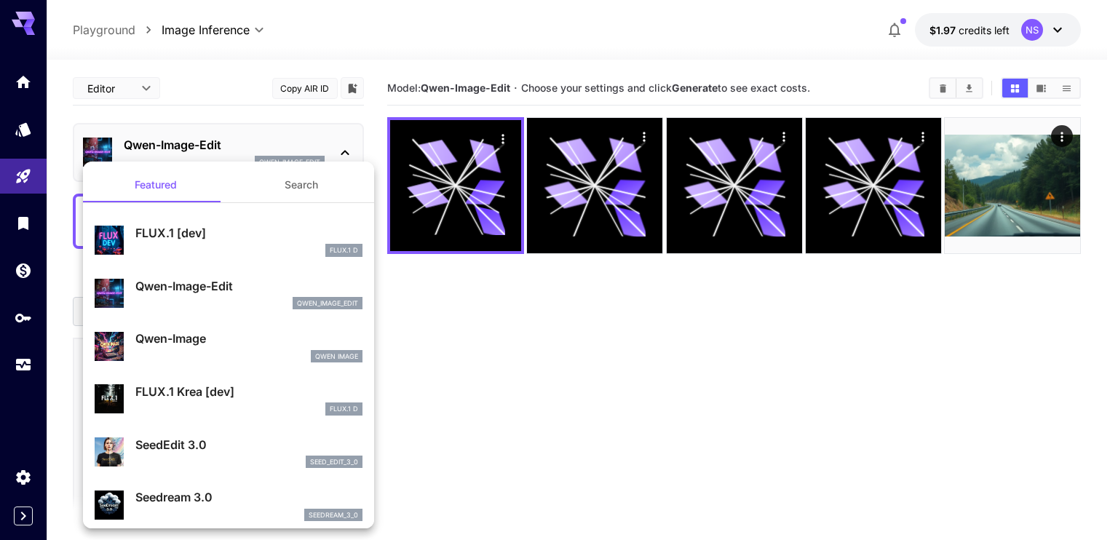
click at [230, 397] on p "FLUX.1 Krea [dev]" at bounding box center [248, 391] width 227 height 17
type input "**"
type input "***"
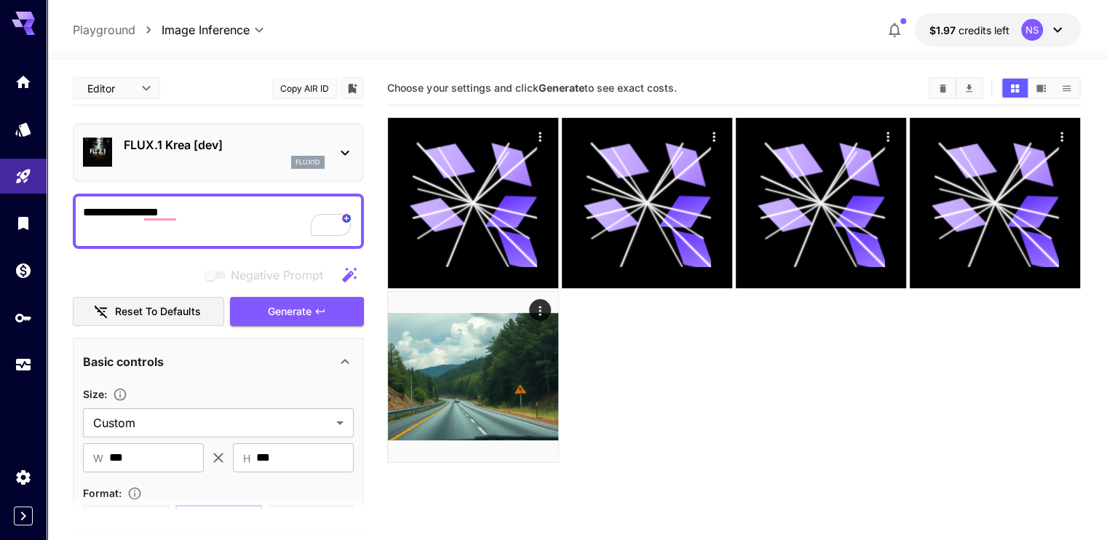
click at [265, 166] on div "flux1d" at bounding box center [224, 162] width 201 height 13
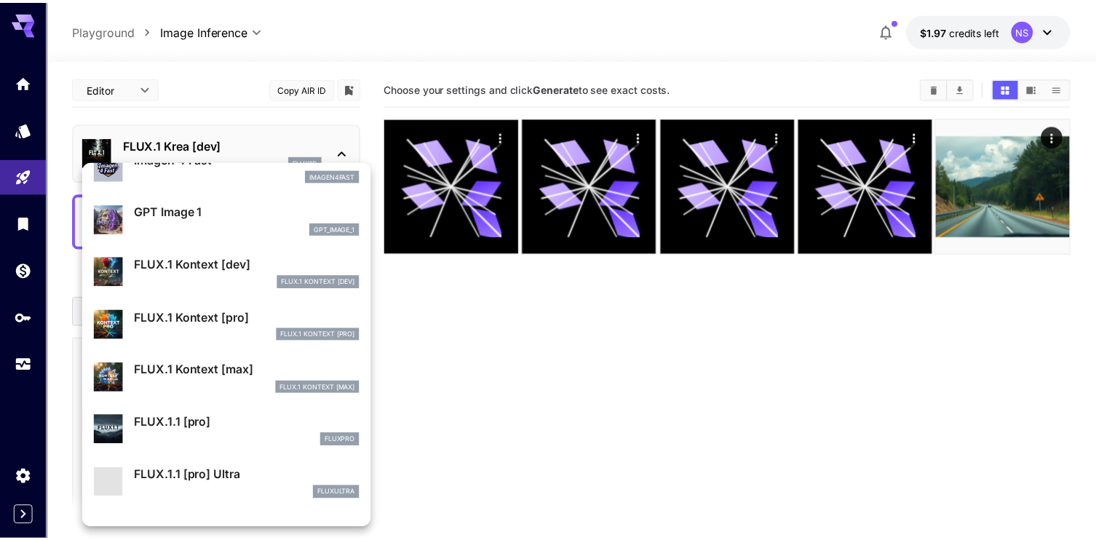
scroll to position [804, 0]
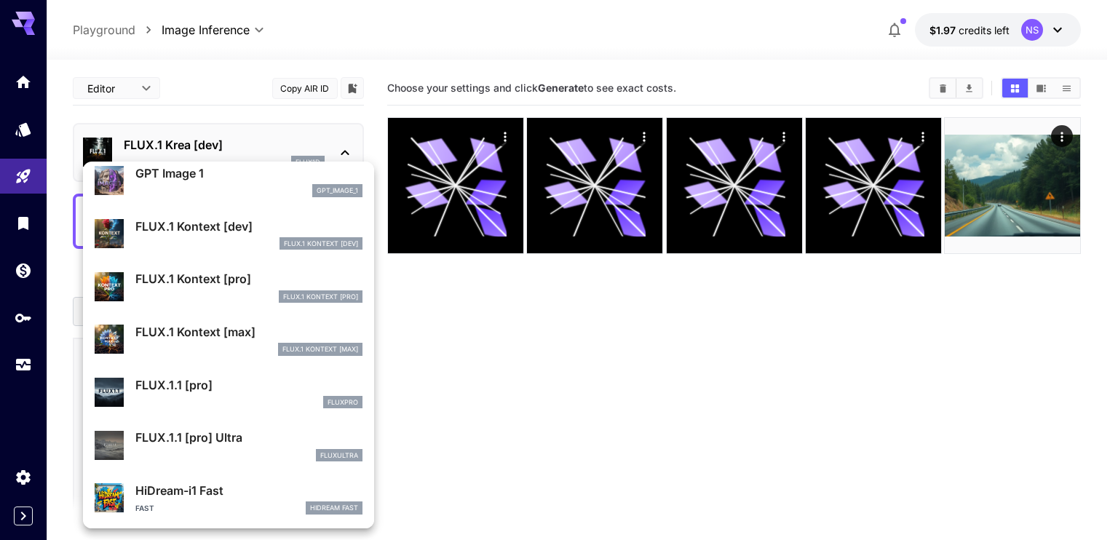
click at [198, 229] on p "FLUX.1 Kontext [dev]" at bounding box center [248, 226] width 227 height 17
type input "****"
type input "***"
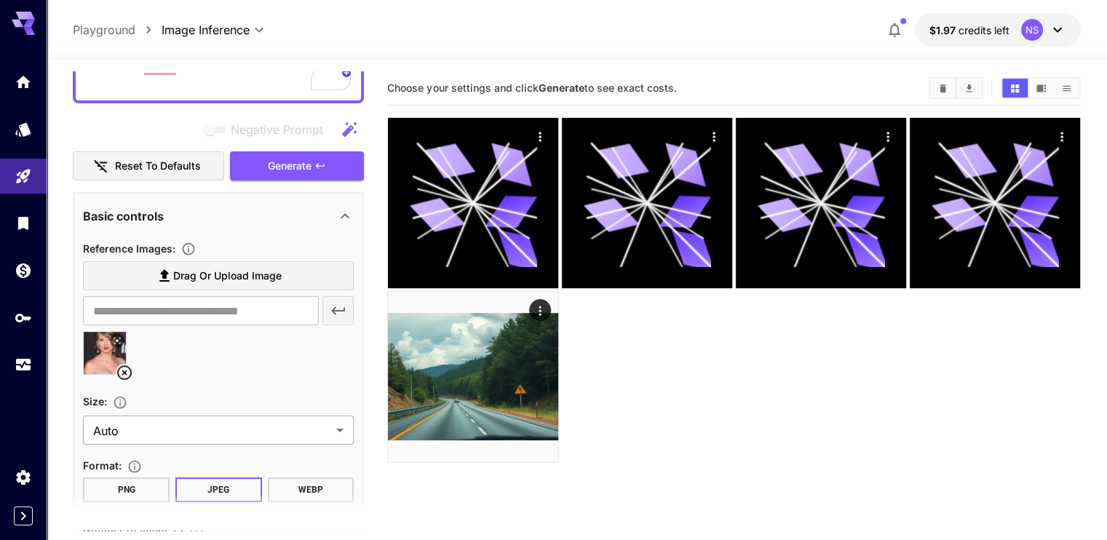
scroll to position [118, 0]
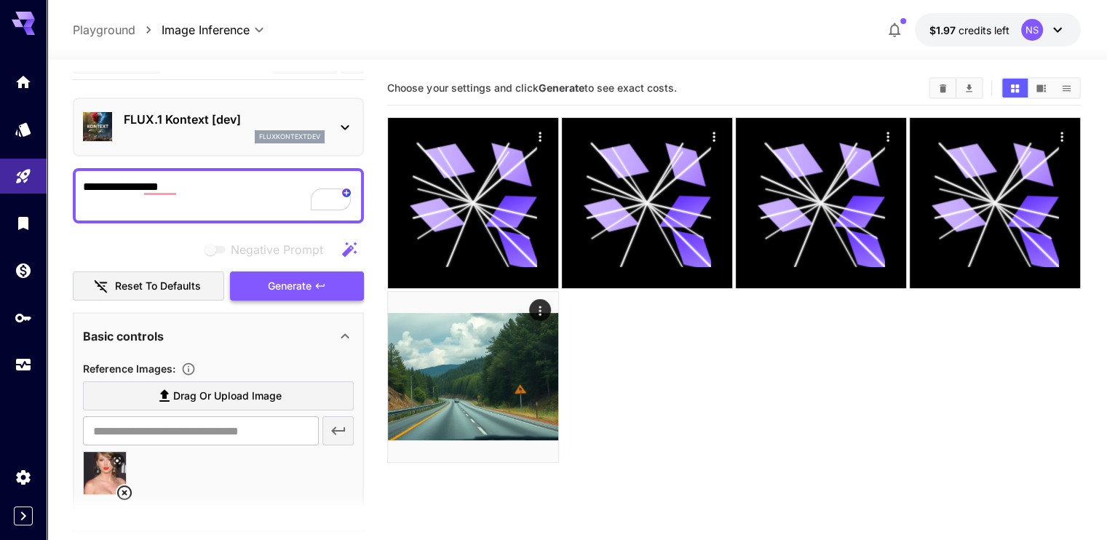
click at [303, 279] on span "Generate" at bounding box center [290, 286] width 44 height 18
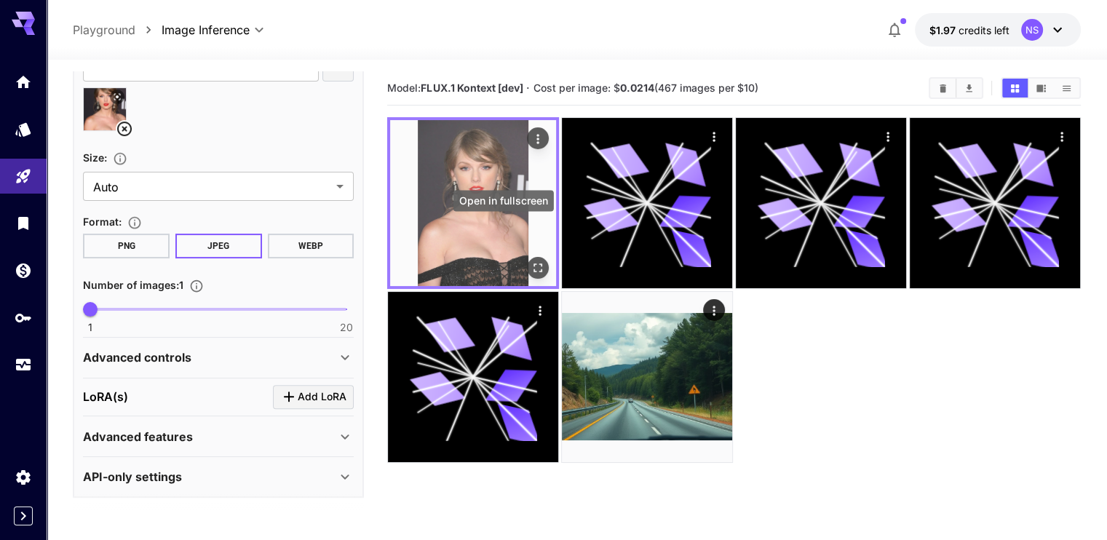
click at [531, 261] on icon "Open in fullscreen" at bounding box center [538, 268] width 15 height 15
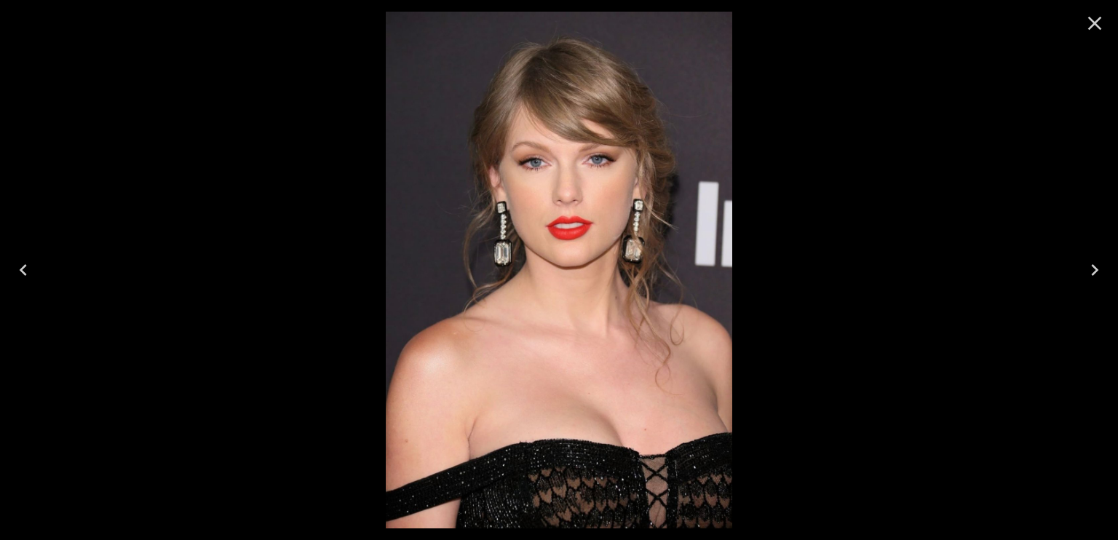
click at [1094, 25] on icon "Close" at bounding box center [1094, 23] width 23 height 23
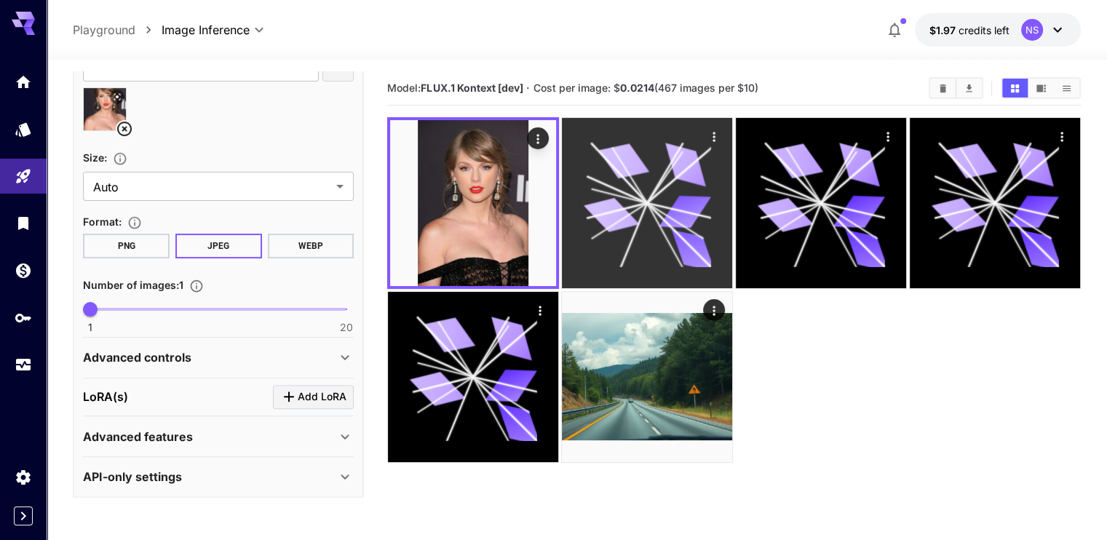
click at [598, 174] on icon at bounding box center [646, 202] width 127 height 127
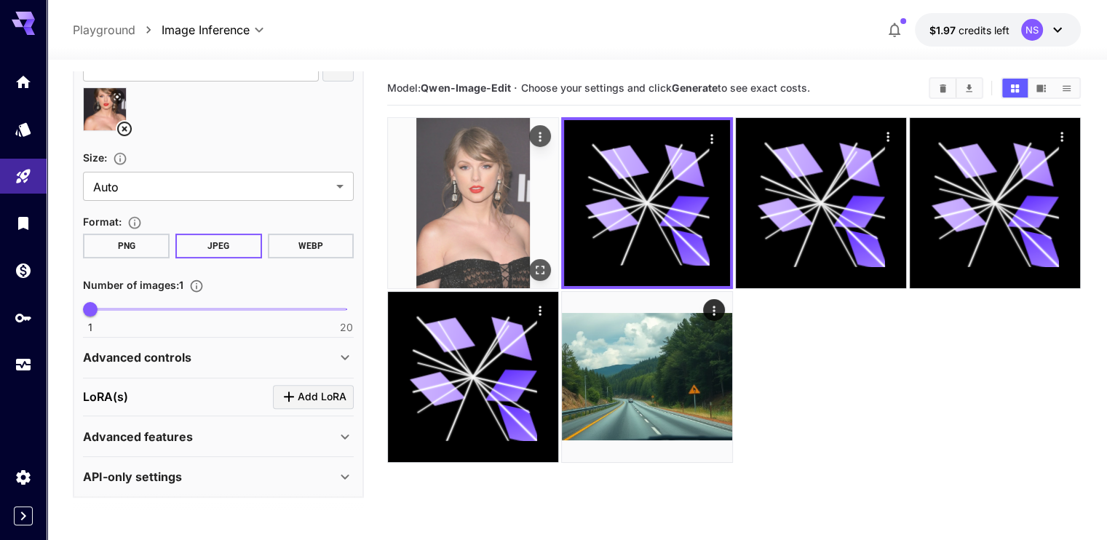
click at [455, 228] on img at bounding box center [473, 203] width 170 height 170
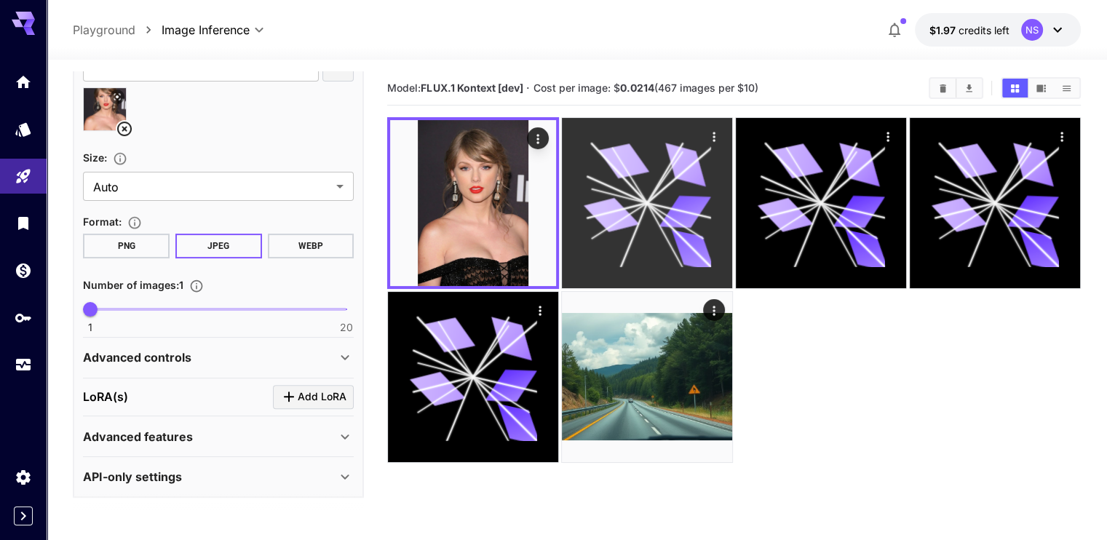
click at [587, 203] on icon at bounding box center [617, 210] width 60 height 15
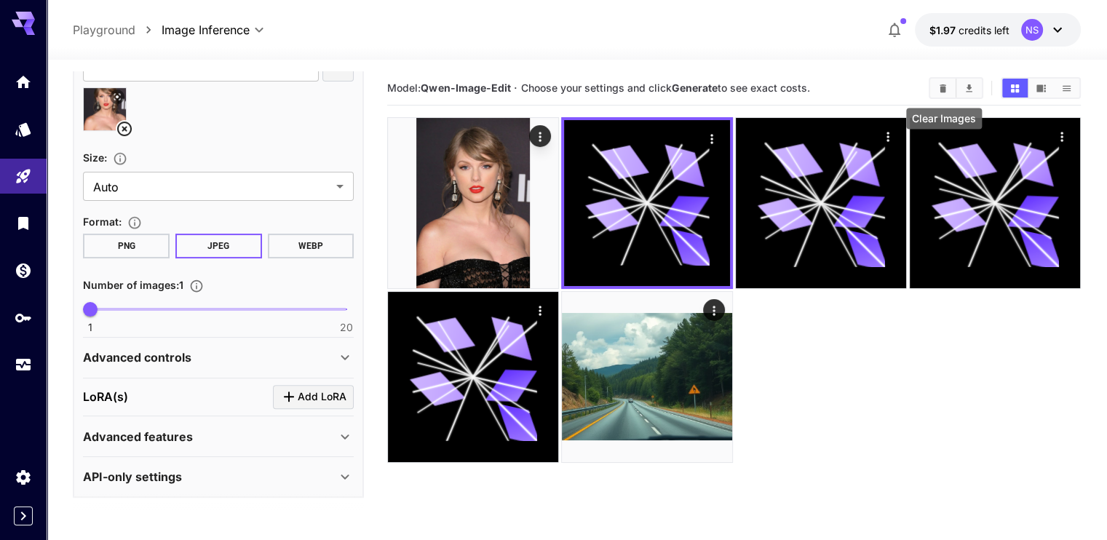
click at [947, 81] on button "Clear Images" at bounding box center [942, 88] width 25 height 19
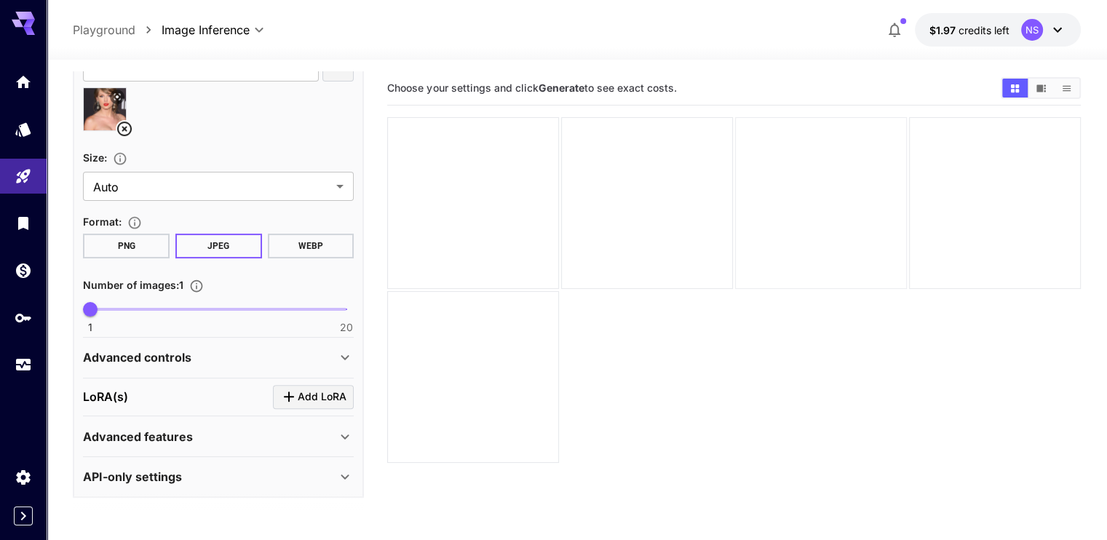
click at [735, 201] on div at bounding box center [821, 203] width 172 height 172
click at [615, 213] on div at bounding box center [647, 203] width 172 height 172
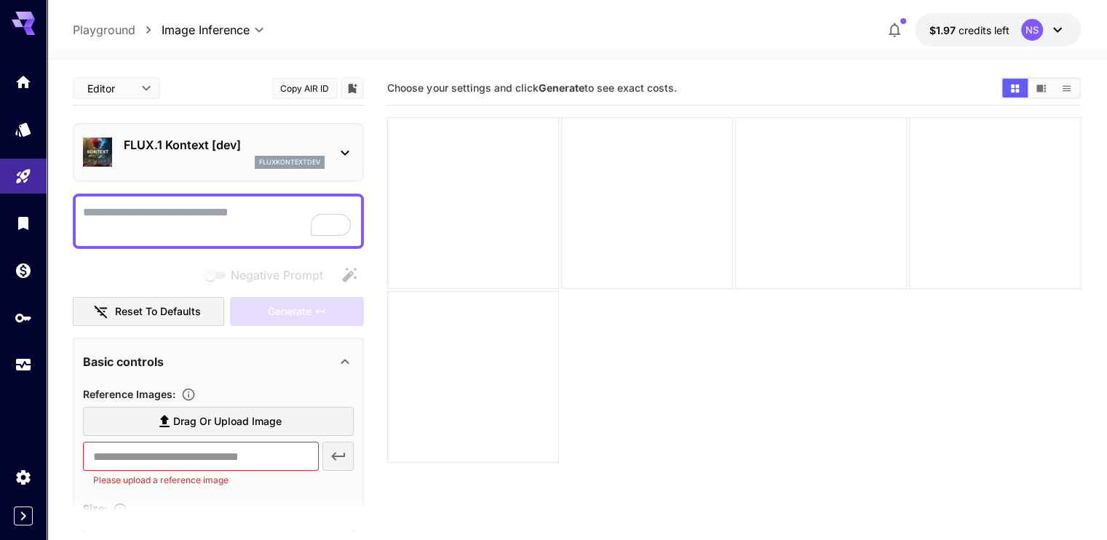
click at [712, 372] on section "Choose your settings and click Generate to see exact costs." at bounding box center [733, 341] width 693 height 540
click at [1063, 27] on icon at bounding box center [1057, 29] width 17 height 17
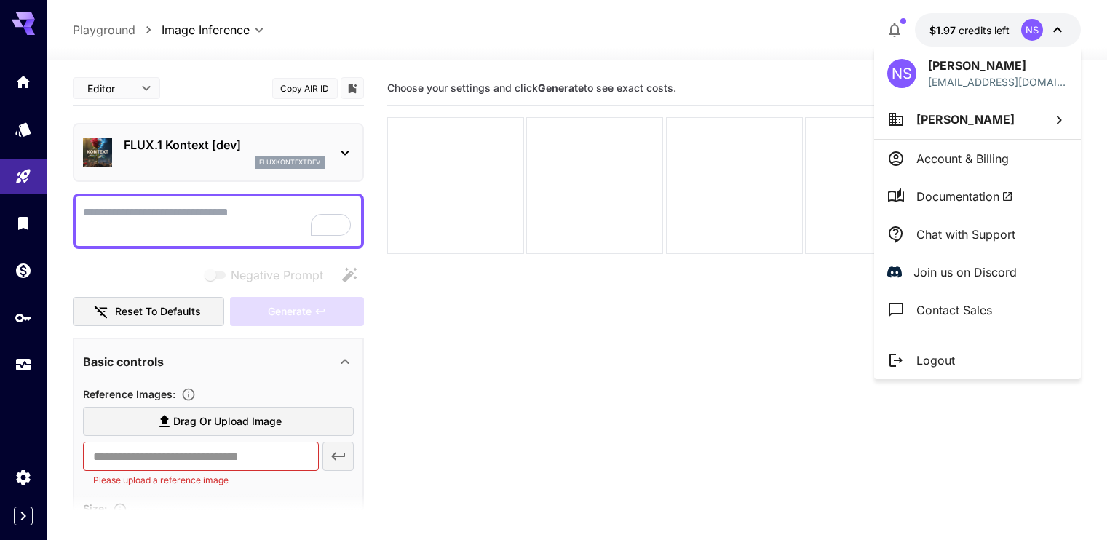
click at [631, 294] on div at bounding box center [559, 270] width 1118 height 540
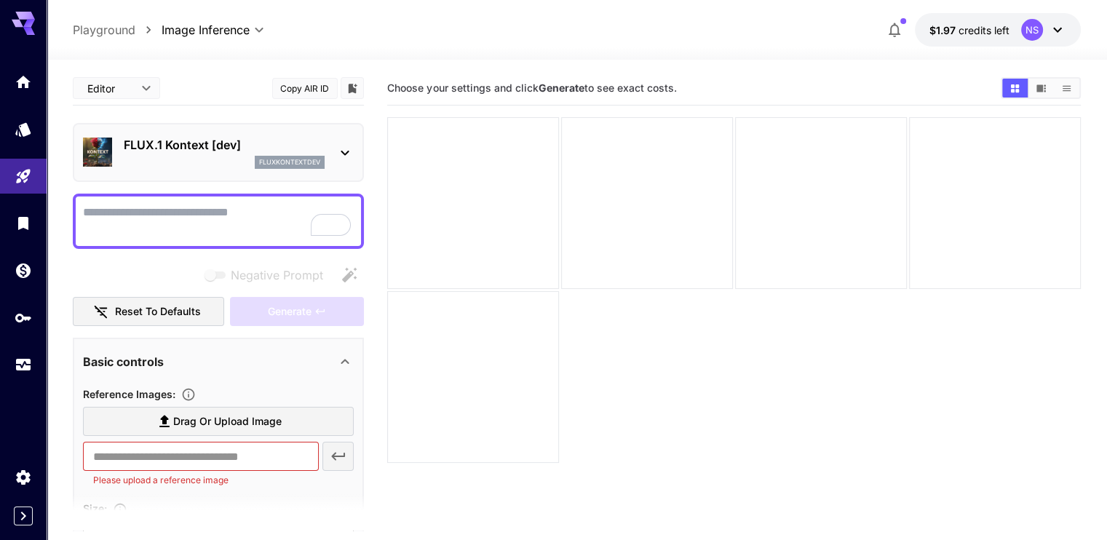
click at [325, 162] on div "fluxkontextdev" at bounding box center [290, 162] width 70 height 13
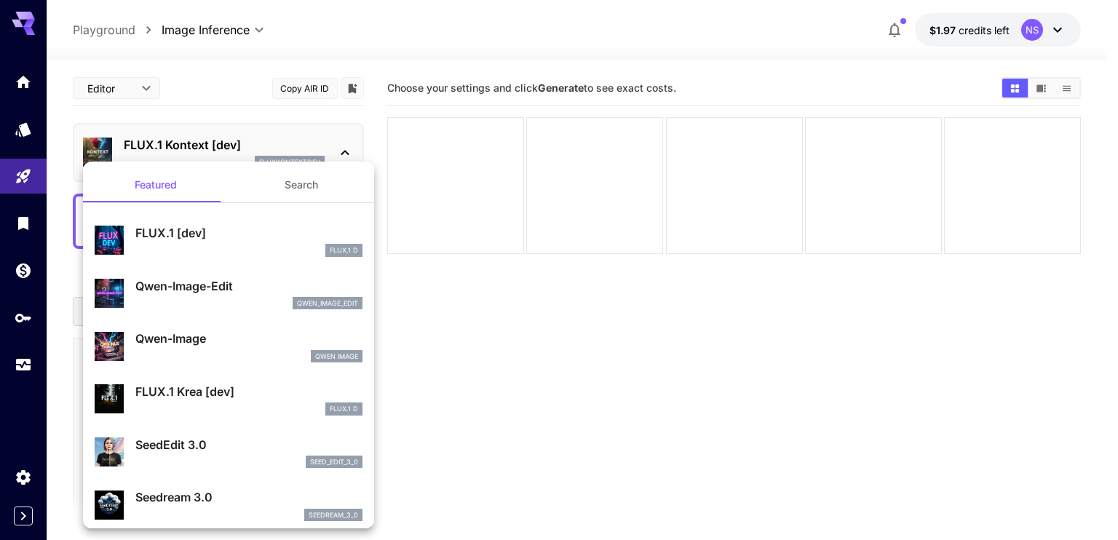
click at [213, 306] on div "qwen_image_edit" at bounding box center [248, 303] width 227 height 13
type input "*"
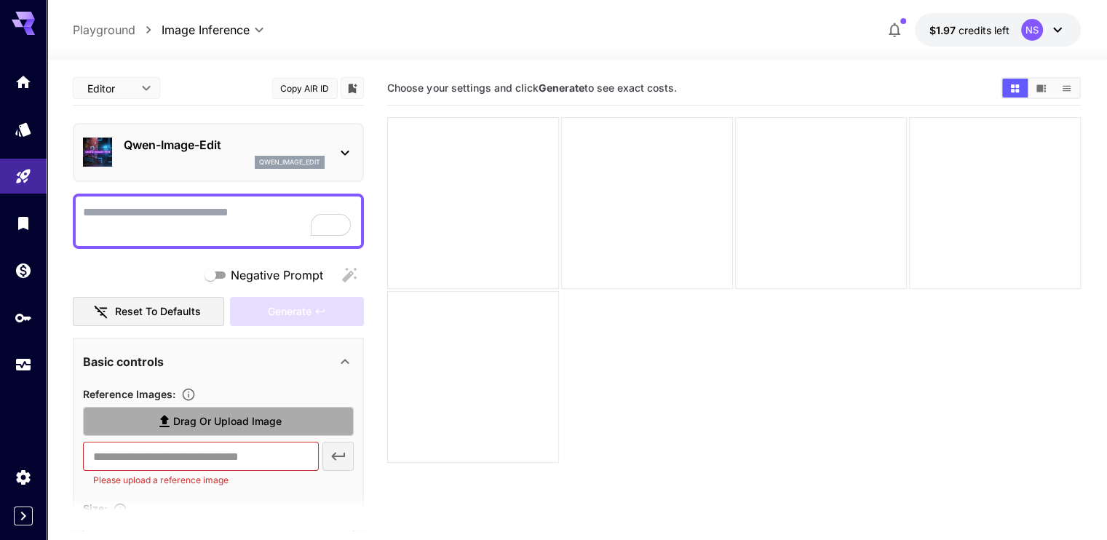
click at [325, 421] on label "Drag or upload image" at bounding box center [218, 422] width 271 height 30
click at [0, 0] on input "Drag or upload image" at bounding box center [0, 0] width 0 height 0
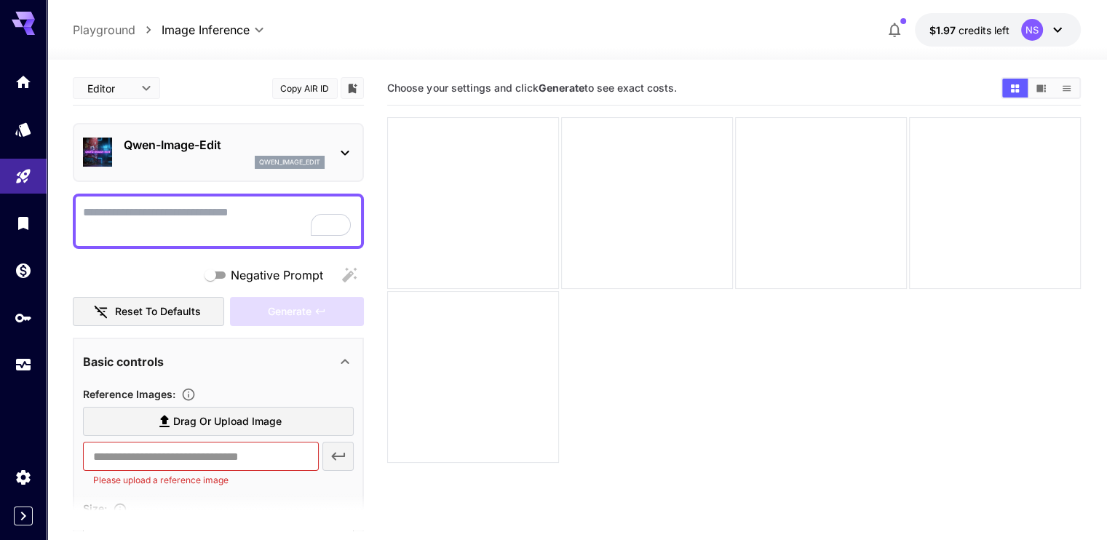
click at [230, 416] on span "Drag or upload image" at bounding box center [227, 422] width 108 height 18
click at [0, 0] on input "Drag or upload image" at bounding box center [0, 0] width 0 height 0
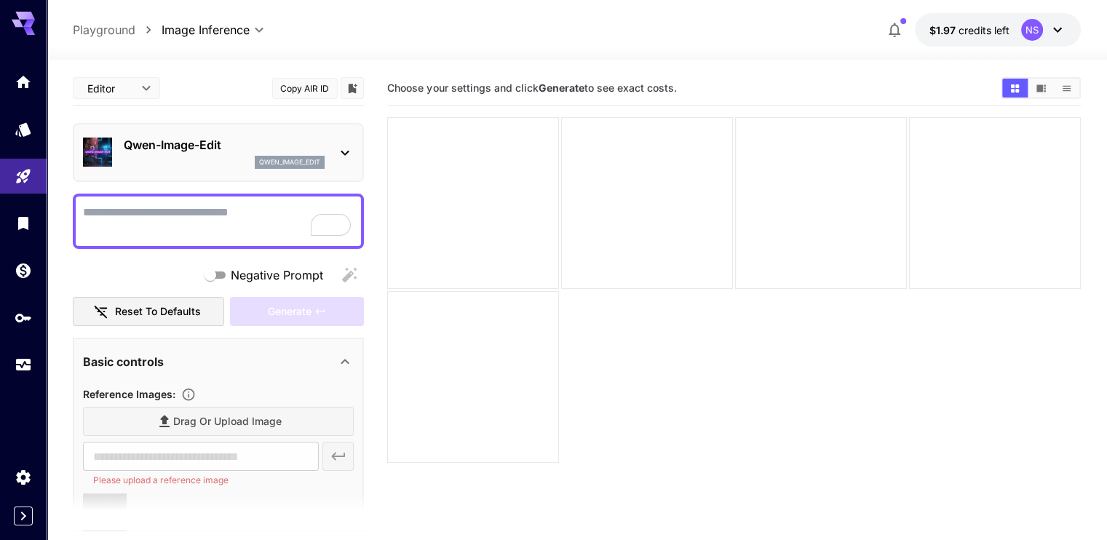
type input "**********"
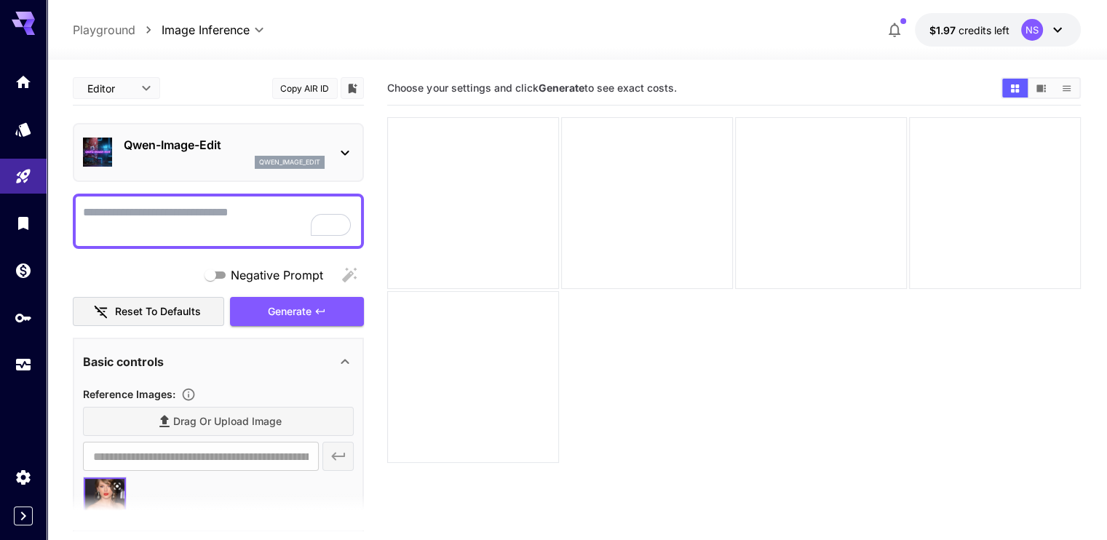
click at [169, 218] on textarea "Negative Prompt" at bounding box center [218, 221] width 271 height 35
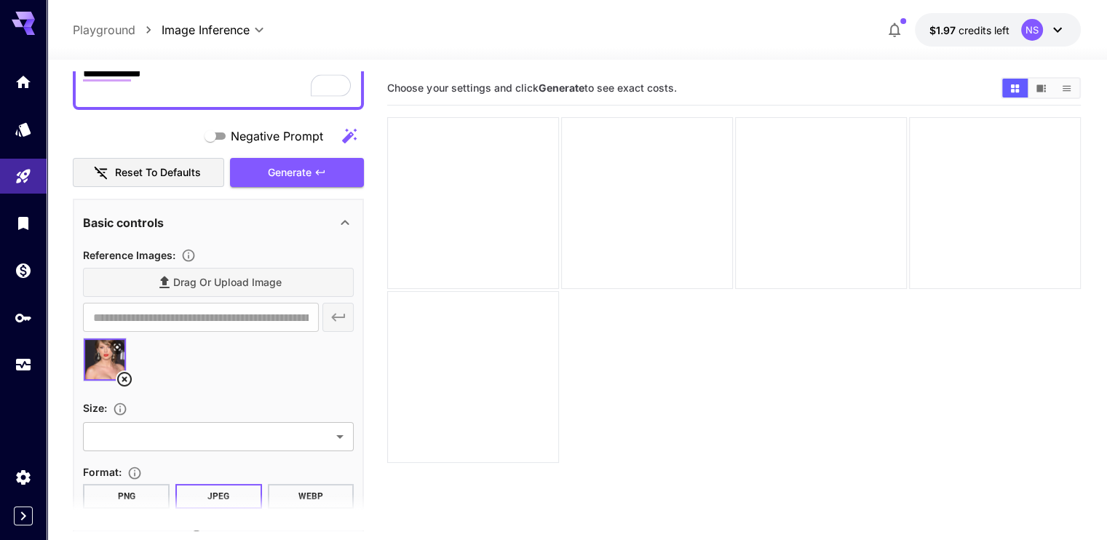
scroll to position [146, 0]
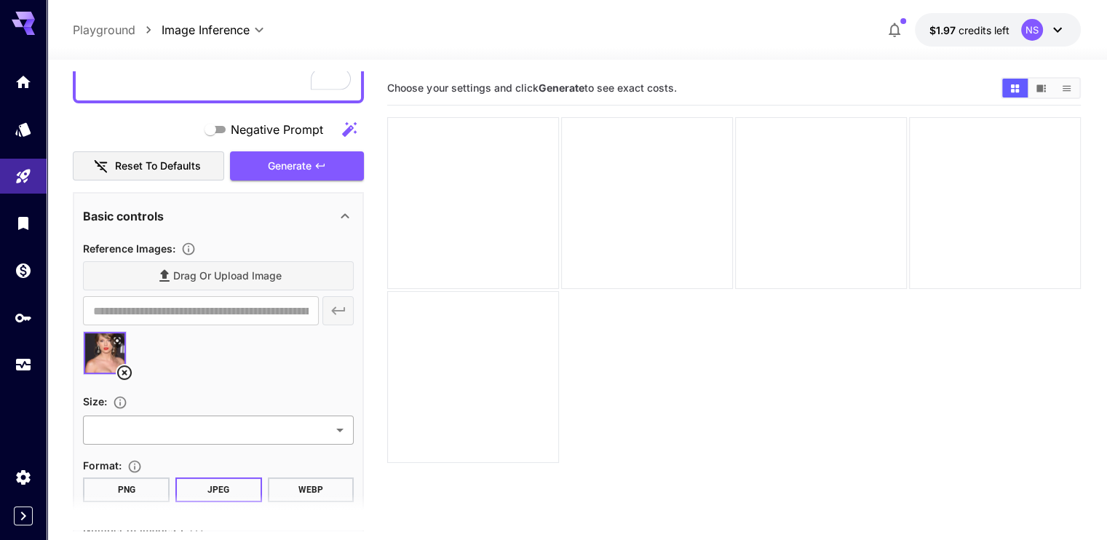
type textarea "**********"
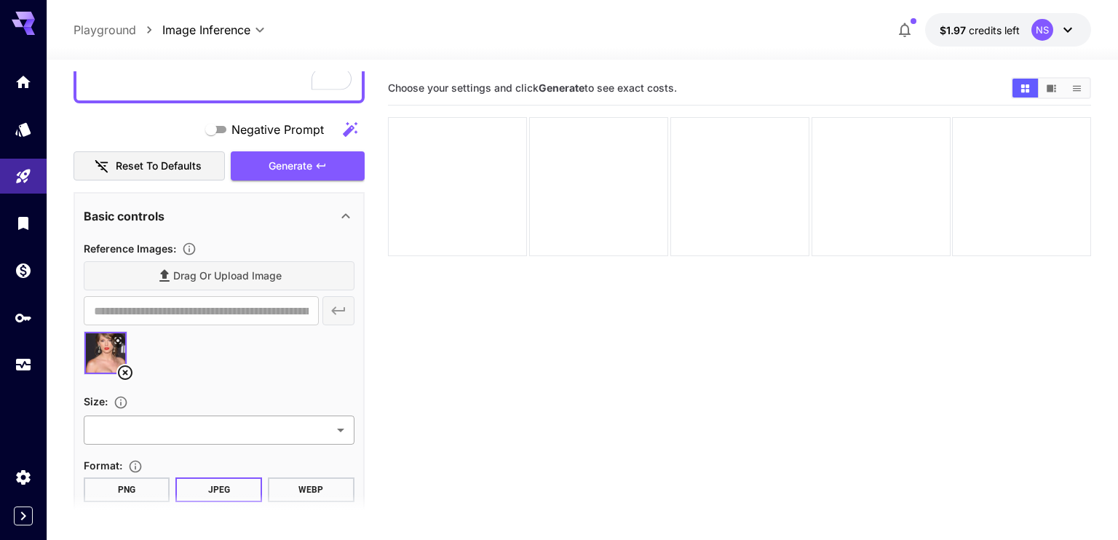
click at [261, 429] on body "**********" at bounding box center [559, 327] width 1118 height 655
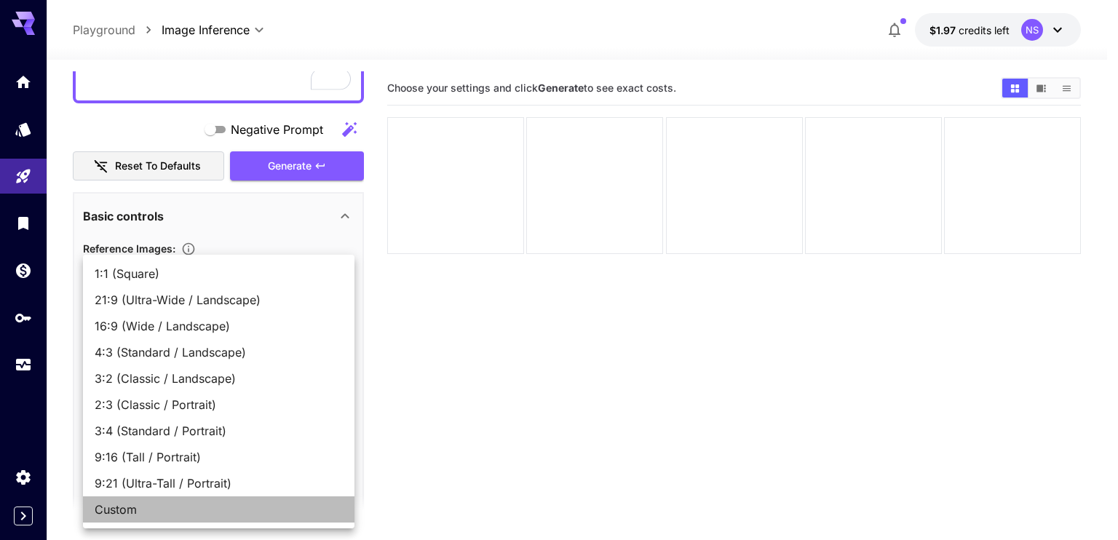
click at [181, 501] on span "Custom" at bounding box center [219, 509] width 248 height 17
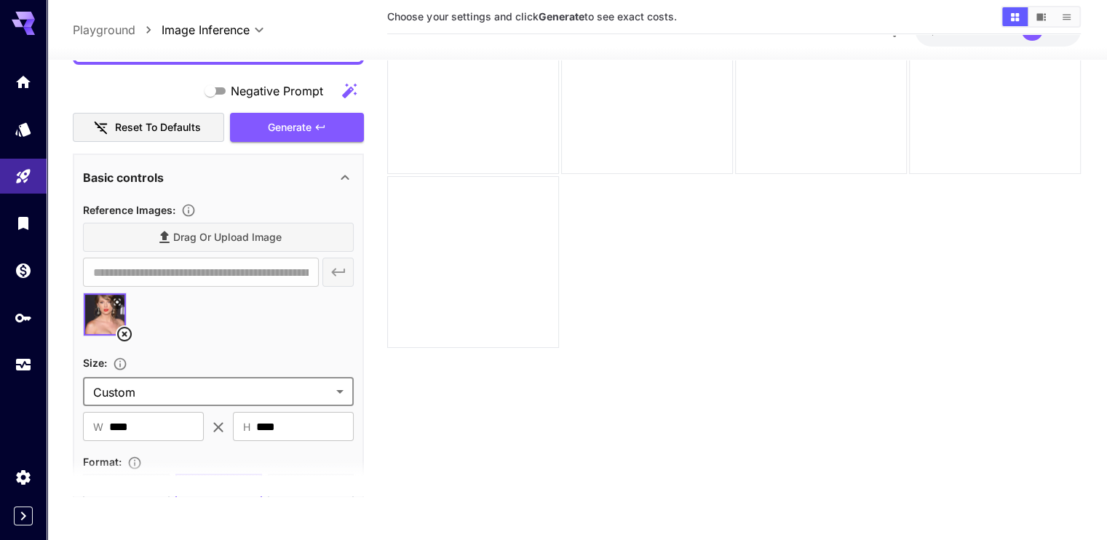
scroll to position [73, 0]
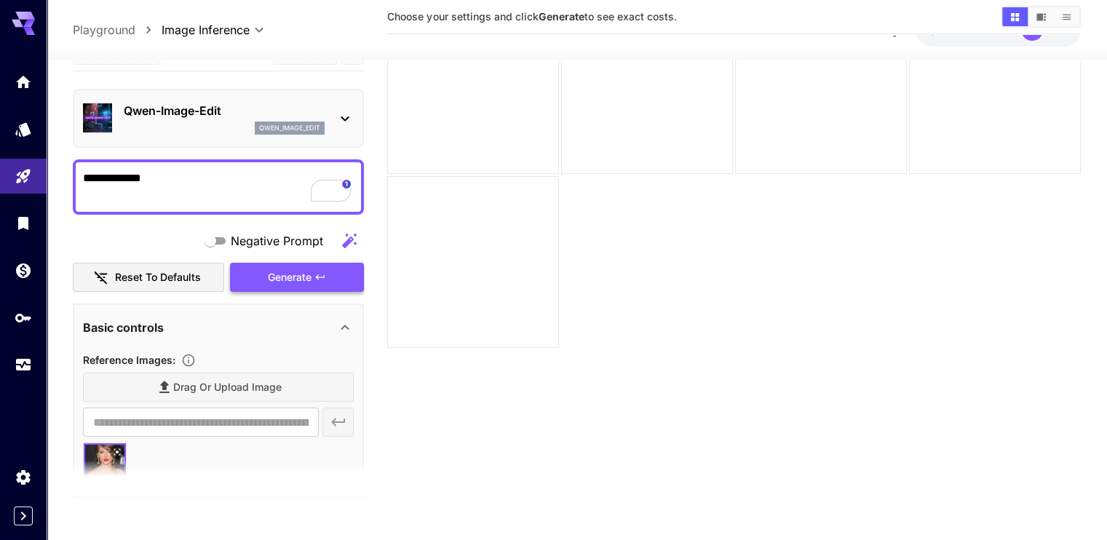
click at [299, 276] on span "Generate" at bounding box center [290, 278] width 44 height 18
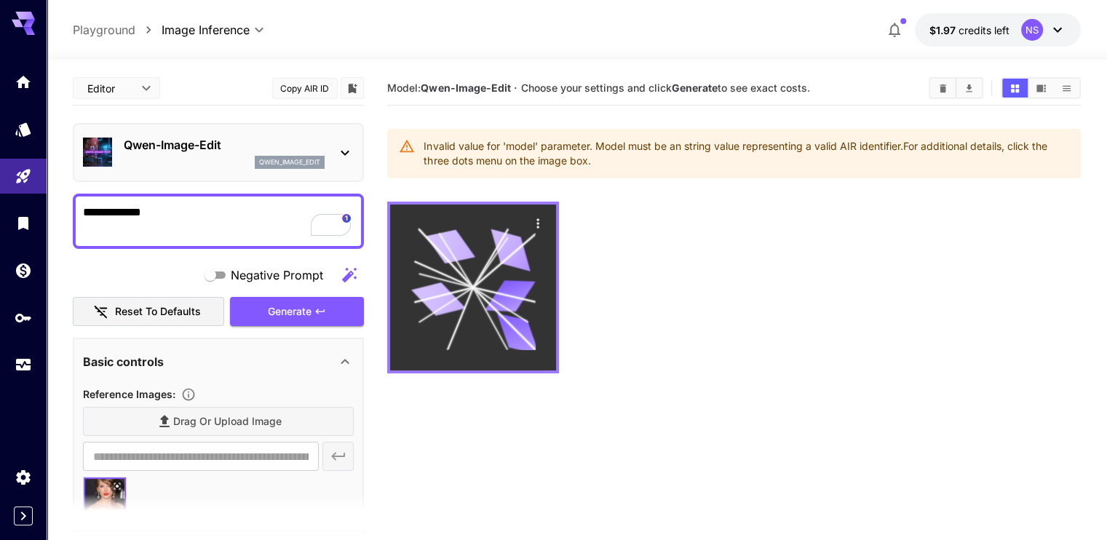
click at [448, 294] on icon at bounding box center [460, 318] width 25 height 63
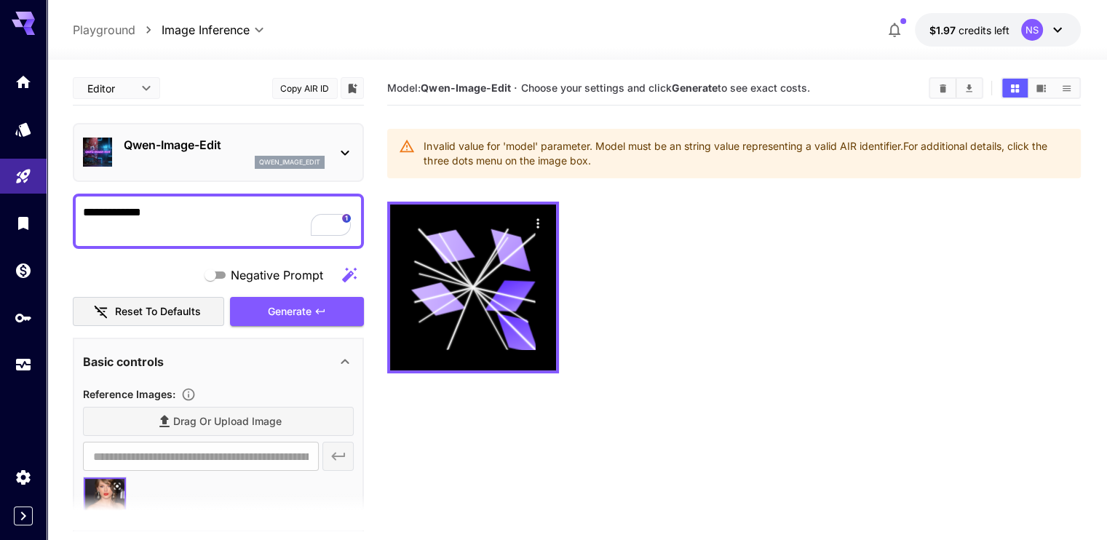
drag, startPoint x: 483, startPoint y: 285, endPoint x: 626, endPoint y: 328, distance: 149.2
click at [616, 333] on div at bounding box center [733, 288] width 693 height 172
click at [952, 82] on button "Clear Images" at bounding box center [942, 88] width 25 height 19
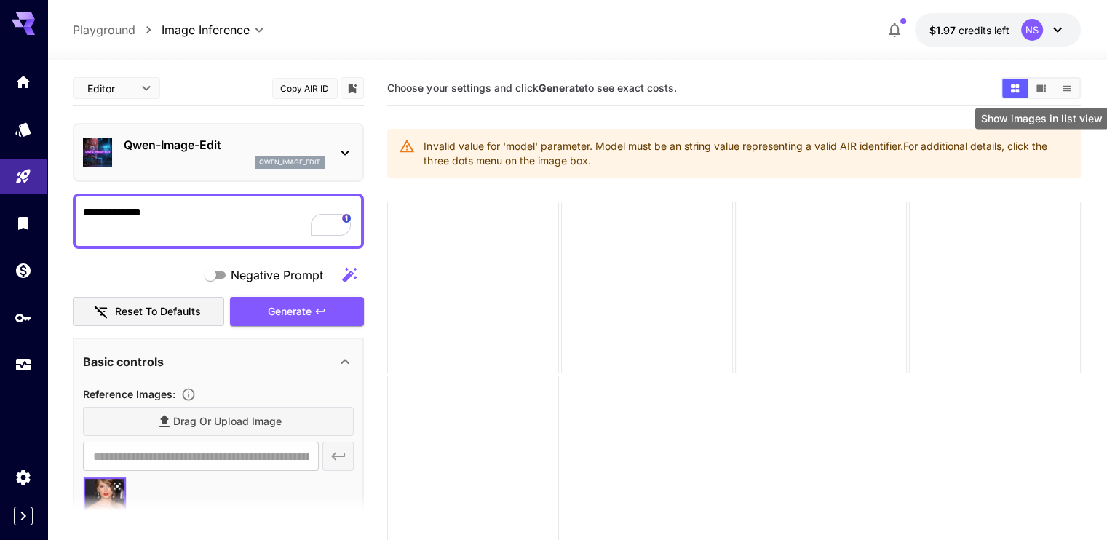
click at [1068, 90] on icon "Show images in list view" at bounding box center [1066, 88] width 11 height 11
click at [1020, 87] on button "Show images in grid view" at bounding box center [1014, 88] width 25 height 19
click at [1038, 83] on icon "Show images in video view" at bounding box center [1041, 88] width 11 height 11
click at [1011, 94] on button "Show images in grid view" at bounding box center [1014, 88] width 25 height 19
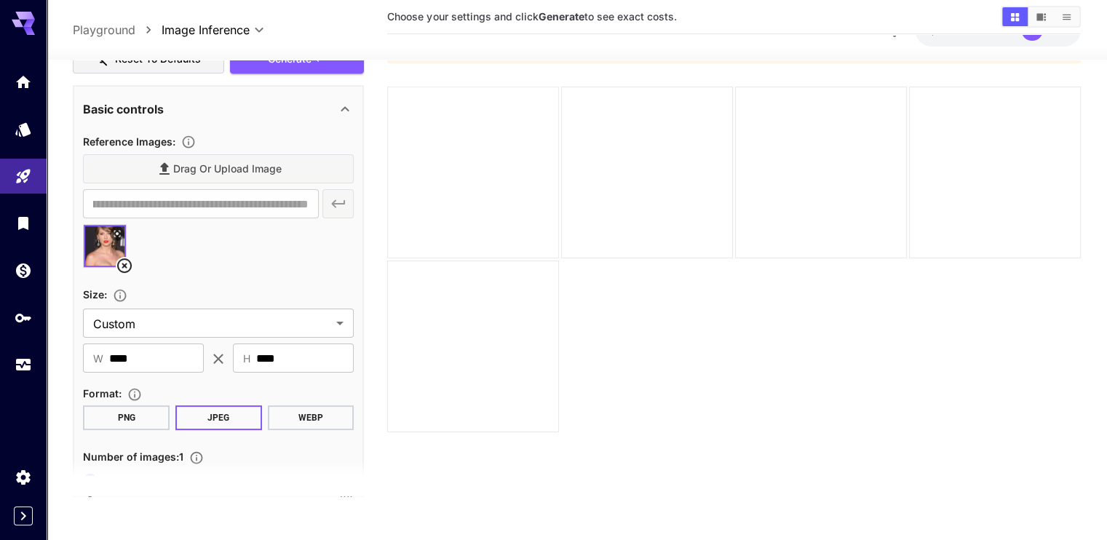
click at [485, 158] on main "**********" at bounding box center [576, 232] width 1007 height 552
click at [286, 250] on div at bounding box center [218, 252] width 271 height 55
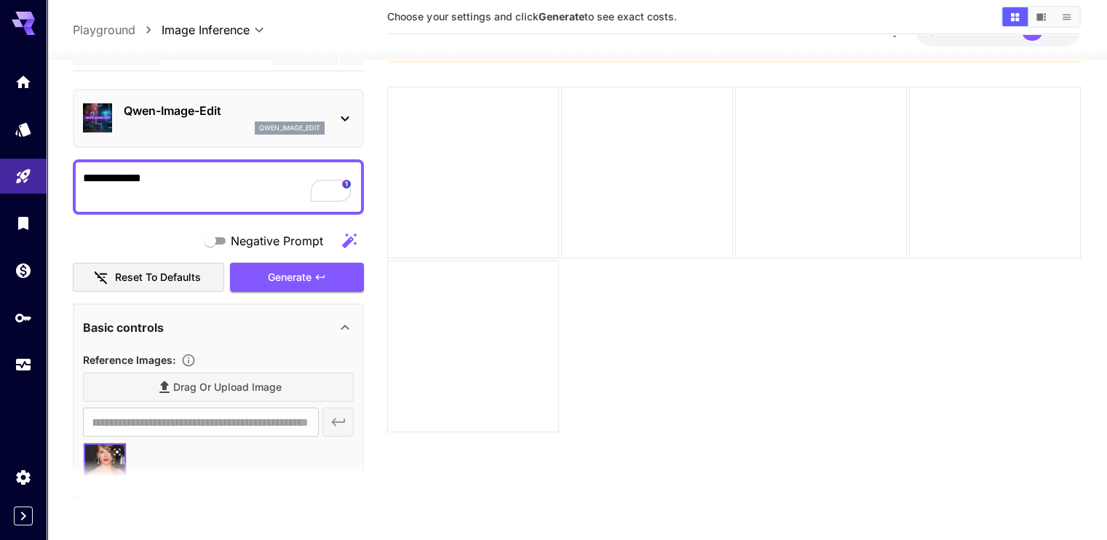
click at [287, 110] on p "Qwen-Image-Edit" at bounding box center [224, 110] width 201 height 17
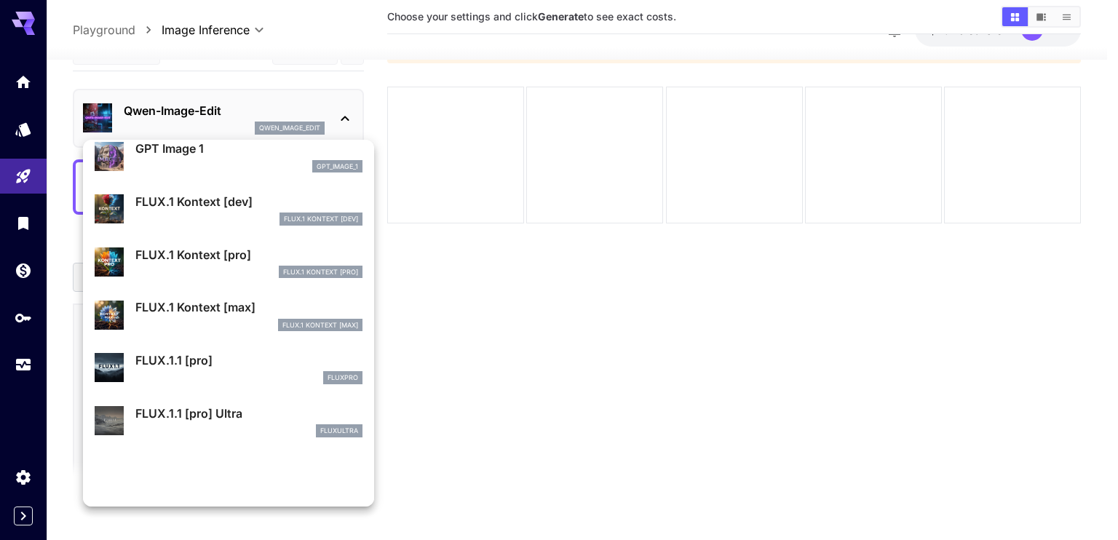
scroll to position [876, 0]
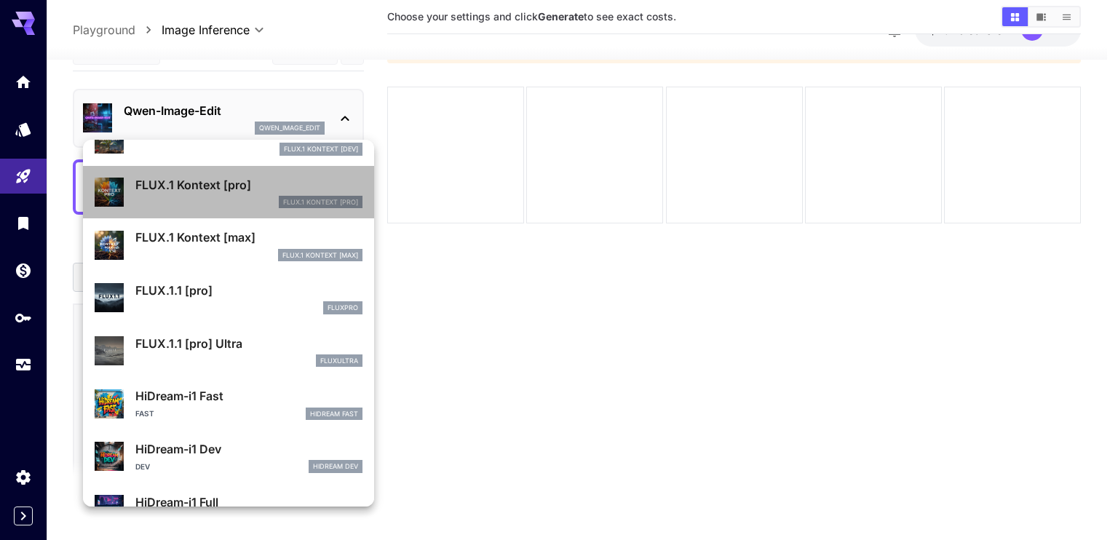
click at [257, 187] on p "FLUX.1 Kontext [pro]" at bounding box center [248, 184] width 227 height 17
type input "****"
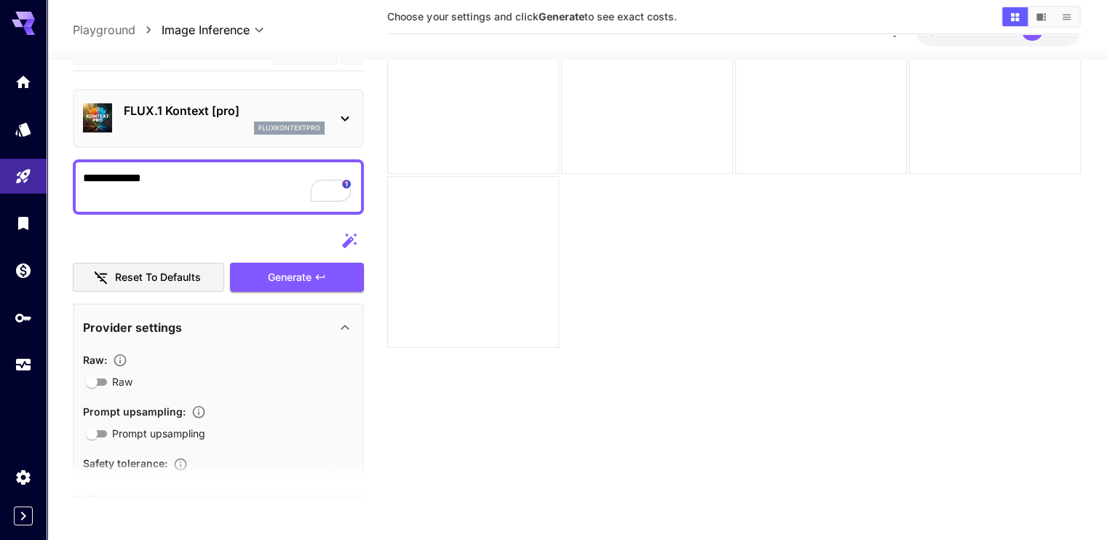
click at [311, 112] on p "FLUX.1 Kontext [pro]" at bounding box center [224, 110] width 201 height 17
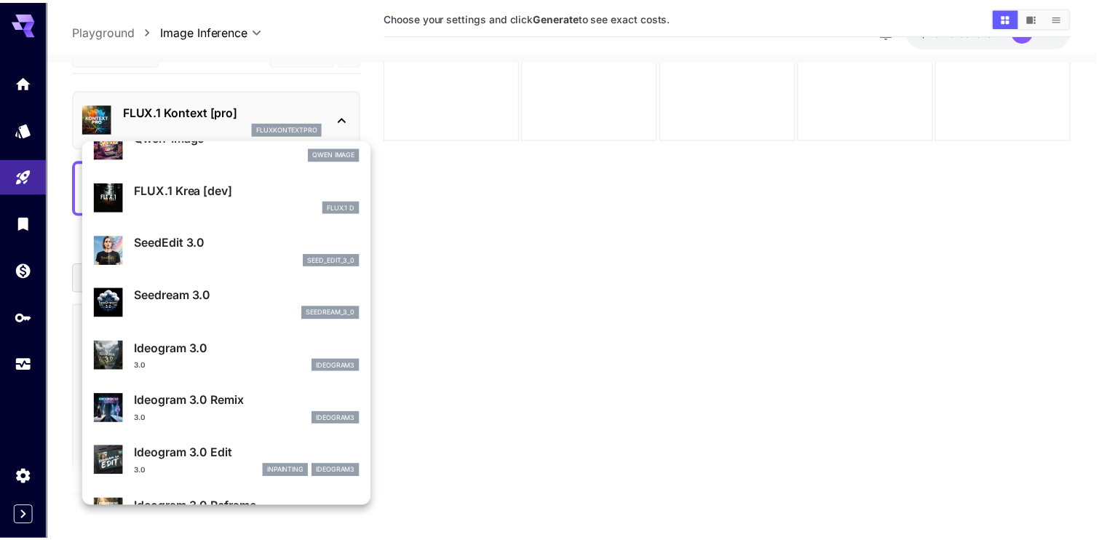
scroll to position [218, 0]
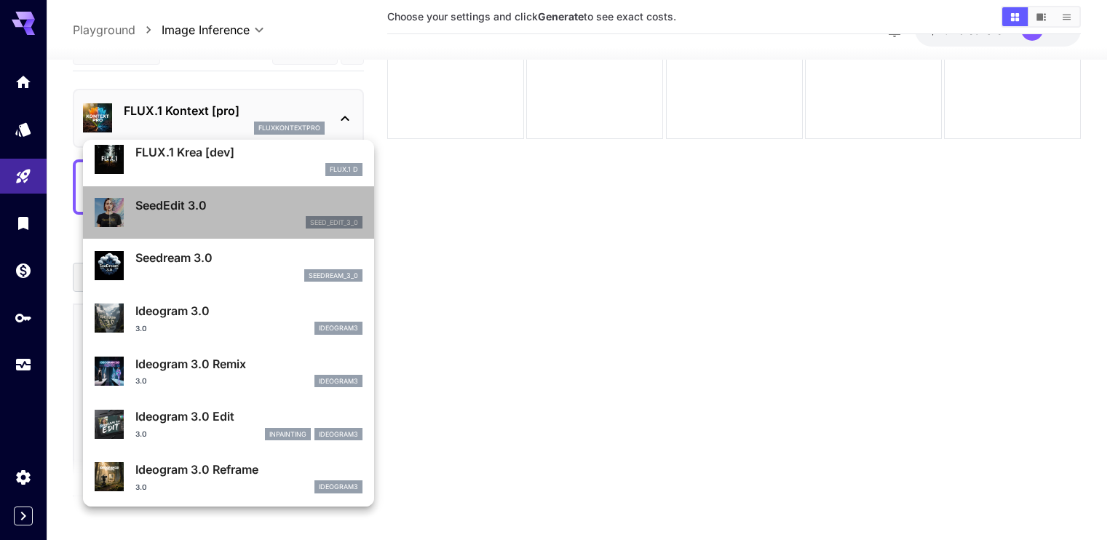
click at [230, 212] on p "SeedEdit 3.0" at bounding box center [248, 205] width 227 height 17
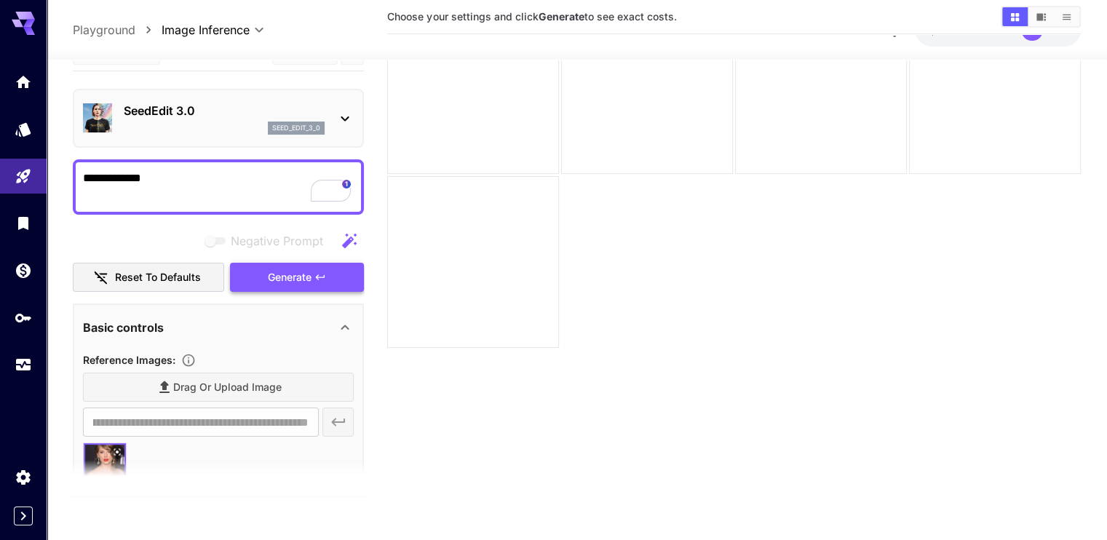
click at [302, 277] on span "Generate" at bounding box center [290, 278] width 44 height 18
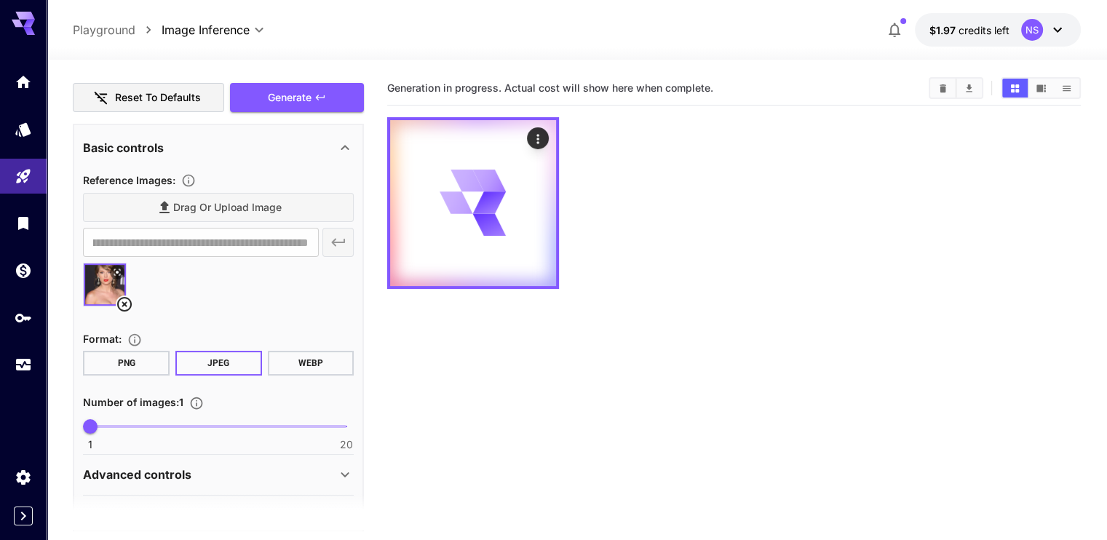
scroll to position [218, 0]
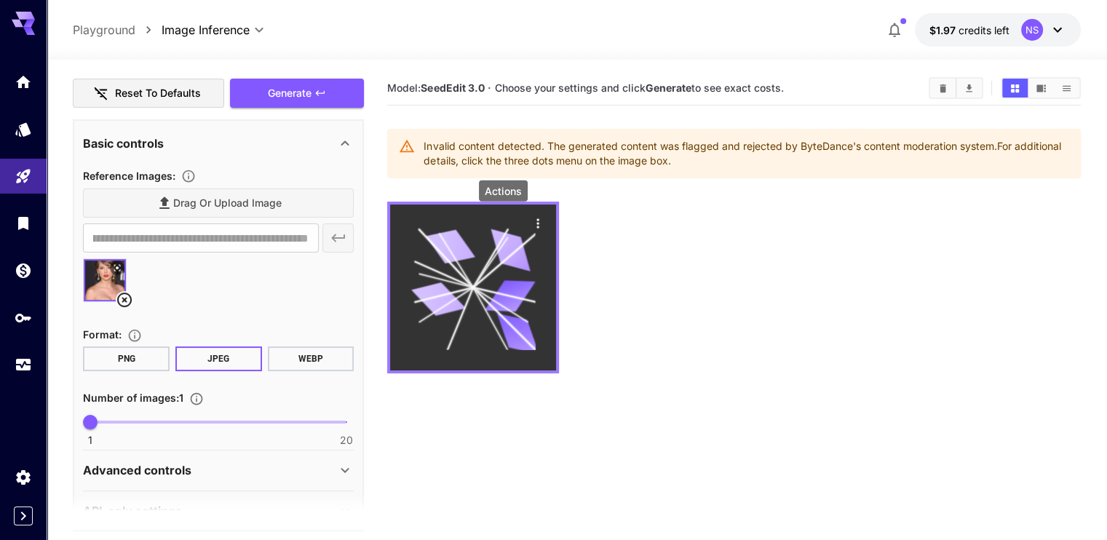
click at [531, 221] on icon "Actions" at bounding box center [538, 223] width 15 height 15
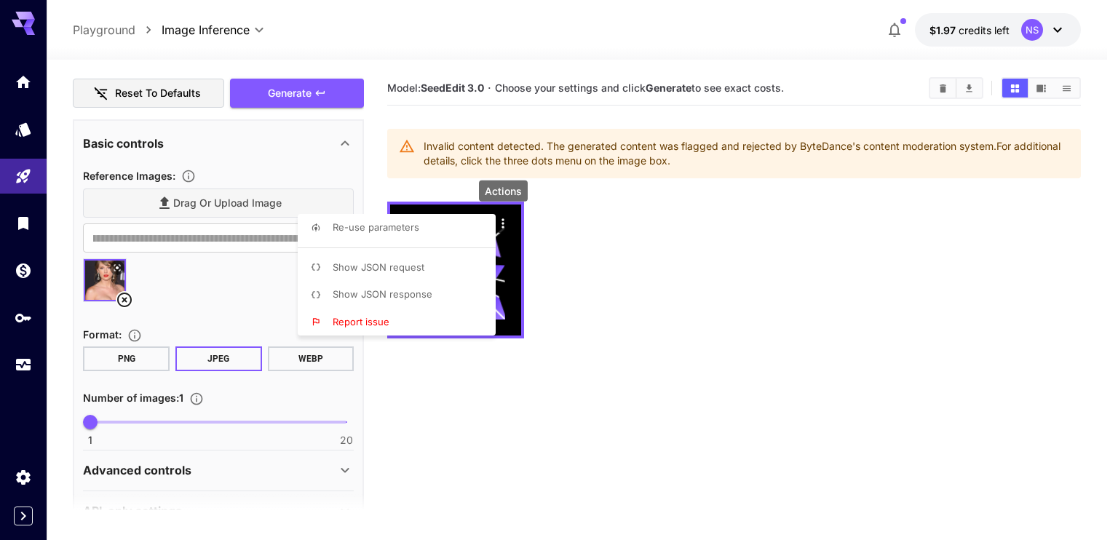
click at [587, 283] on div at bounding box center [559, 270] width 1118 height 540
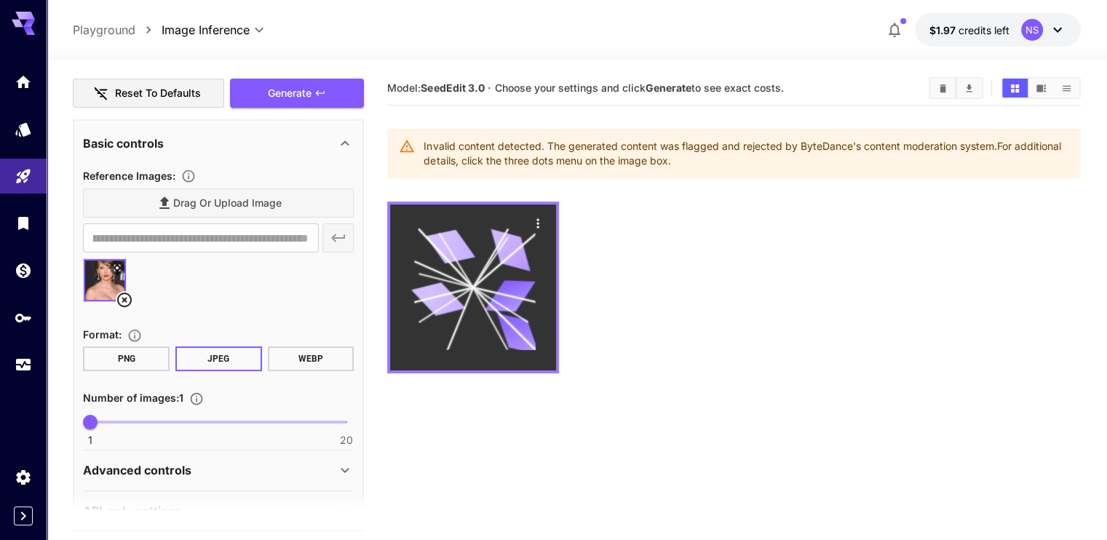
click at [473, 287] on icon at bounding box center [490, 318] width 35 height 63
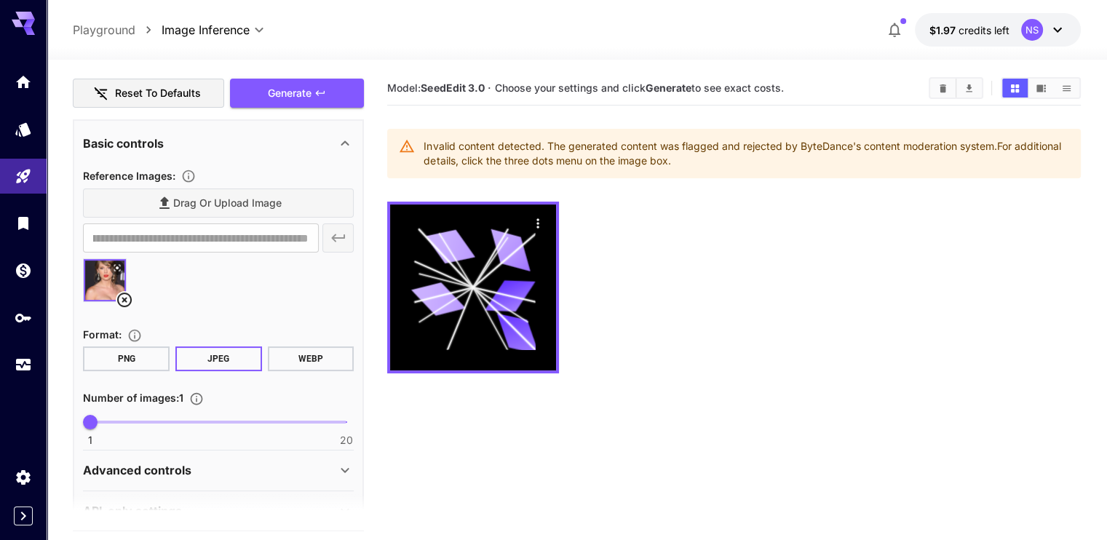
click at [618, 251] on div at bounding box center [733, 288] width 693 height 172
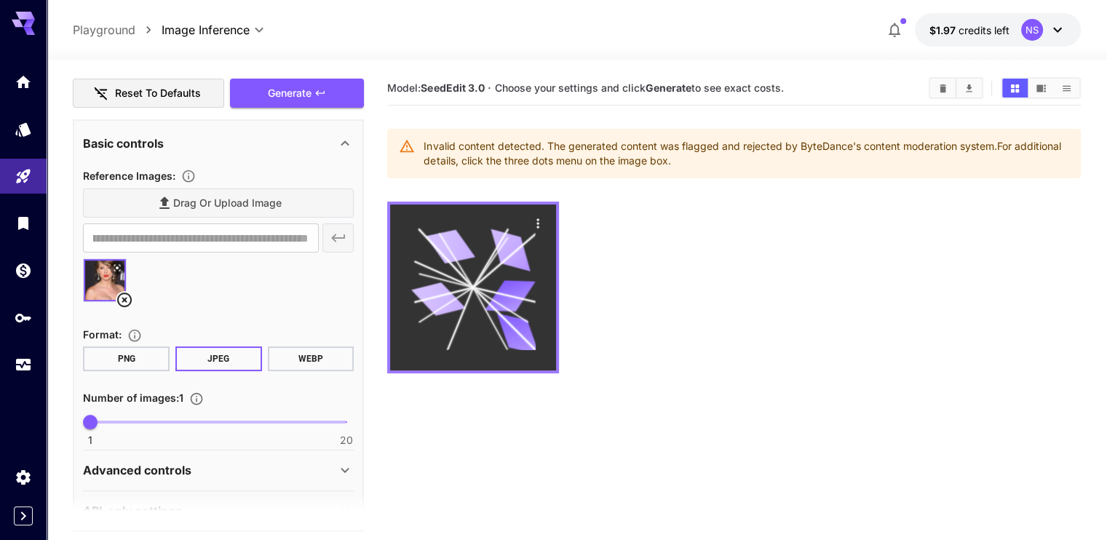
click at [466, 282] on icon at bounding box center [473, 287] width 124 height 124
click at [531, 221] on icon "Actions" at bounding box center [538, 223] width 15 height 15
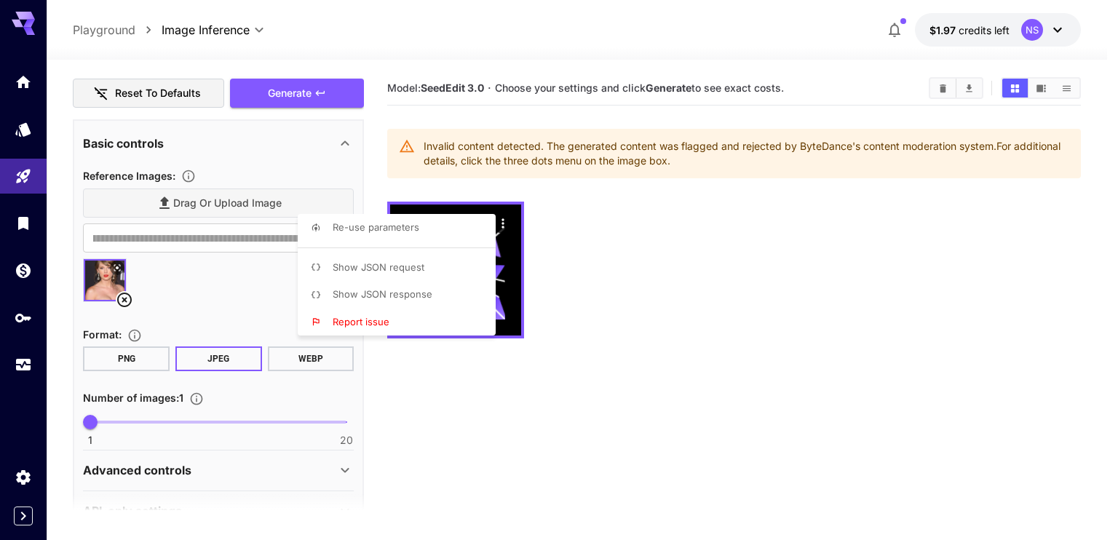
click at [611, 261] on div at bounding box center [559, 270] width 1118 height 540
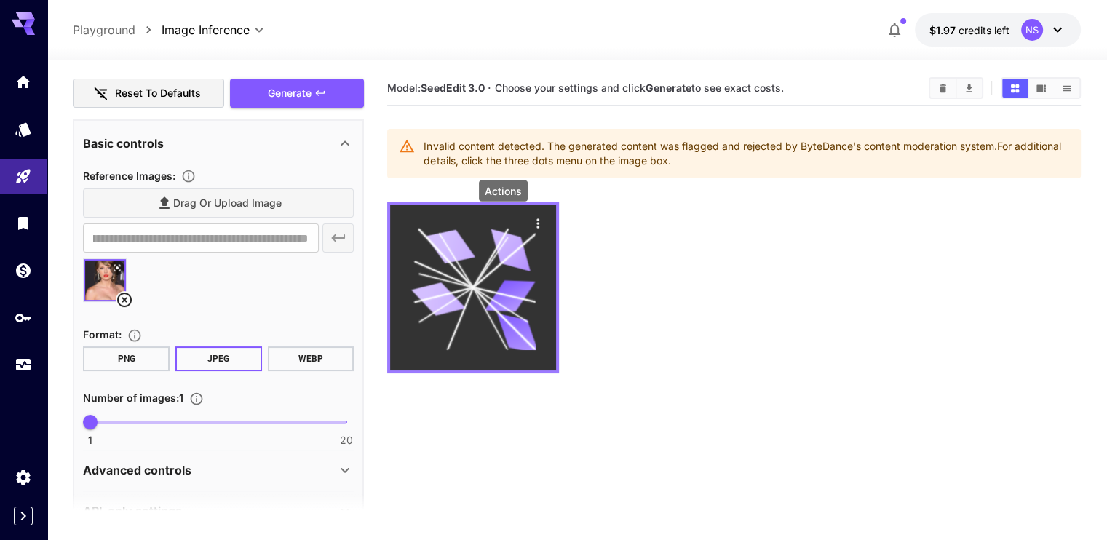
click at [531, 222] on icon "Actions" at bounding box center [538, 223] width 15 height 15
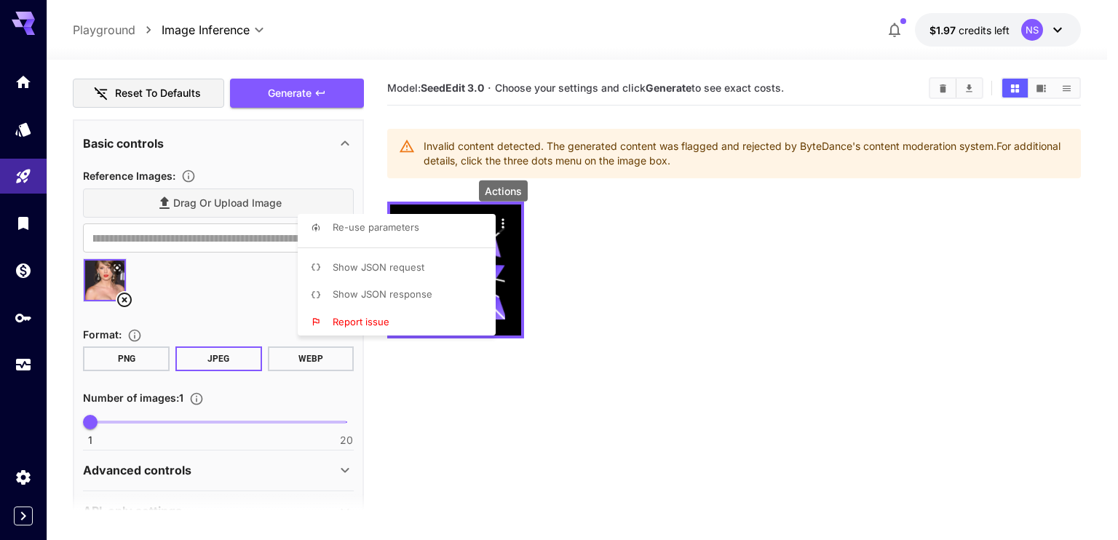
click at [539, 246] on div at bounding box center [559, 270] width 1118 height 540
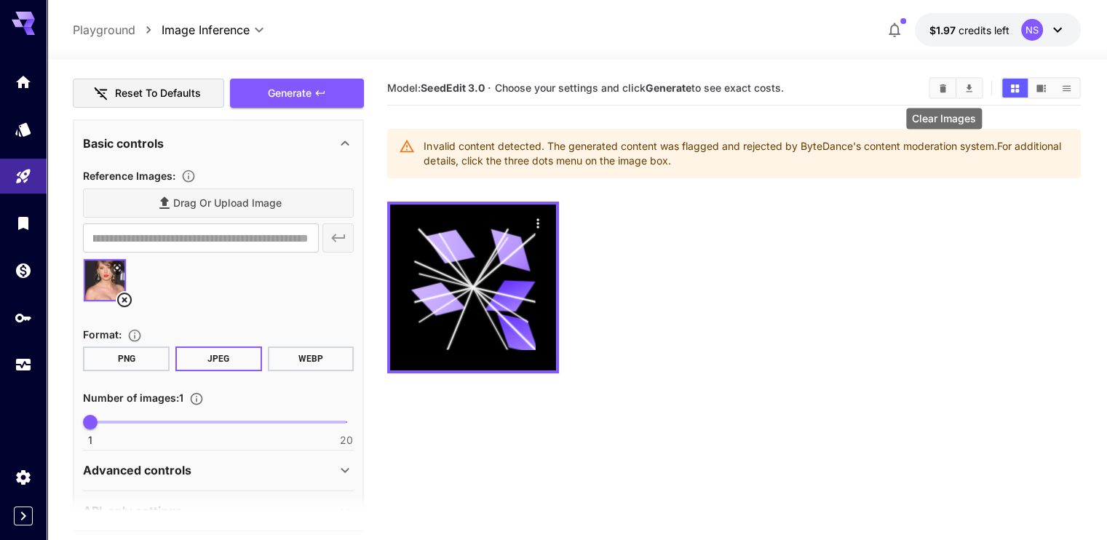
click at [948, 87] on icon "Clear Images" at bounding box center [942, 88] width 11 height 11
